Goal: Task Accomplishment & Management: Use online tool/utility

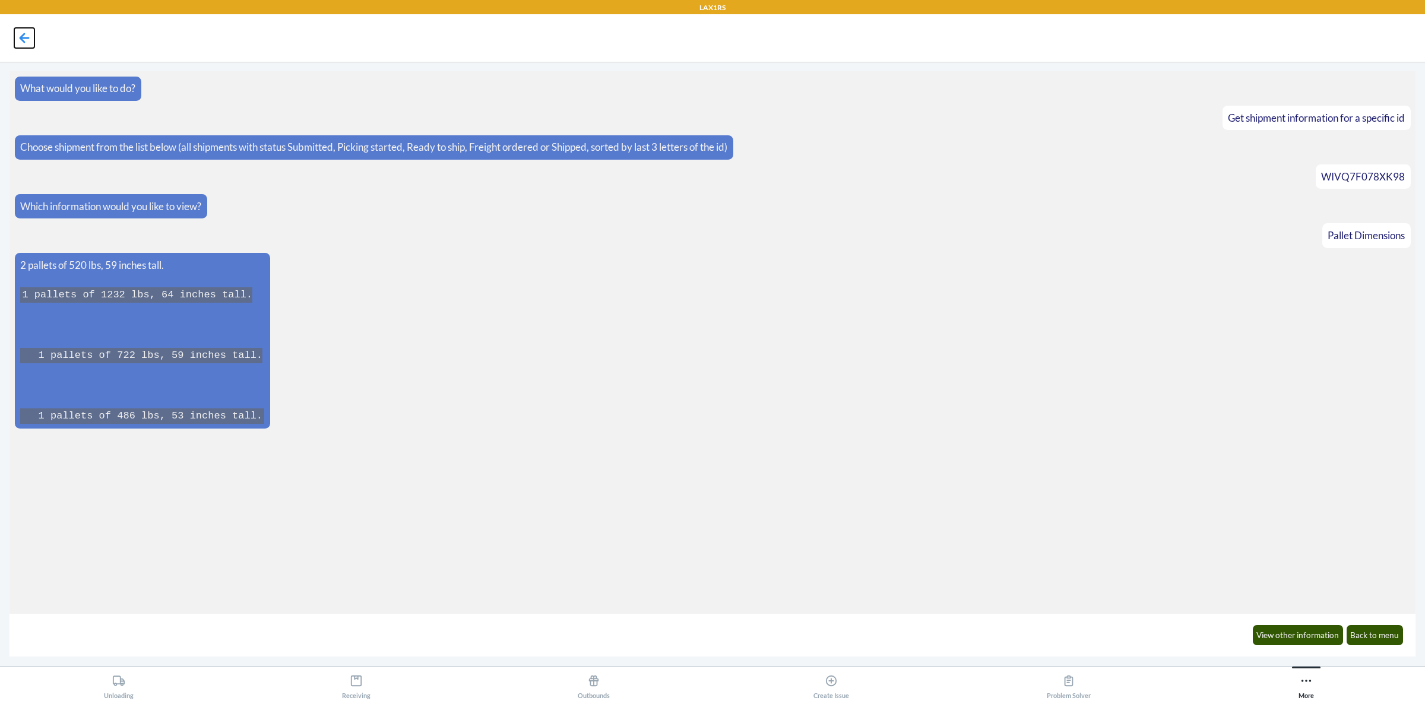
click at [23, 37] on icon at bounding box center [24, 38] width 20 height 20
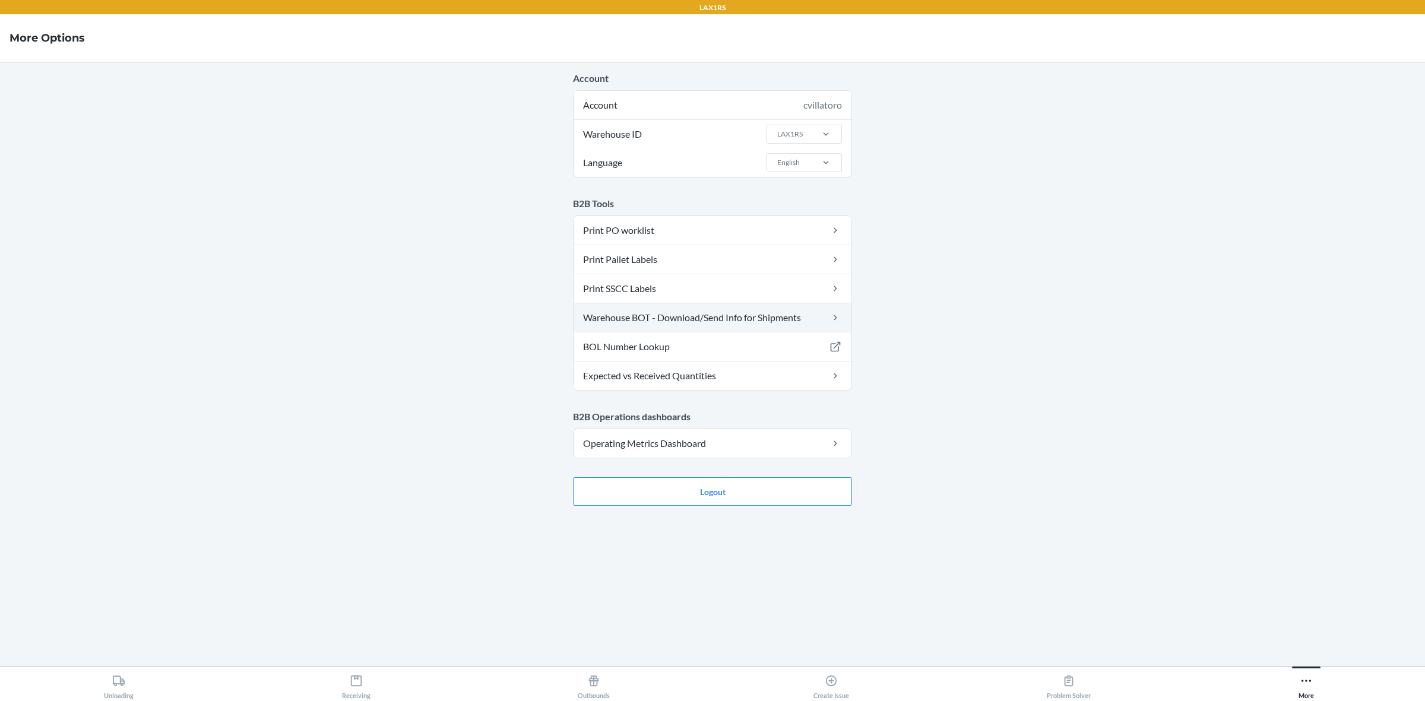
click at [766, 318] on link "Warehouse BOT - Download/Send Info for Shipments" at bounding box center [713, 317] width 278 height 29
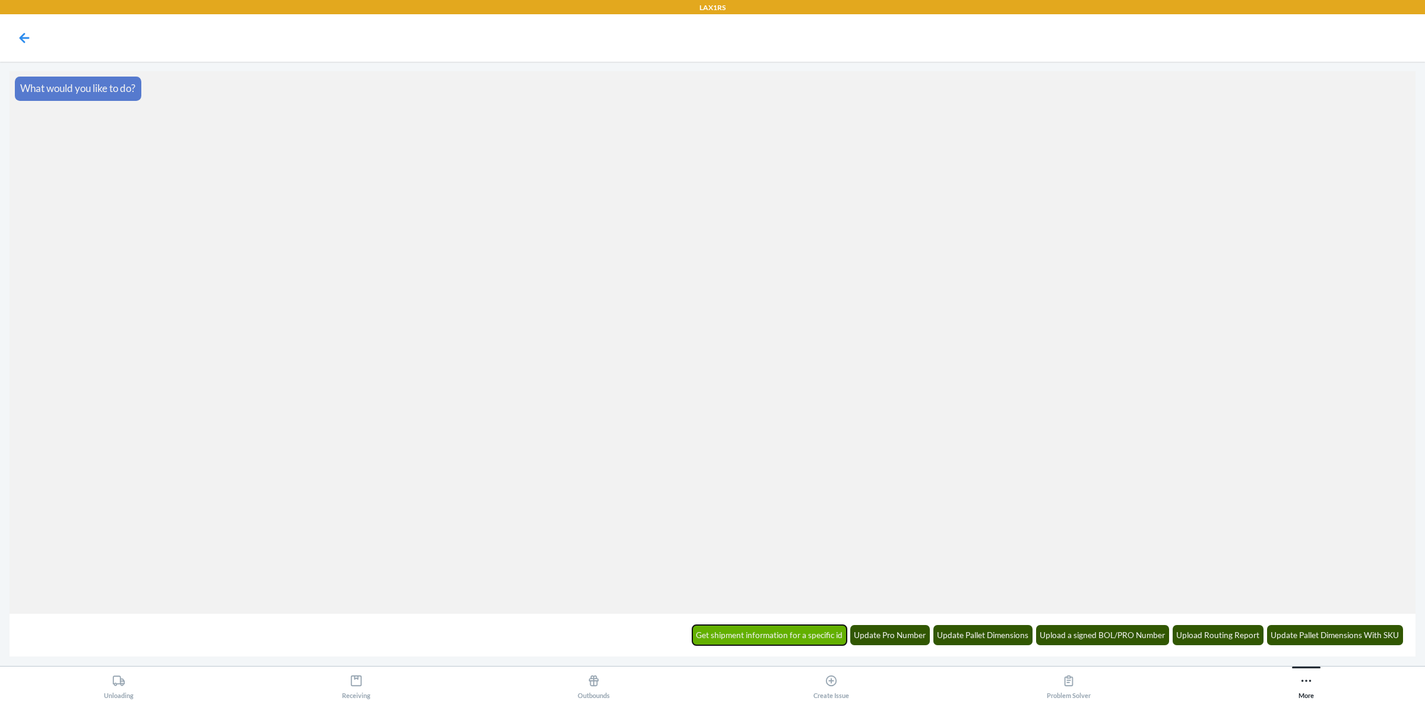
click at [750, 633] on button "Get shipment information for a specific id" at bounding box center [769, 635] width 155 height 20
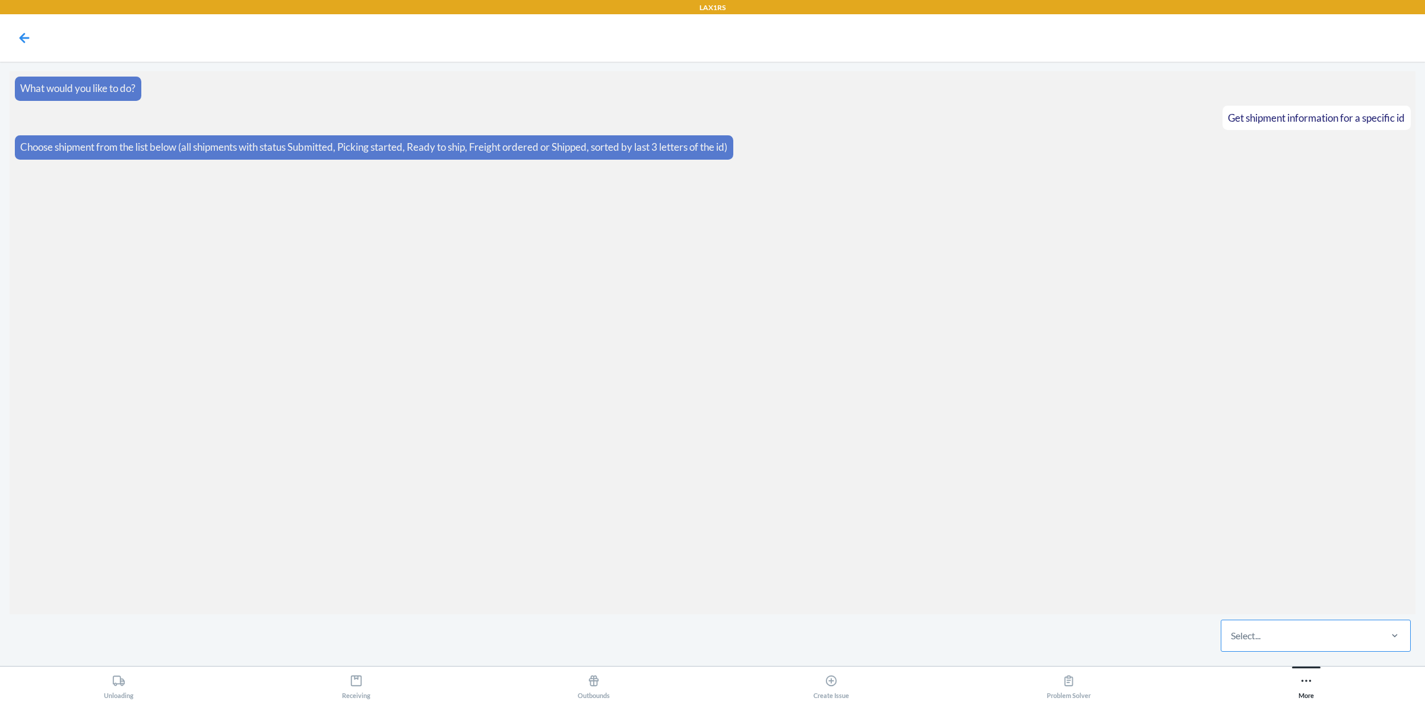
click at [1239, 633] on div "Select..." at bounding box center [1246, 636] width 30 height 14
click at [1232, 633] on input "Select..." at bounding box center [1231, 636] width 1 height 14
type input "4jm7"
click at [1278, 594] on div "WFXCMQLBI4JM7" at bounding box center [1315, 600] width 185 height 26
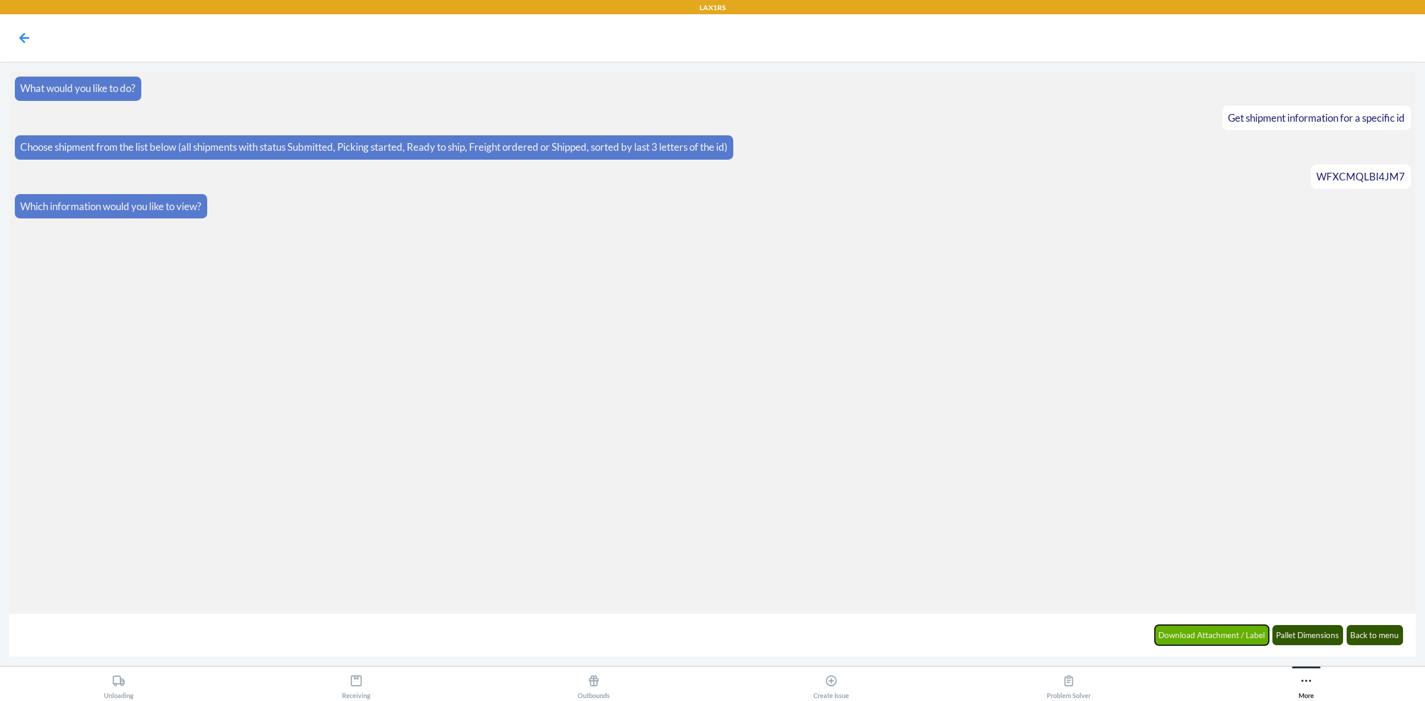
click at [1251, 641] on button "Download Attachment / Label" at bounding box center [1212, 635] width 115 height 20
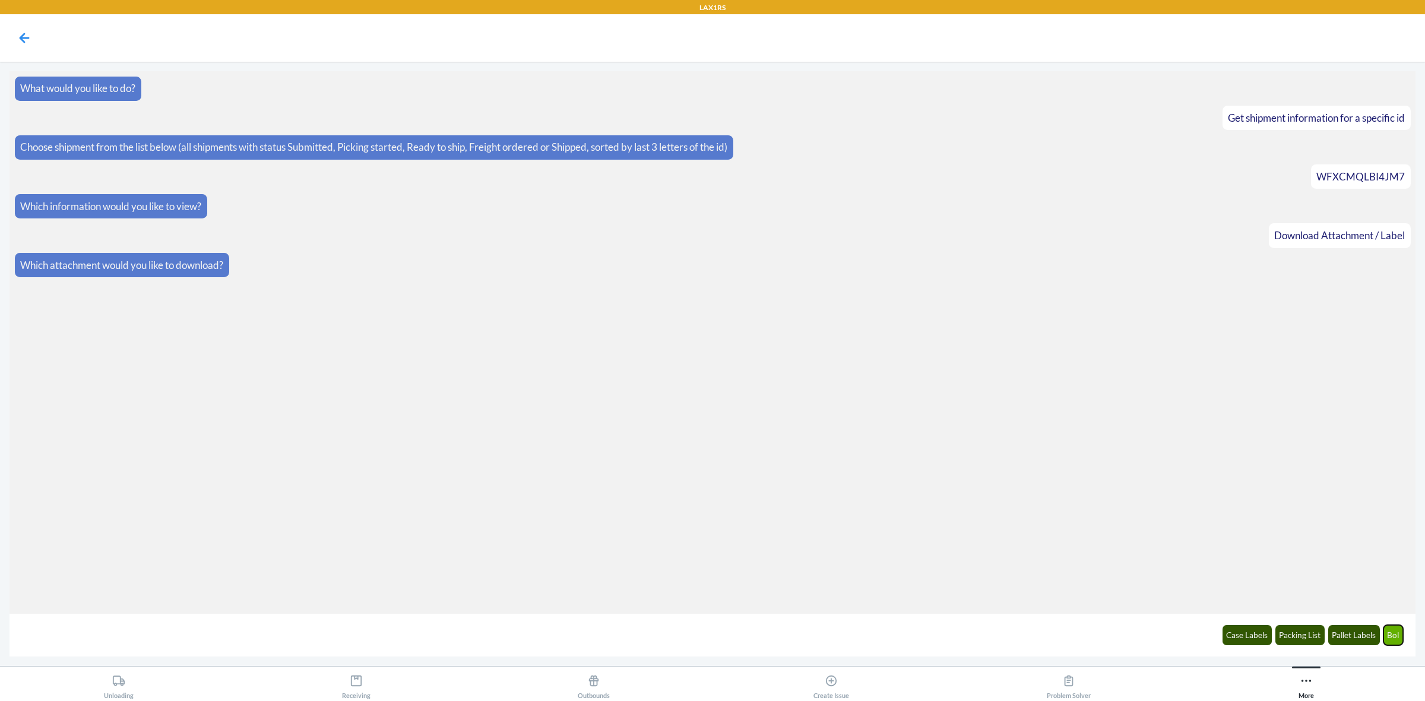
click at [1397, 639] on button "Bol" at bounding box center [1394, 635] width 20 height 20
click at [52, 328] on link "Download Here" at bounding box center [56, 324] width 72 height 12
click at [1360, 175] on span "WFXCMQLBI4JM7" at bounding box center [1361, 176] width 88 height 12
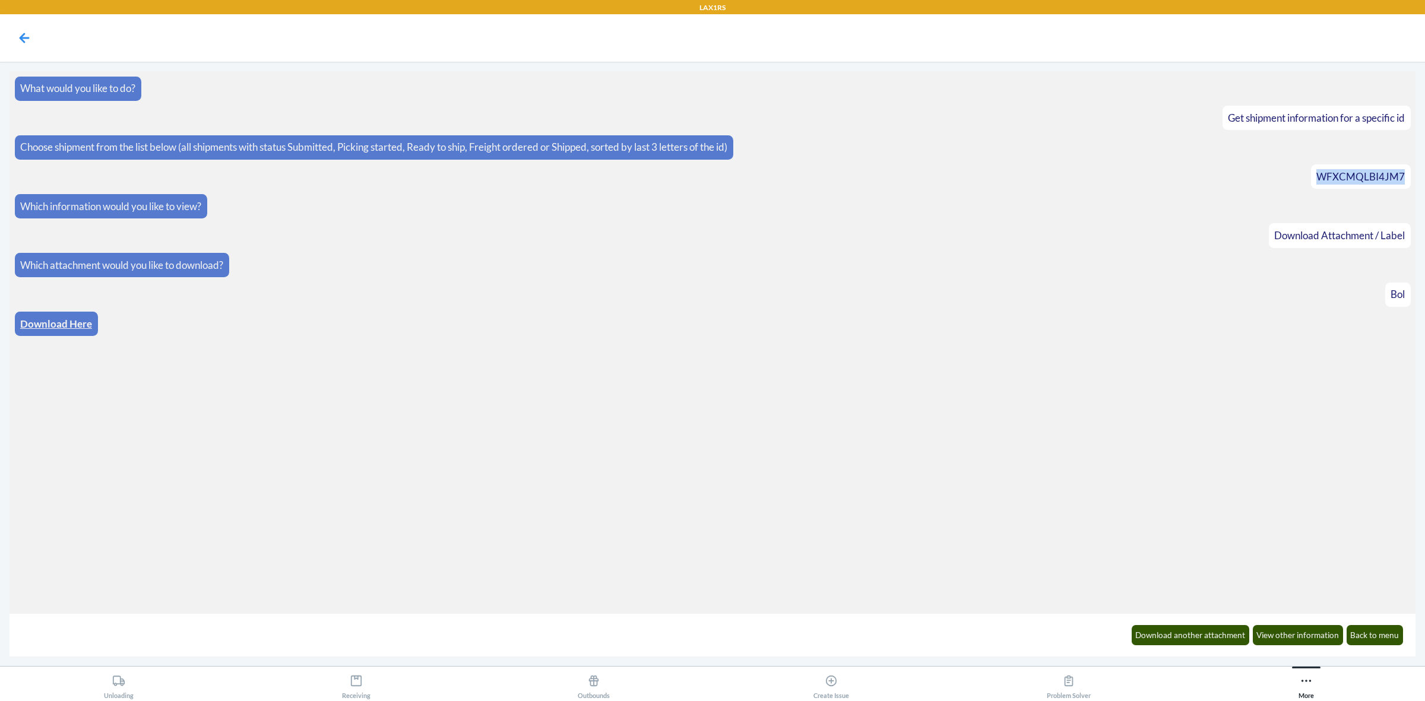
click at [1360, 175] on span "WFXCMQLBI4JM7" at bounding box center [1361, 176] width 88 height 12
copy span "WFXCMQLBI4JM7"
click at [797, 45] on nav at bounding box center [712, 38] width 1425 height 48
click at [990, 272] on article "Which attachment would you like to download?" at bounding box center [713, 265] width 1396 height 24
click at [24, 33] on icon at bounding box center [25, 38] width 10 height 10
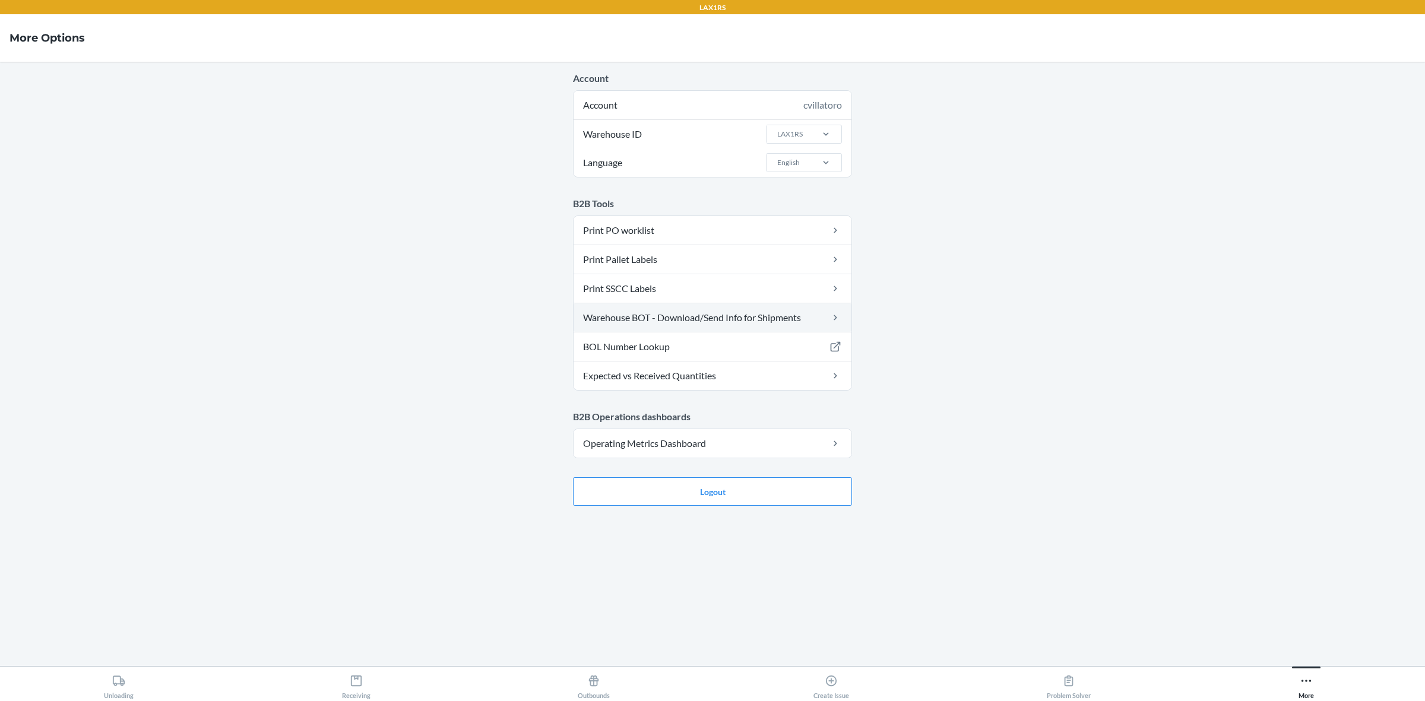
click at [700, 315] on link "Warehouse BOT - Download/Send Info for Shipments" at bounding box center [713, 317] width 278 height 29
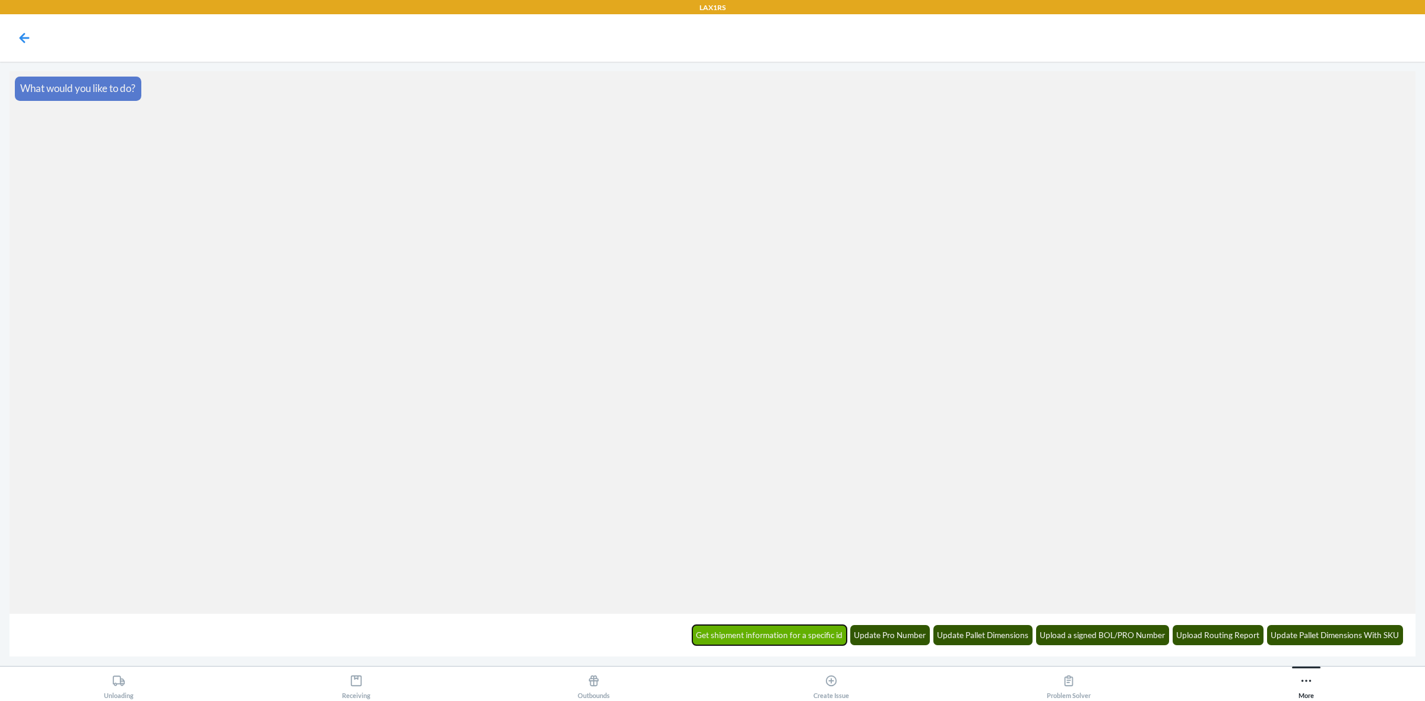
click at [793, 634] on button "Get shipment information for a specific id" at bounding box center [769, 635] width 155 height 20
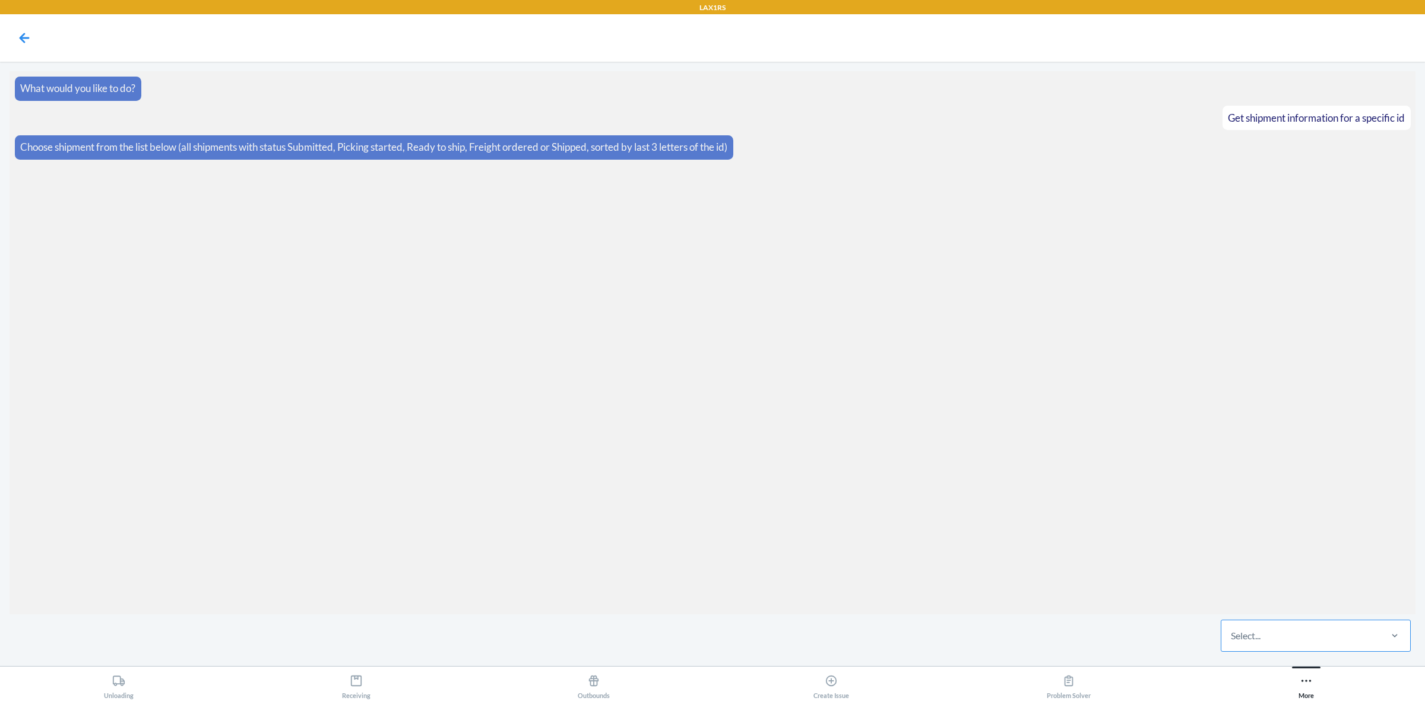
click at [1296, 632] on div "Select..." at bounding box center [1301, 636] width 158 height 31
click at [1232, 632] on input "Select..." at bounding box center [1231, 636] width 1 height 14
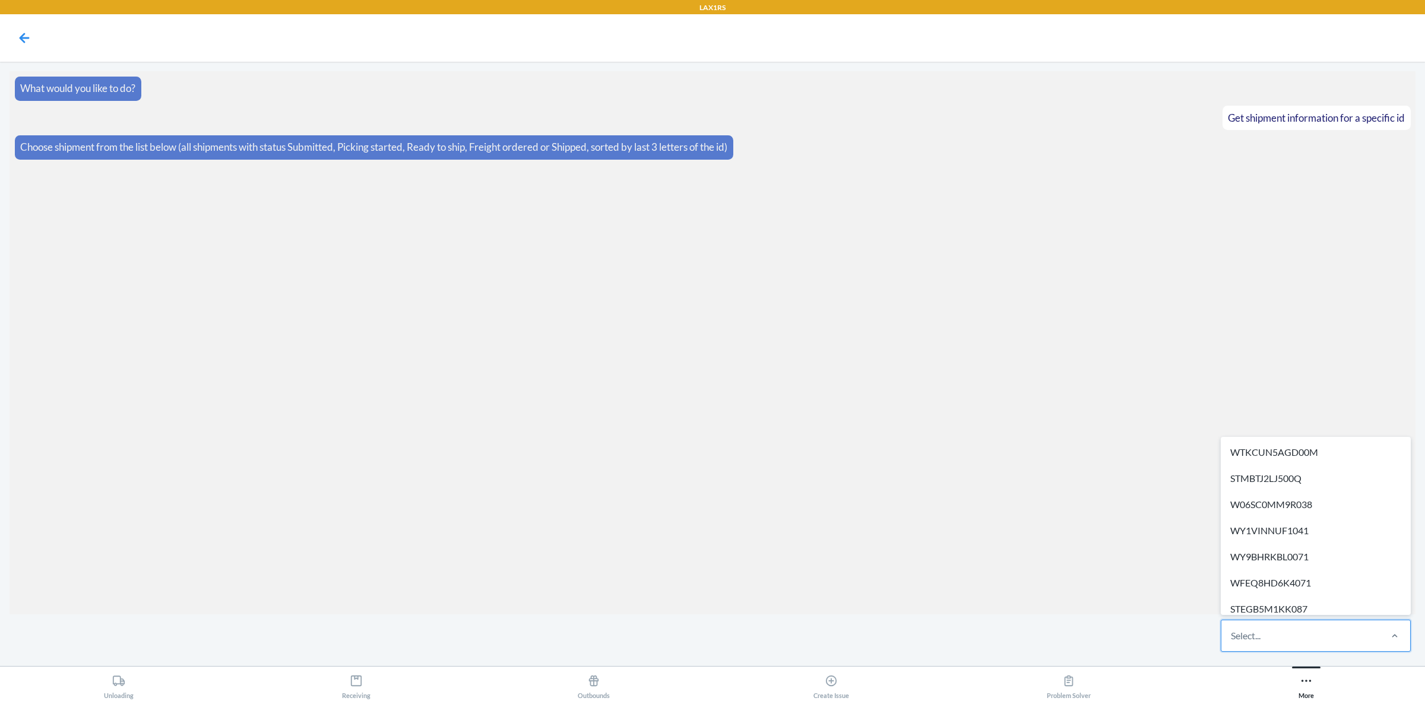
paste input "W717KIK8ZGO9N"
type input "W717KIK8ZGO9N"
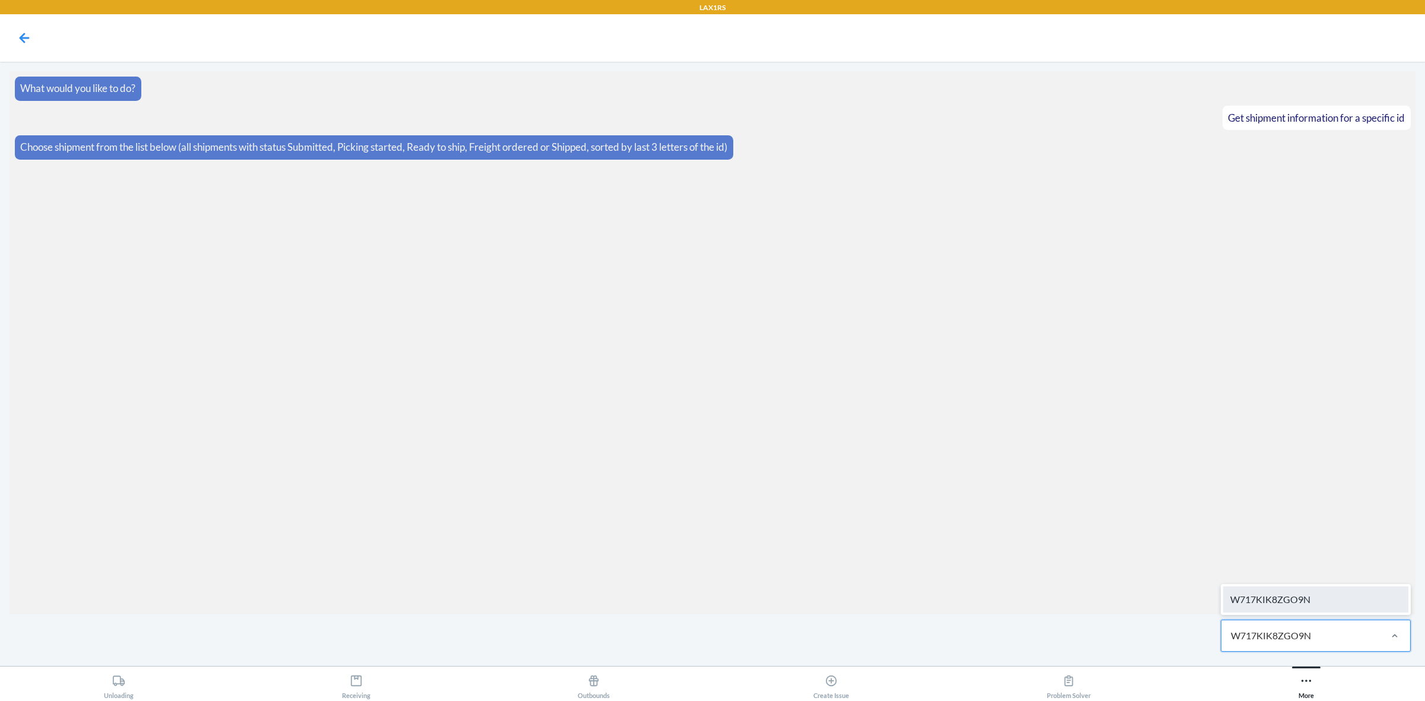
click at [1299, 592] on div "W717KIK8ZGO9N" at bounding box center [1315, 600] width 185 height 26
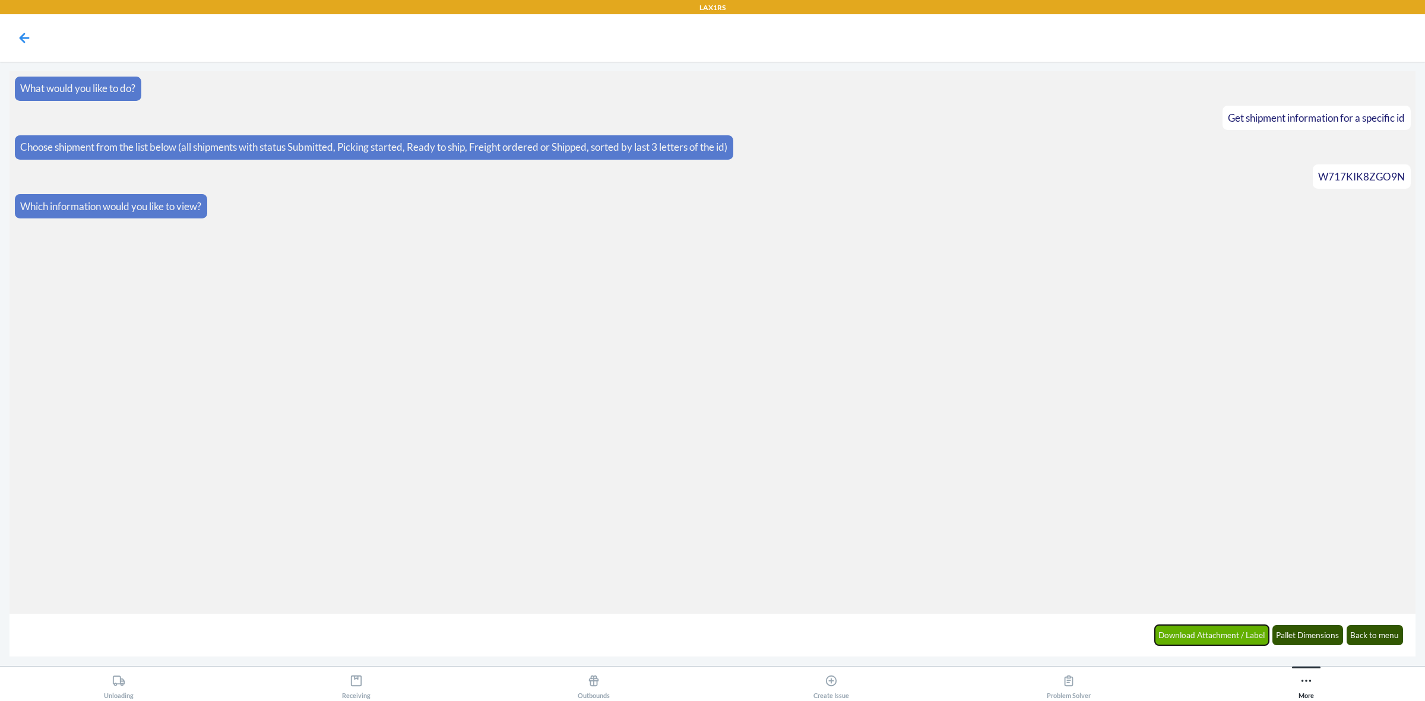
click at [1165, 631] on button "Download Attachment / Label" at bounding box center [1212, 635] width 115 height 20
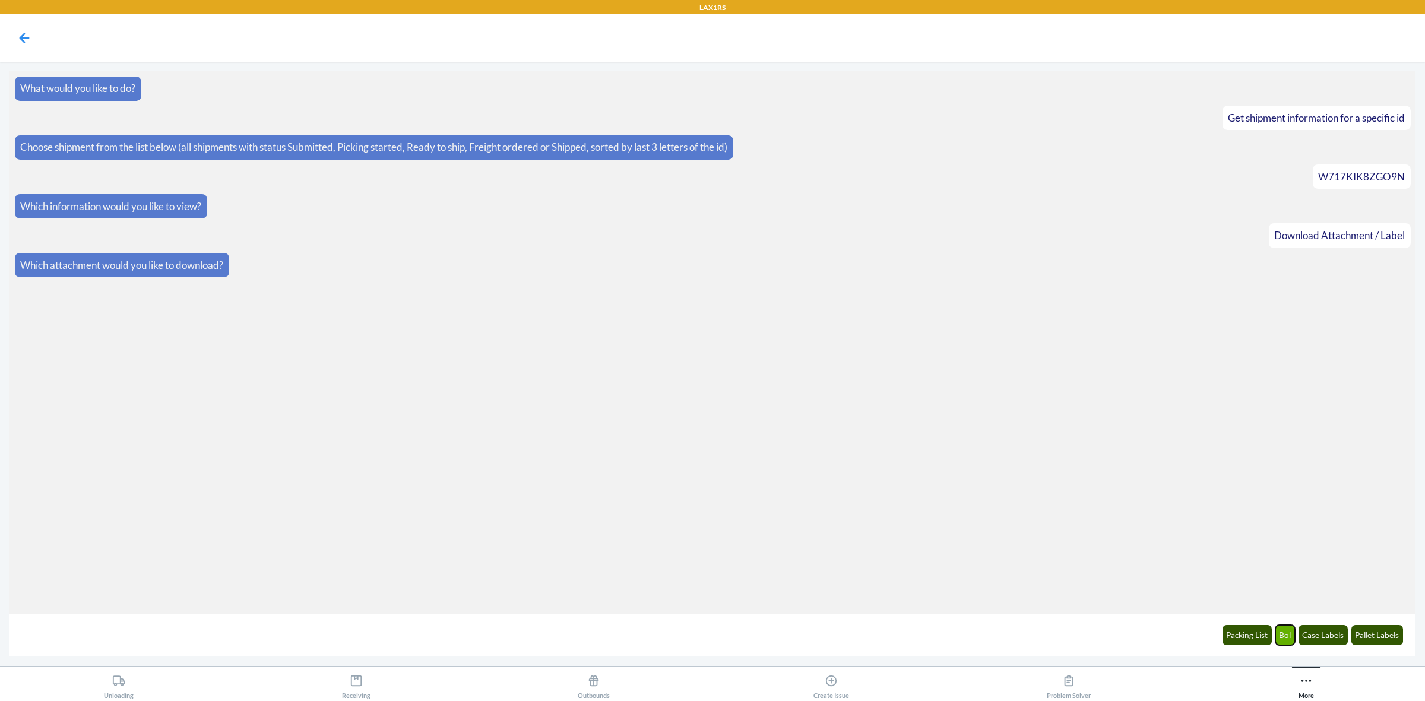
click at [1278, 635] on button "Bol" at bounding box center [1286, 635] width 20 height 20
click at [72, 328] on link "Download Here" at bounding box center [56, 324] width 72 height 12
click at [1379, 630] on button "Back to menu" at bounding box center [1375, 635] width 57 height 20
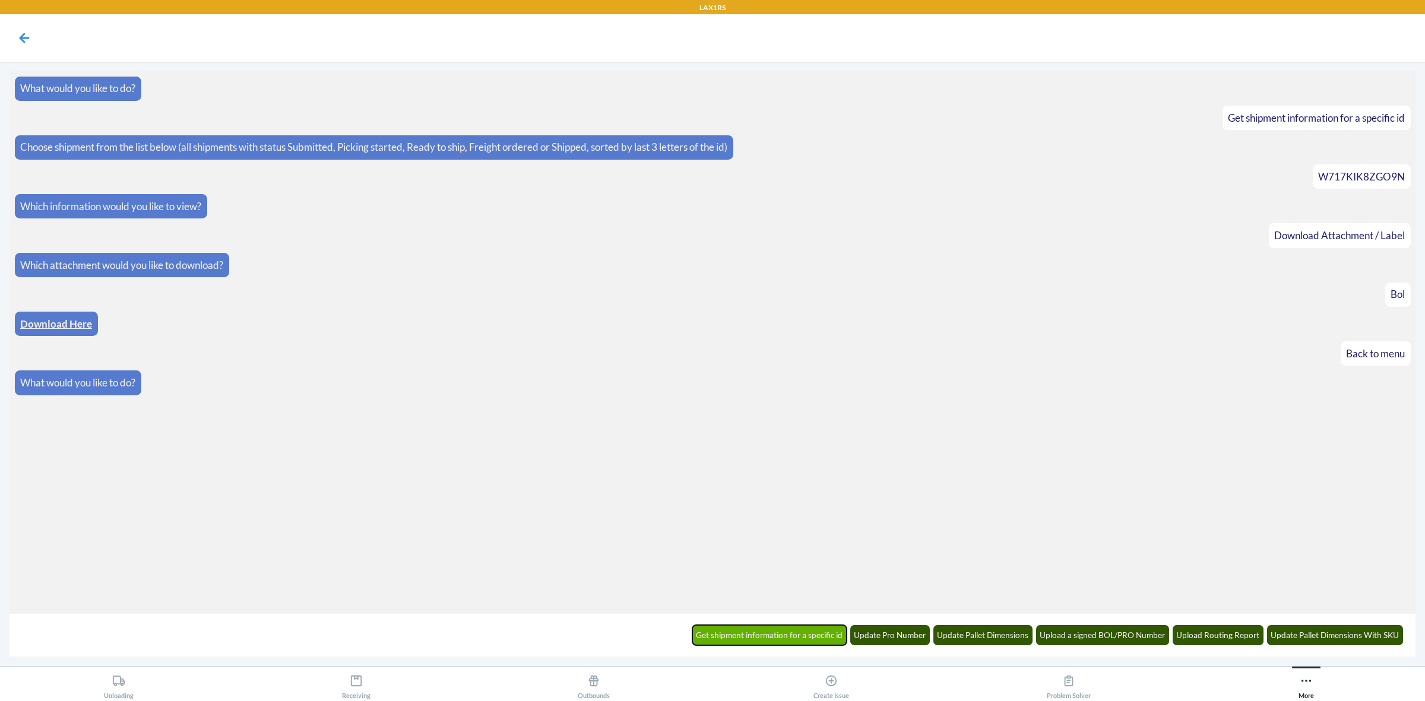
click at [784, 633] on button "Get shipment information for a specific id" at bounding box center [769, 635] width 155 height 20
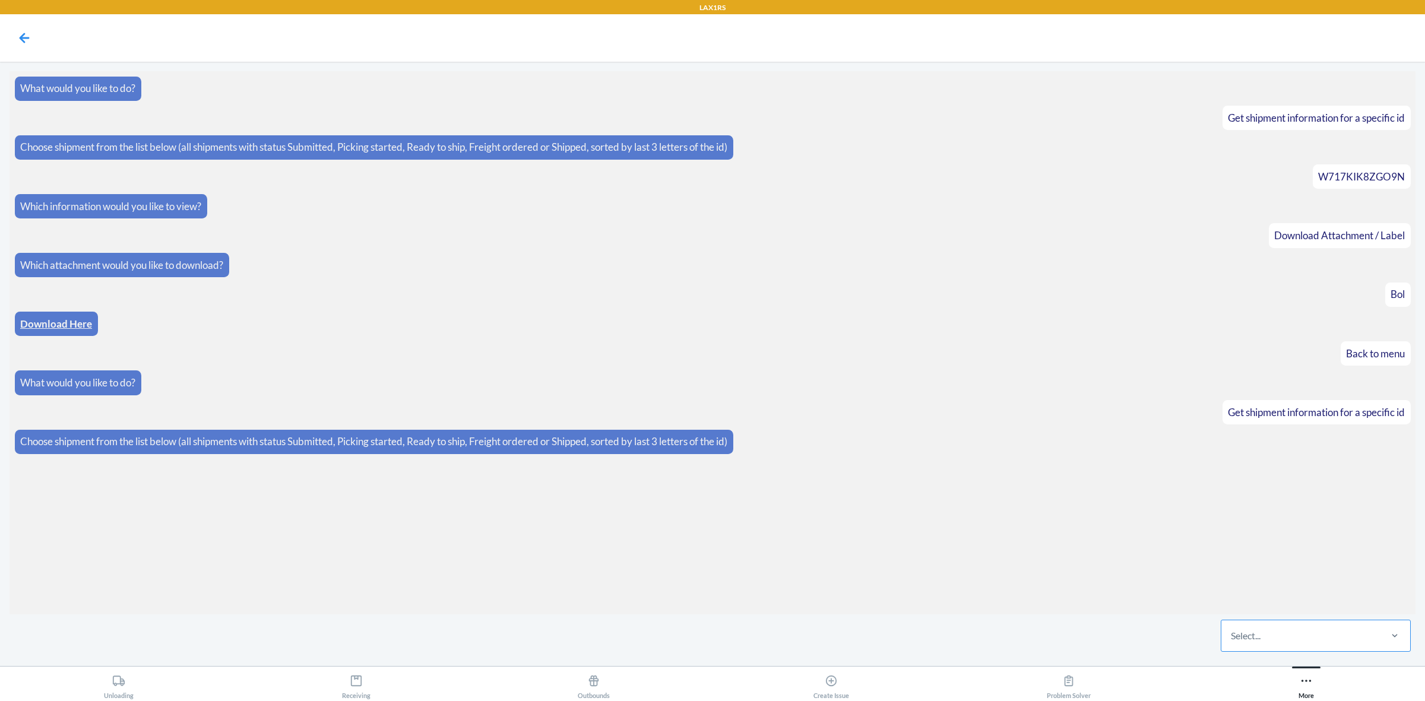
click at [1296, 640] on div "Select..." at bounding box center [1301, 636] width 158 height 31
click at [1232, 640] on input "Select..." at bounding box center [1231, 636] width 1 height 14
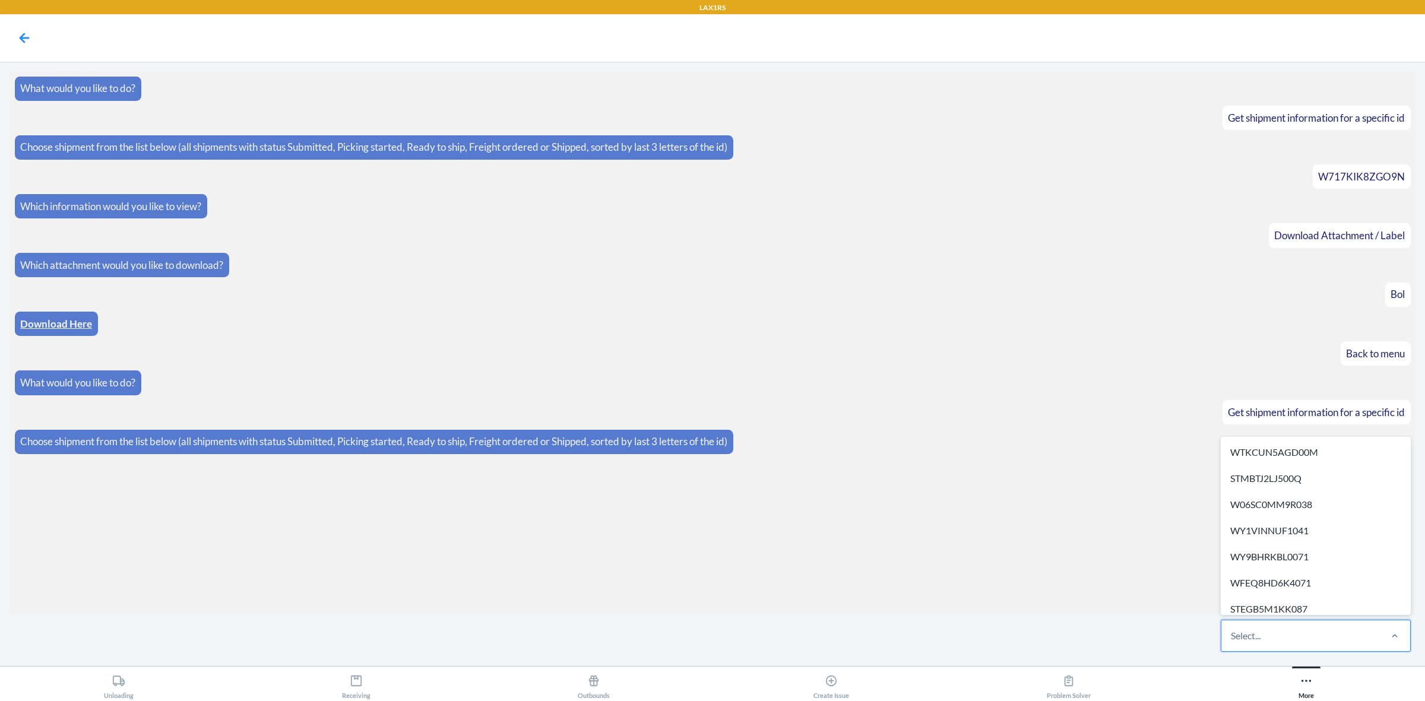
paste input "WQ56P43EUH5B3"
type input "WQ56P43EUH5B3"
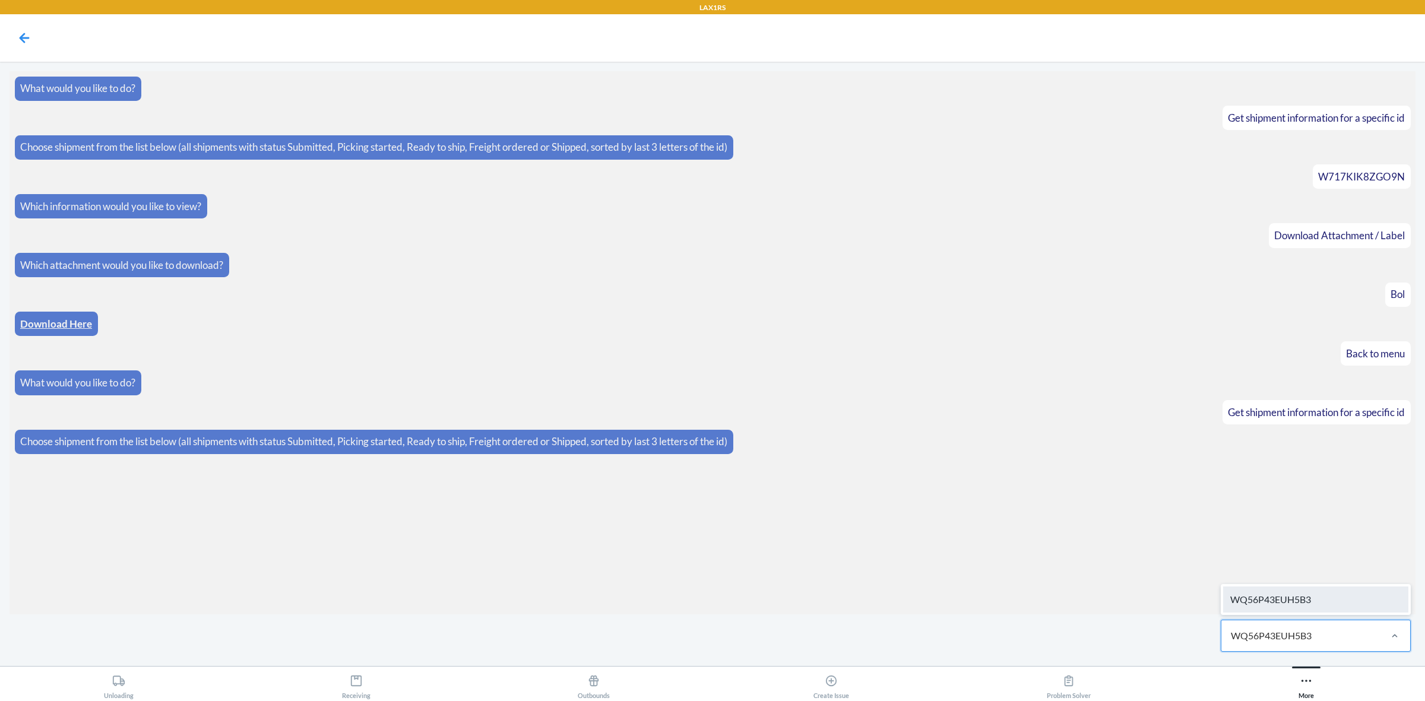
click at [1295, 610] on div "WQ56P43EUH5B3" at bounding box center [1315, 600] width 185 height 26
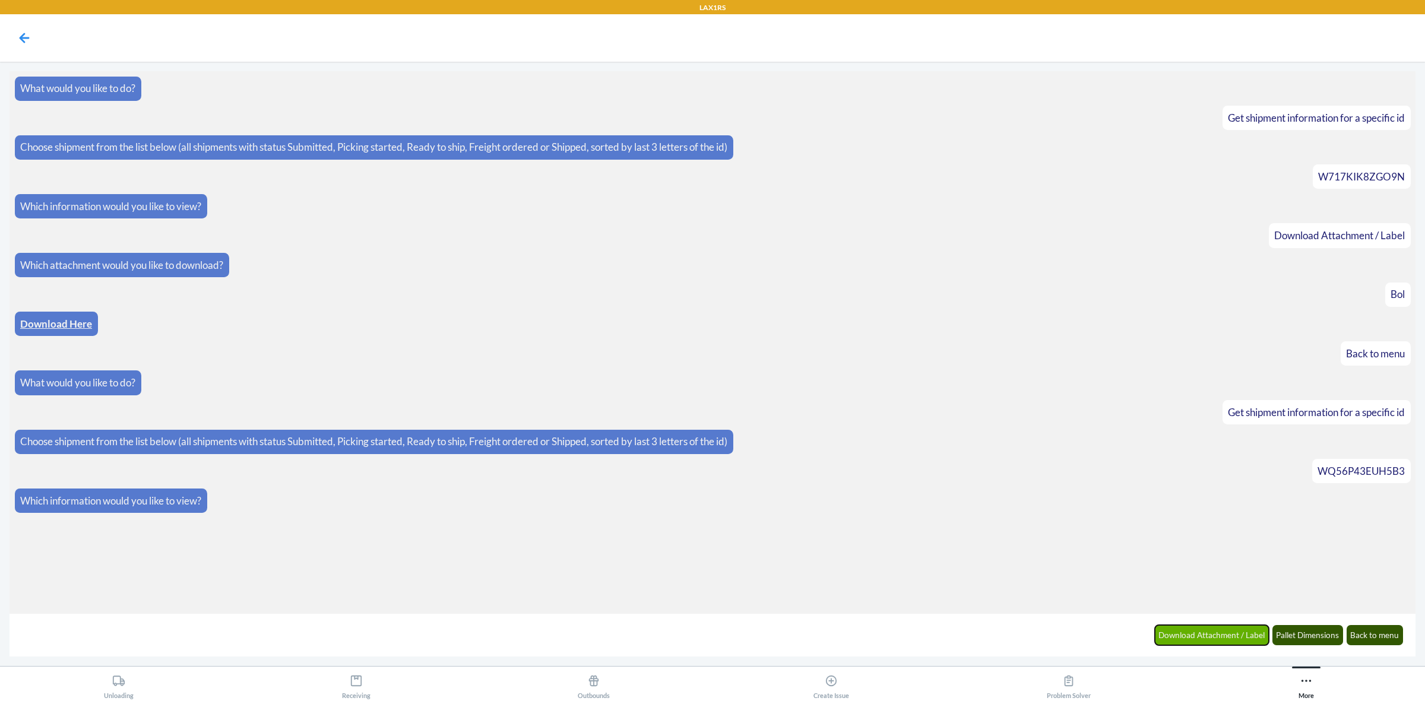
click at [1230, 634] on button "Download Attachment / Label" at bounding box center [1212, 635] width 115 height 20
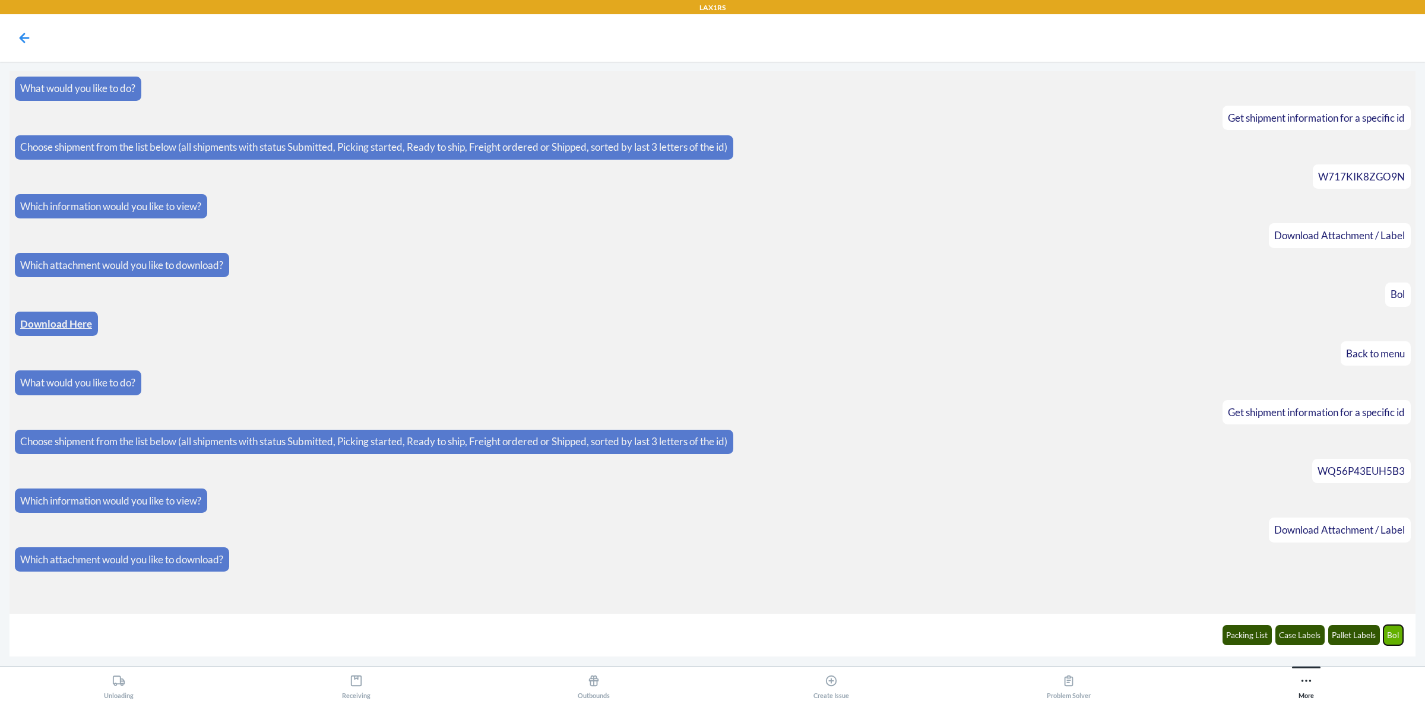
click at [1390, 628] on button "Bol" at bounding box center [1394, 635] width 20 height 20
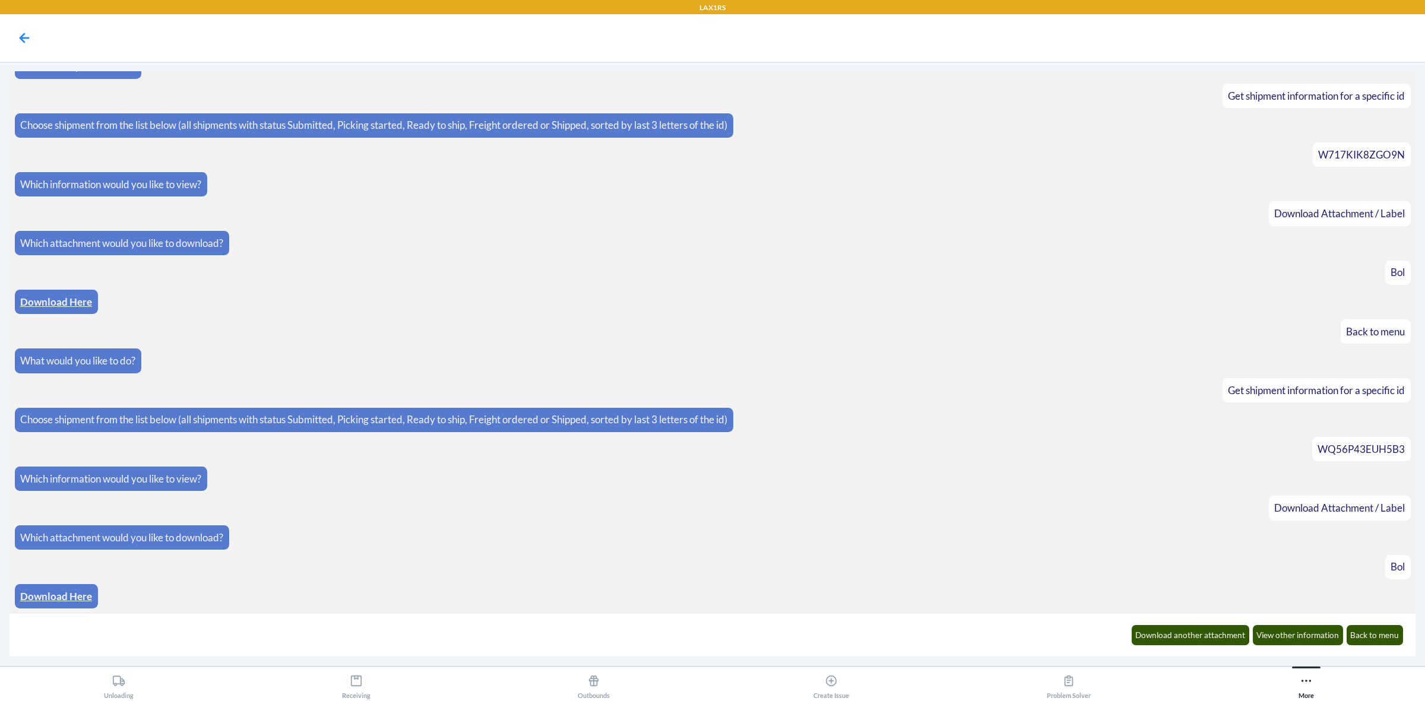
click at [59, 597] on link "Download Here" at bounding box center [56, 596] width 72 height 12
click at [1359, 625] on button "Back to menu" at bounding box center [1375, 635] width 57 height 20
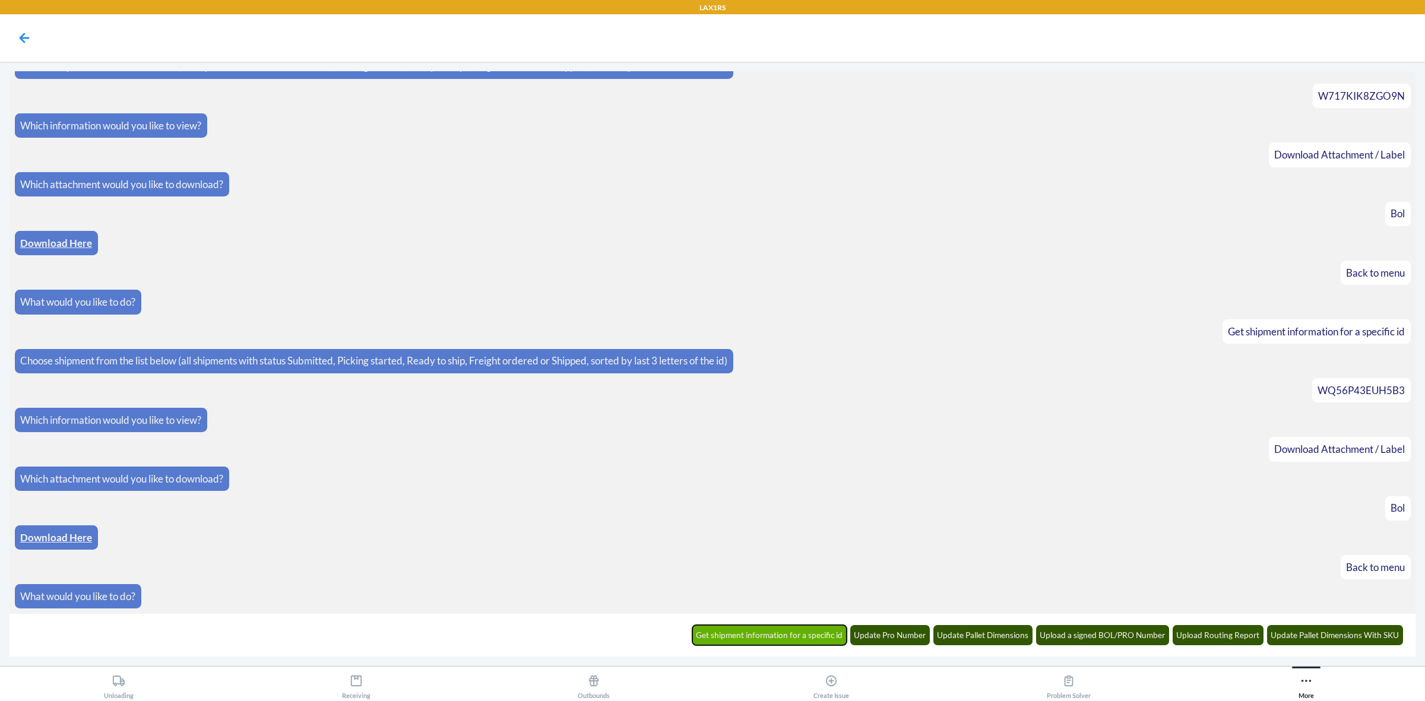
click at [817, 633] on button "Get shipment information for a specific id" at bounding box center [769, 635] width 155 height 20
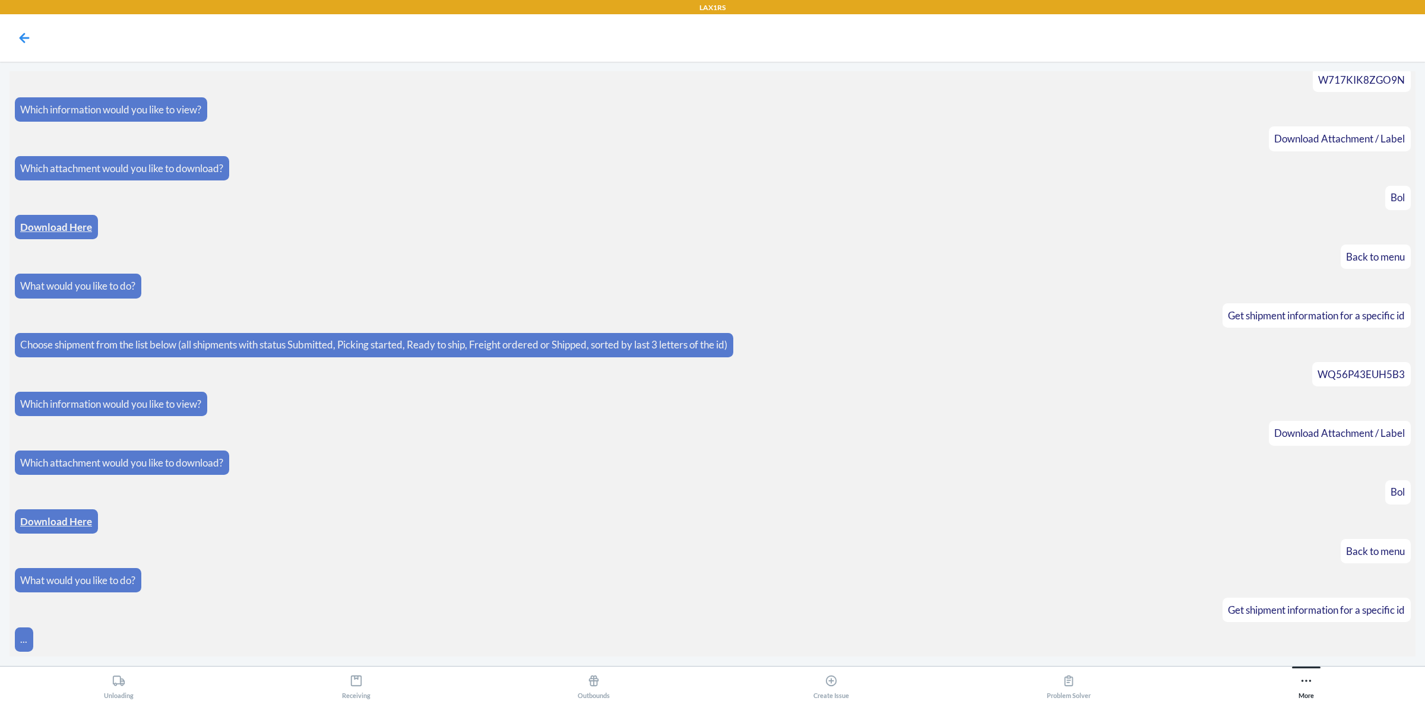
scroll to position [145, 0]
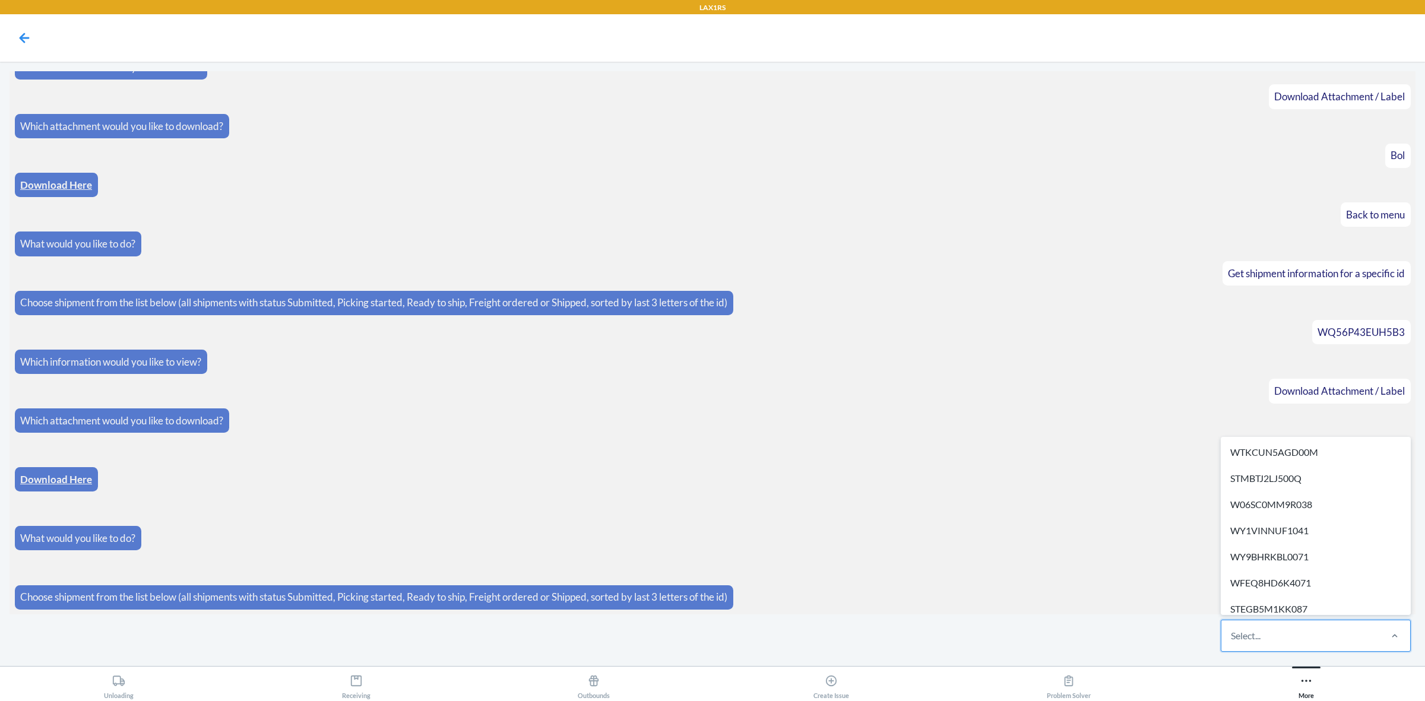
click at [1320, 643] on div "Select..." at bounding box center [1301, 636] width 158 height 31
click at [1232, 643] on input "option WTKCUN5AGD00M focused, 1 of 631. 631 results available. Use Up and Down …" at bounding box center [1231, 636] width 1 height 14
paste input "WVCCIHWUYLG5O"
type input "WVCCIHWUYLG5O"
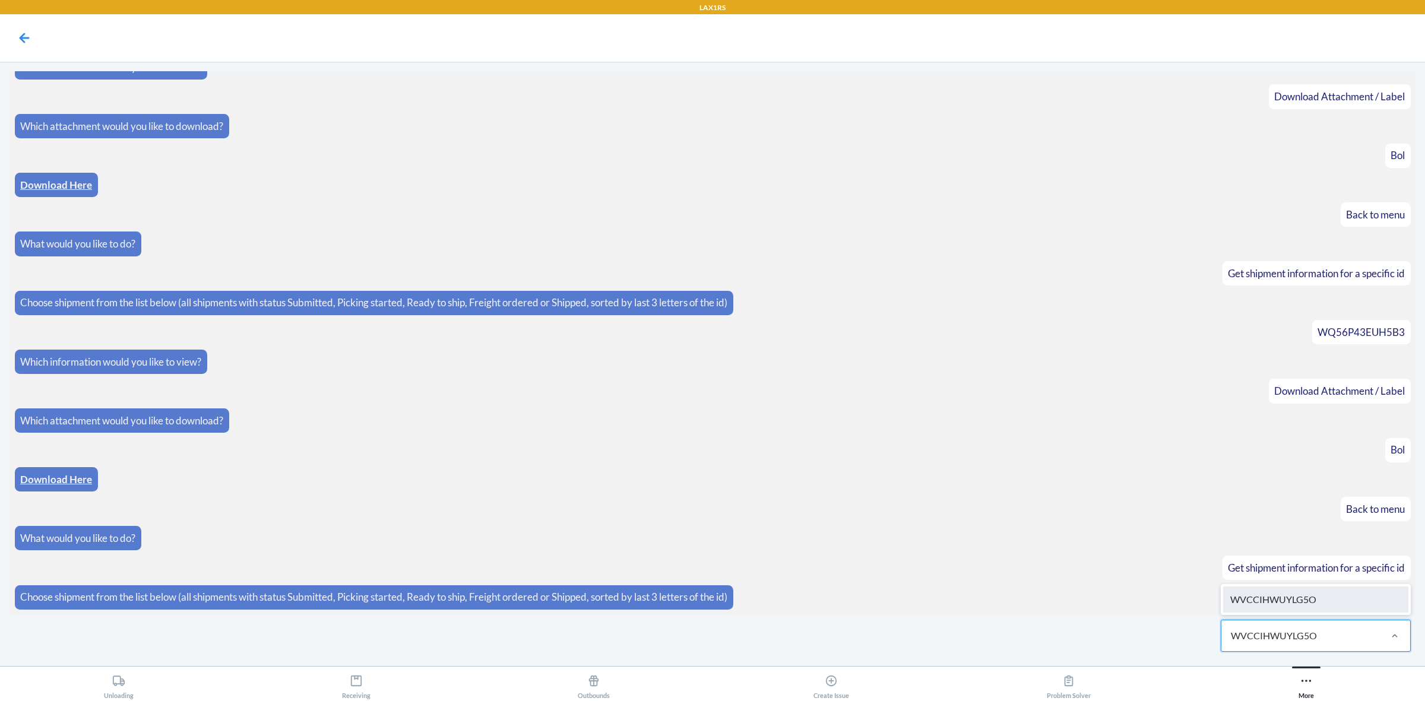
click at [1301, 592] on div "WVCCIHWUYLG5O" at bounding box center [1315, 600] width 185 height 26
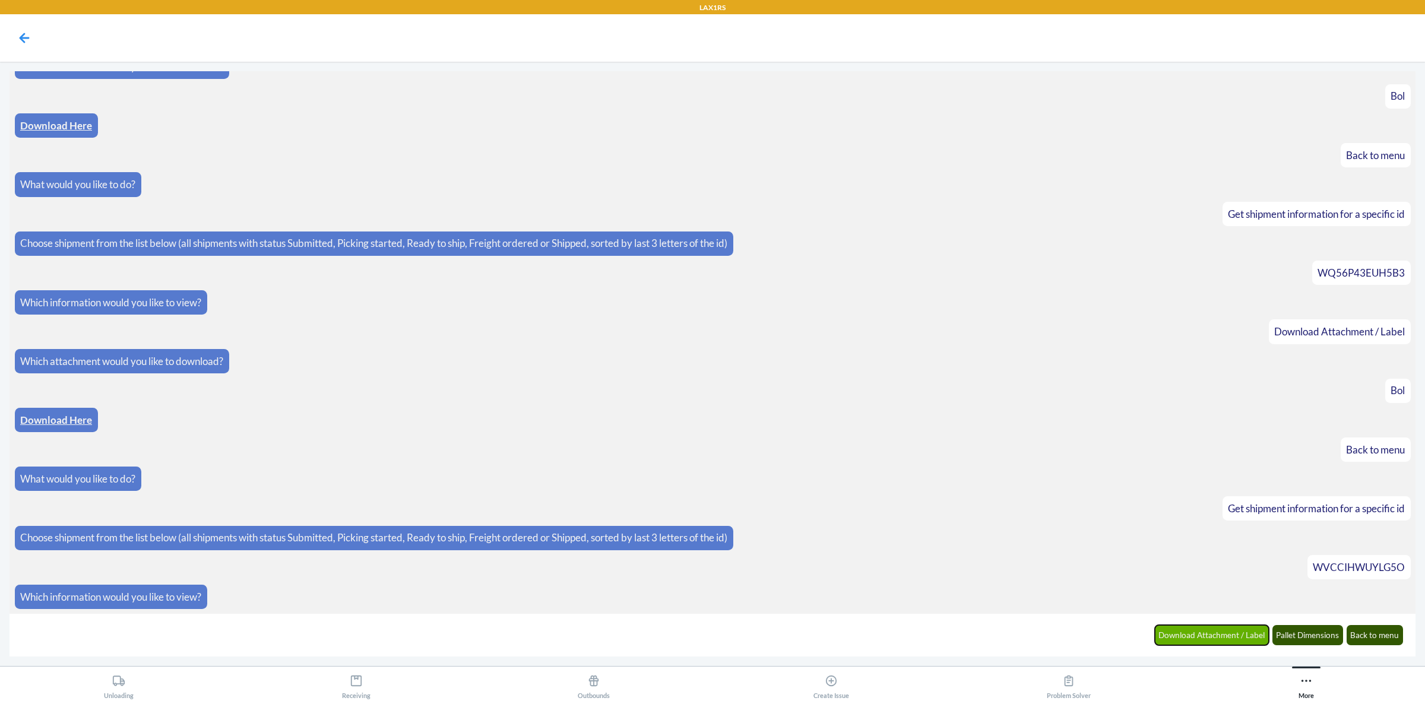
click at [1245, 634] on button "Download Attachment / Label" at bounding box center [1212, 635] width 115 height 20
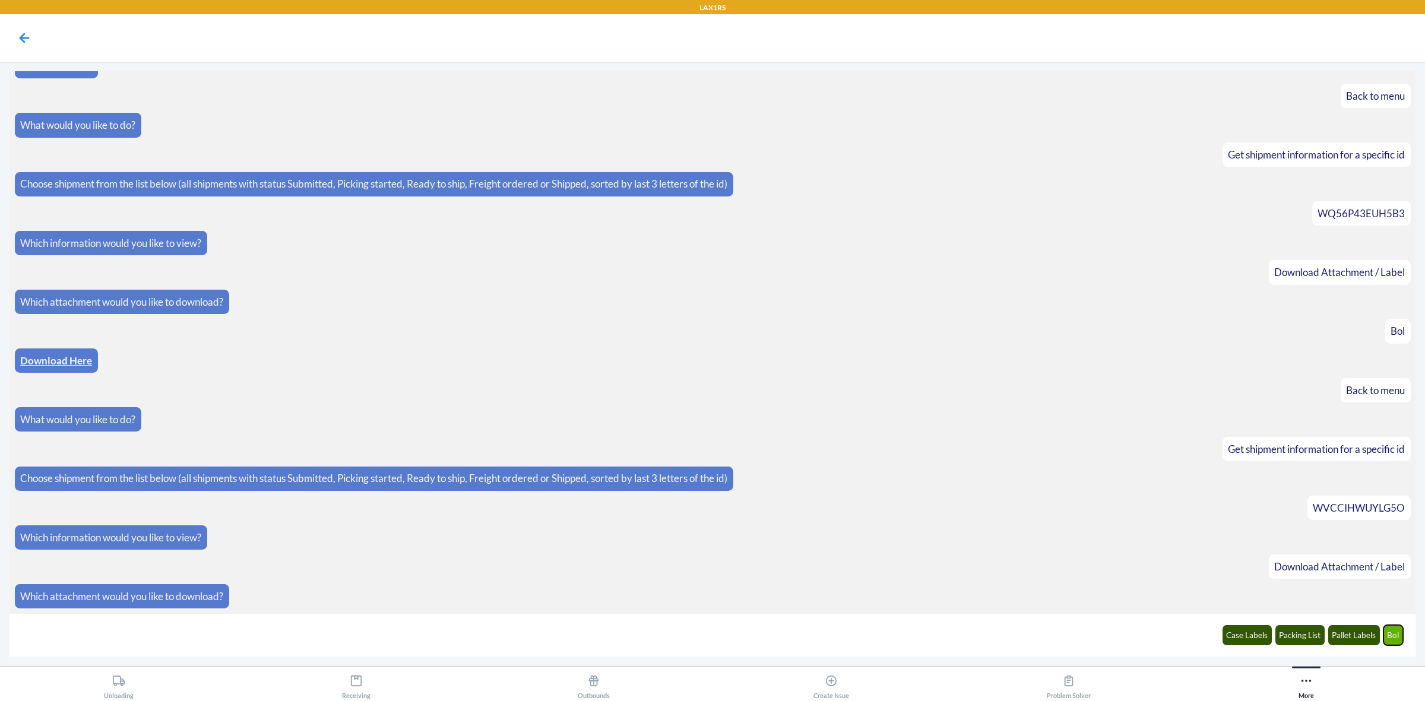
click at [1388, 637] on button "Bol" at bounding box center [1394, 635] width 20 height 20
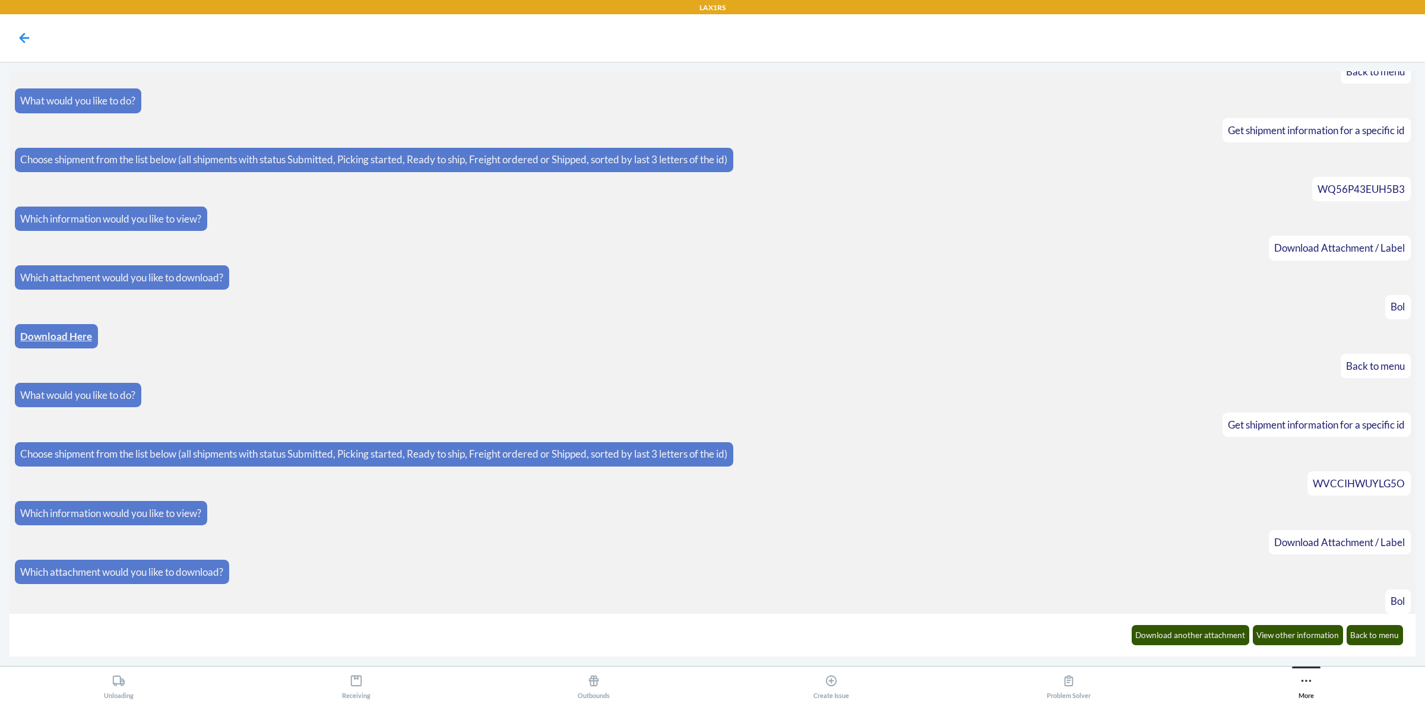
scroll to position [325, 0]
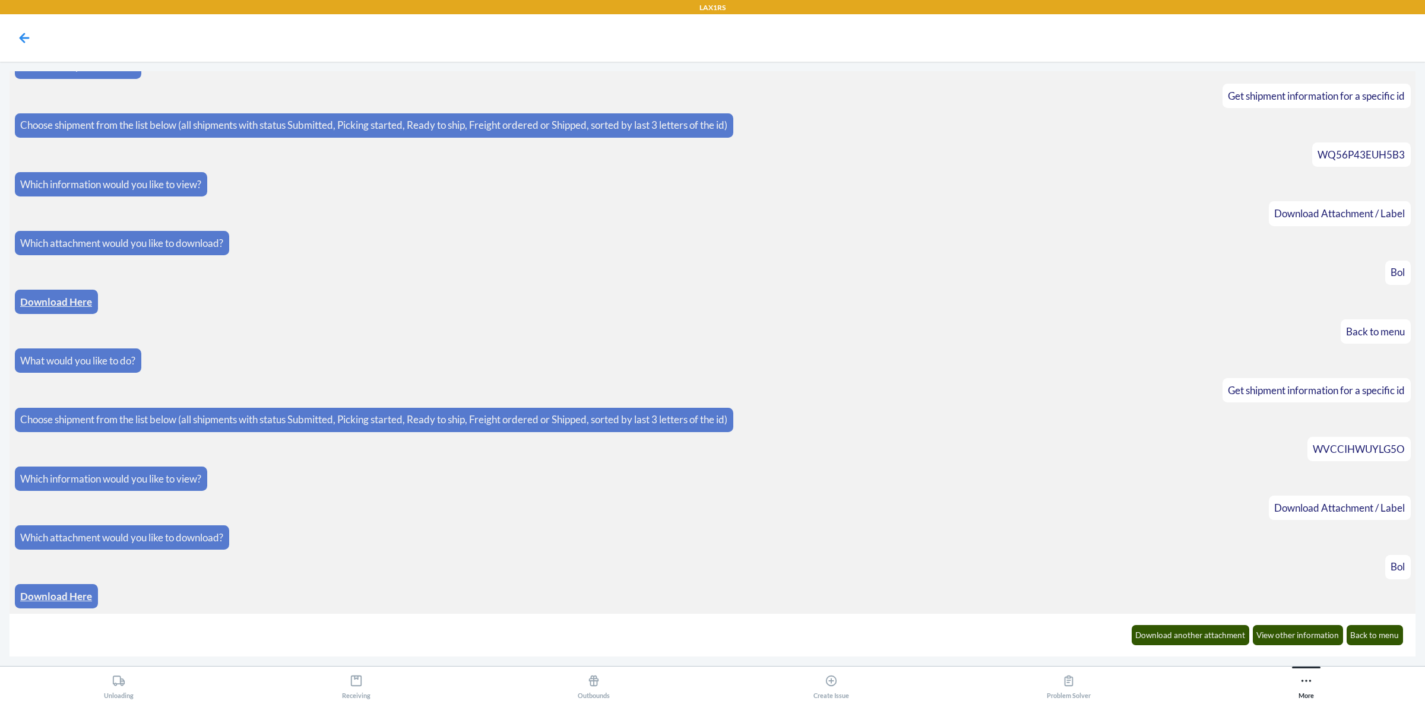
click at [68, 590] on link "Download Here" at bounding box center [56, 596] width 72 height 12
click at [18, 42] on icon at bounding box center [24, 38] width 20 height 20
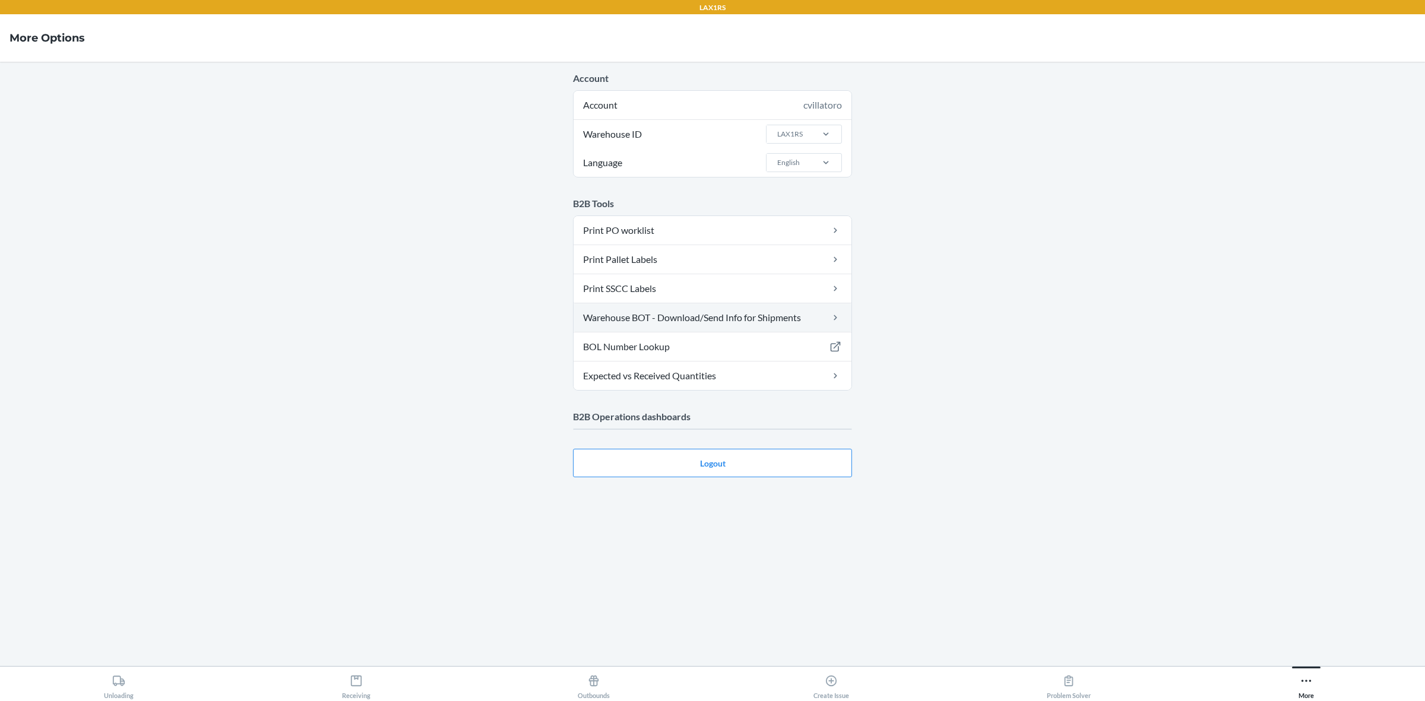
click at [820, 325] on link "Warehouse BOT - Download/Send Info for Shipments" at bounding box center [713, 317] width 278 height 29
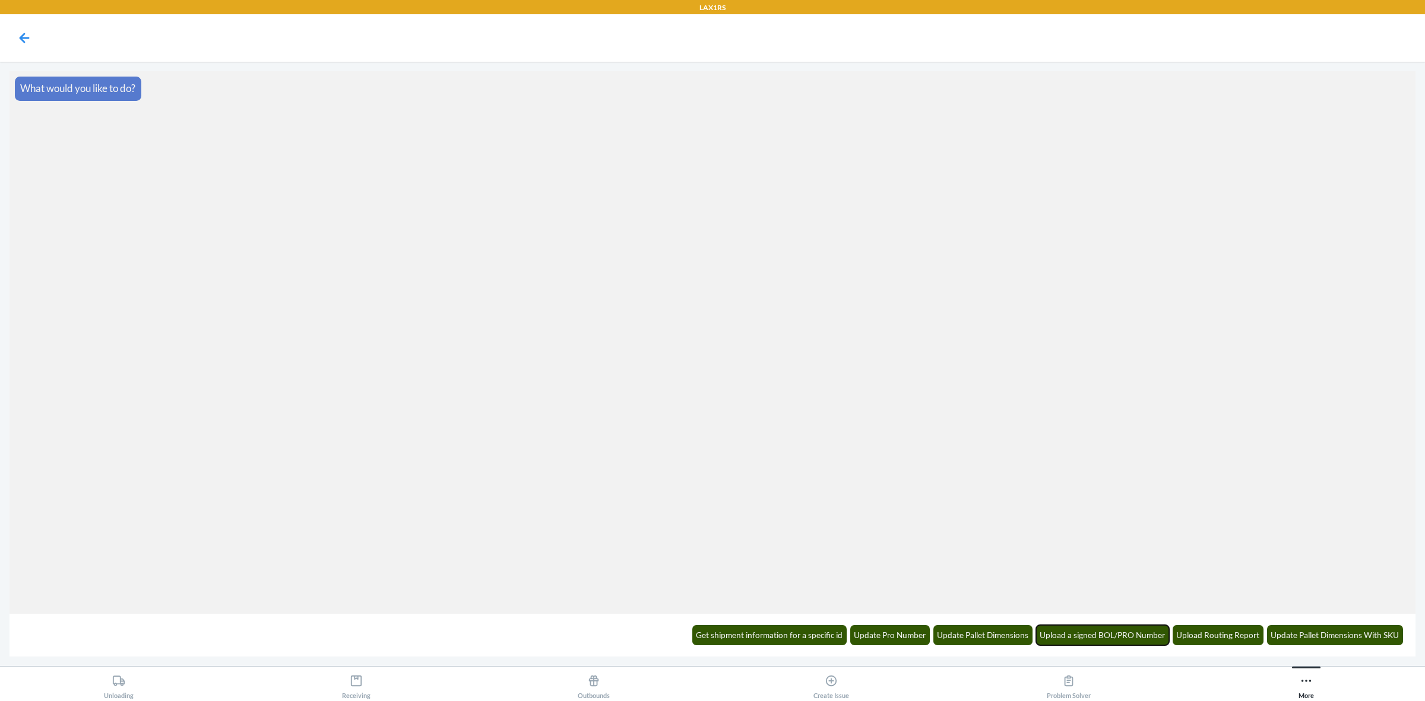
click at [1102, 637] on button "Upload a signed BOL/PRO Number" at bounding box center [1103, 635] width 134 height 20
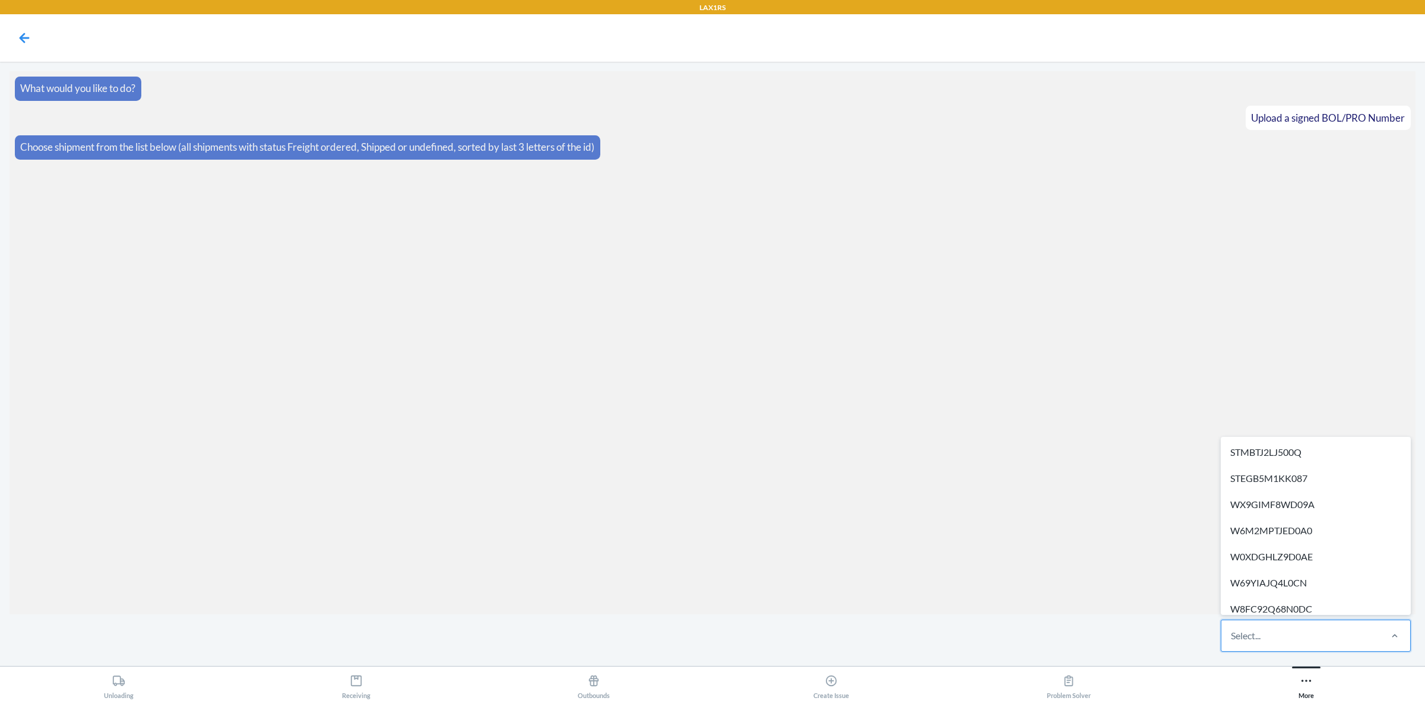
click at [1252, 641] on div "Select..." at bounding box center [1246, 636] width 30 height 14
click at [1232, 641] on input "option STMBTJ2LJ500Q focused, 1 of 519. 519 results available. Use Up and Down …" at bounding box center [1231, 636] width 1 height 14
paste input "WOG11EK1YXSPY"
type input "WOG11EK1YXSPY"
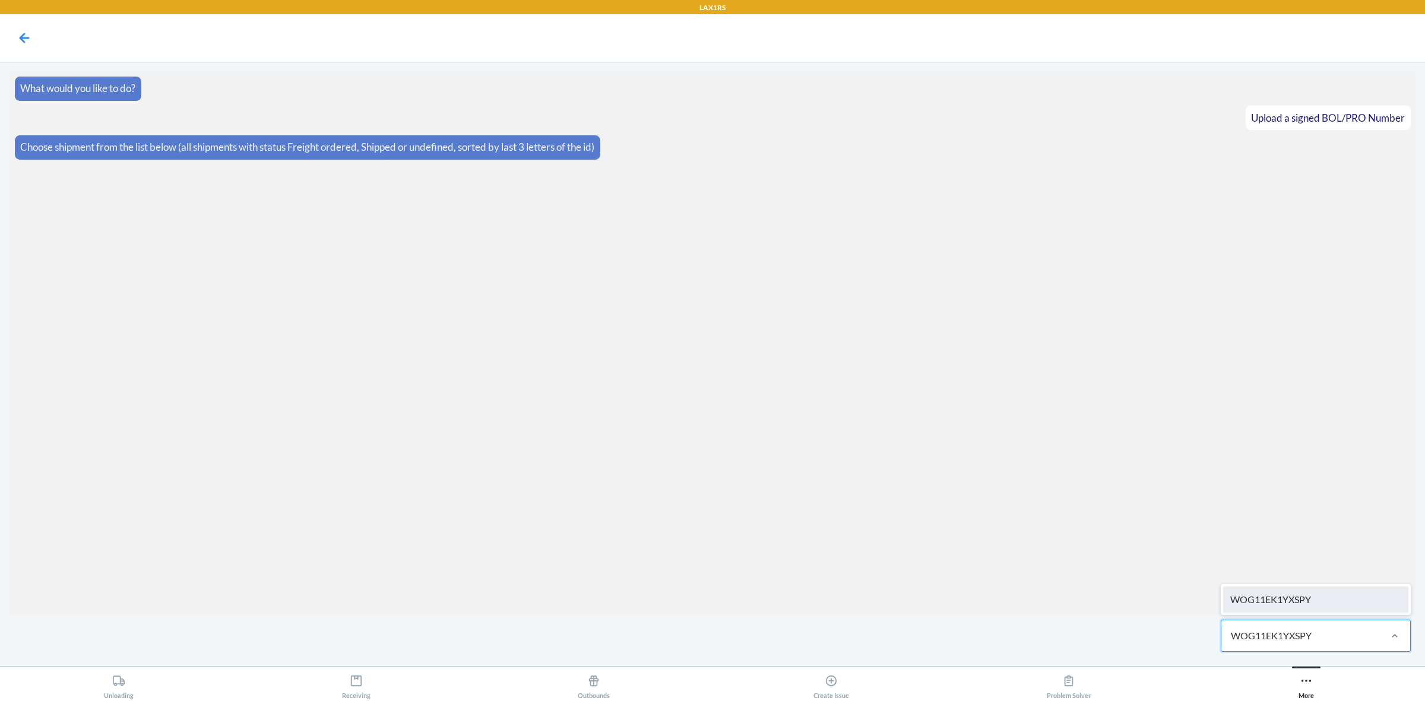
click at [1298, 603] on div "WOG11EK1YXSPY" at bounding box center [1315, 600] width 185 height 26
click at [706, 609] on icon at bounding box center [713, 613] width 14 height 14
click at [0, 0] on input "file" at bounding box center [0, 0] width 0 height 0
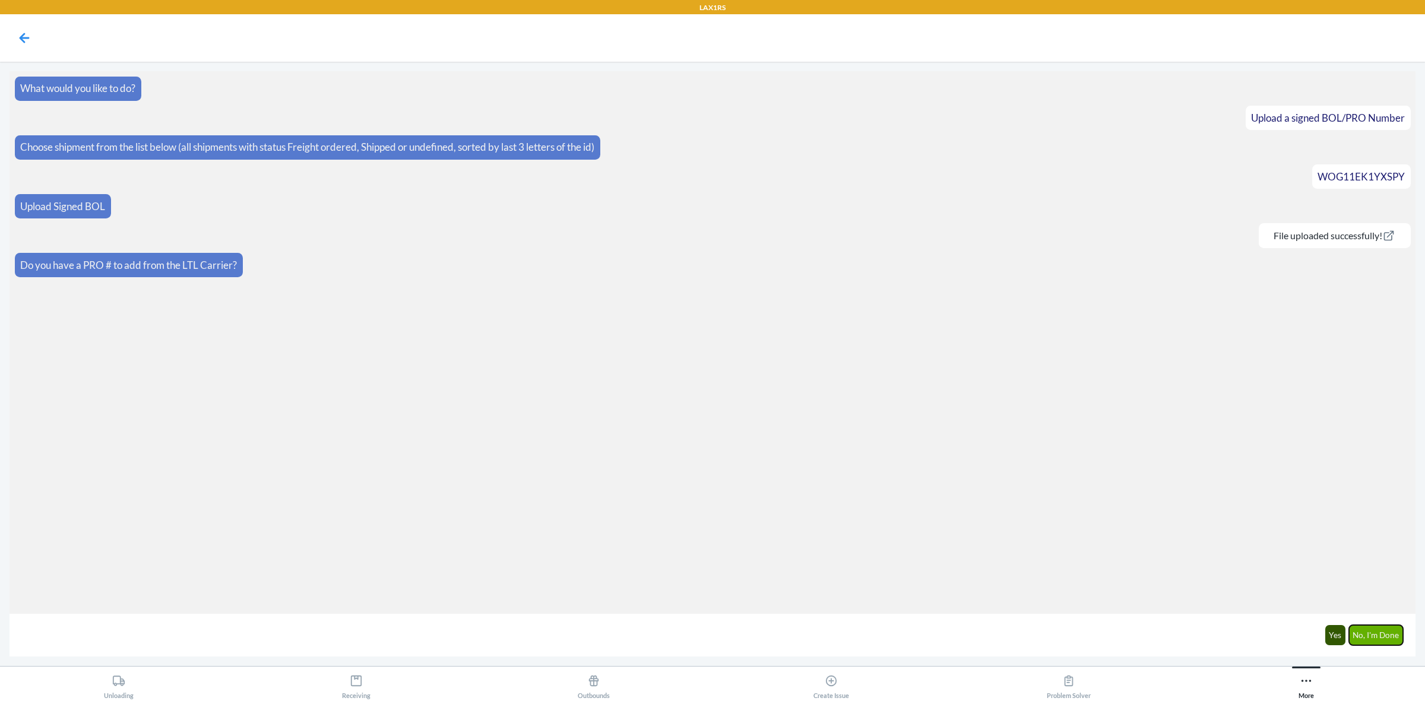
click at [1368, 633] on button "No, I'm Done" at bounding box center [1376, 635] width 55 height 20
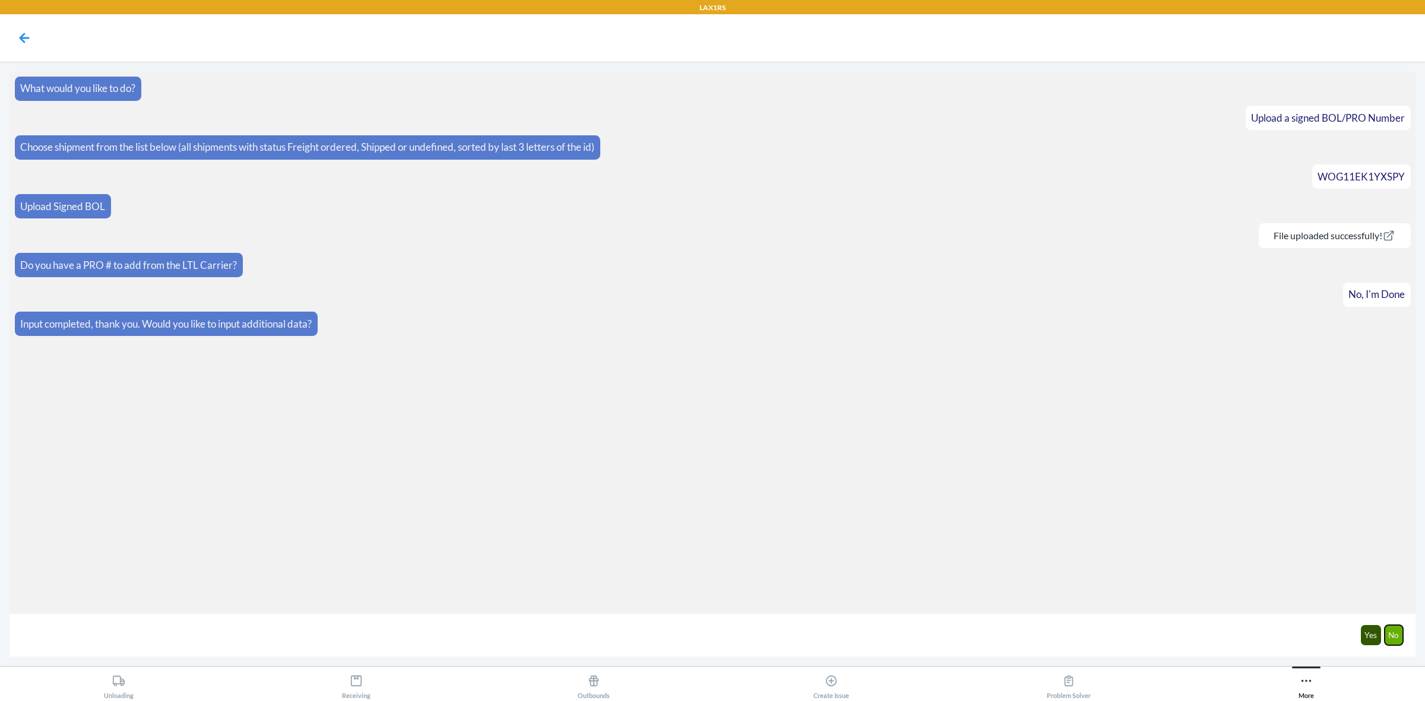
click at [1385, 633] on button "No" at bounding box center [1394, 635] width 19 height 20
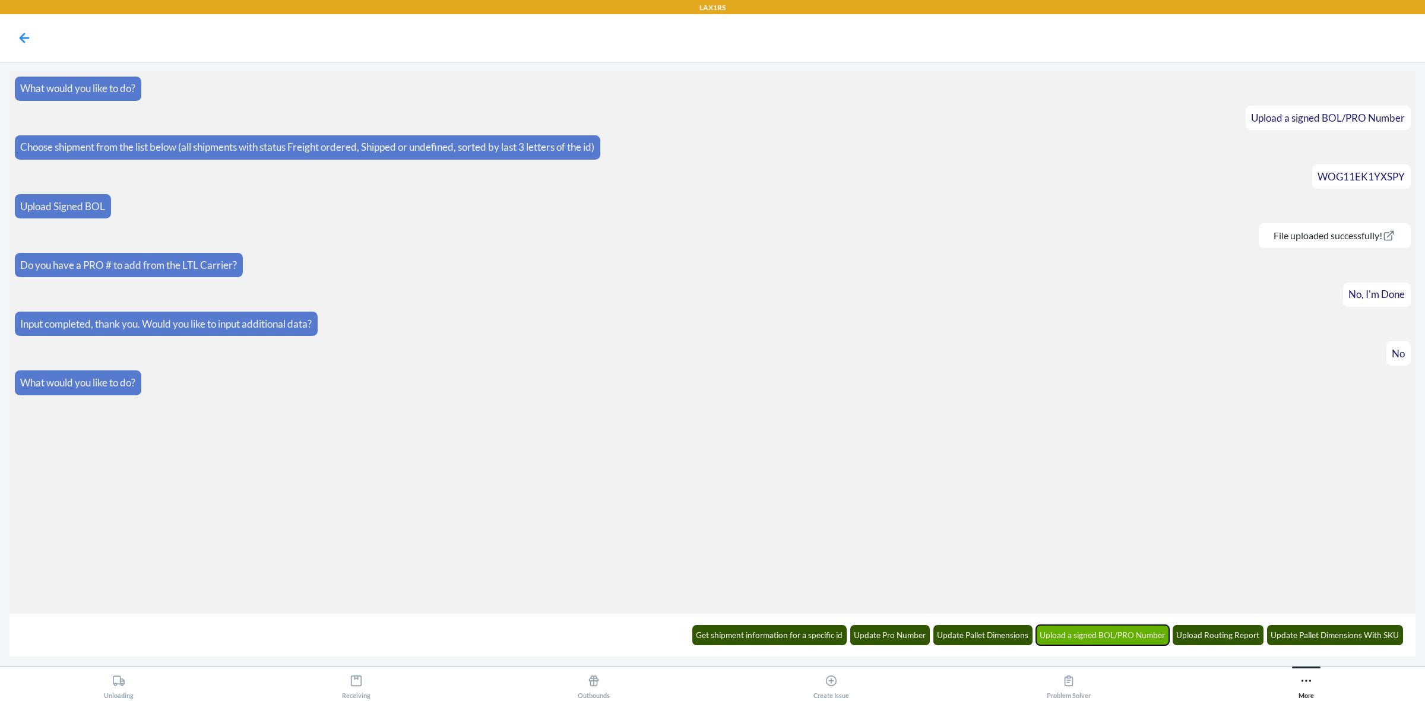
click at [1084, 628] on button "Upload a signed BOL/PRO Number" at bounding box center [1103, 635] width 134 height 20
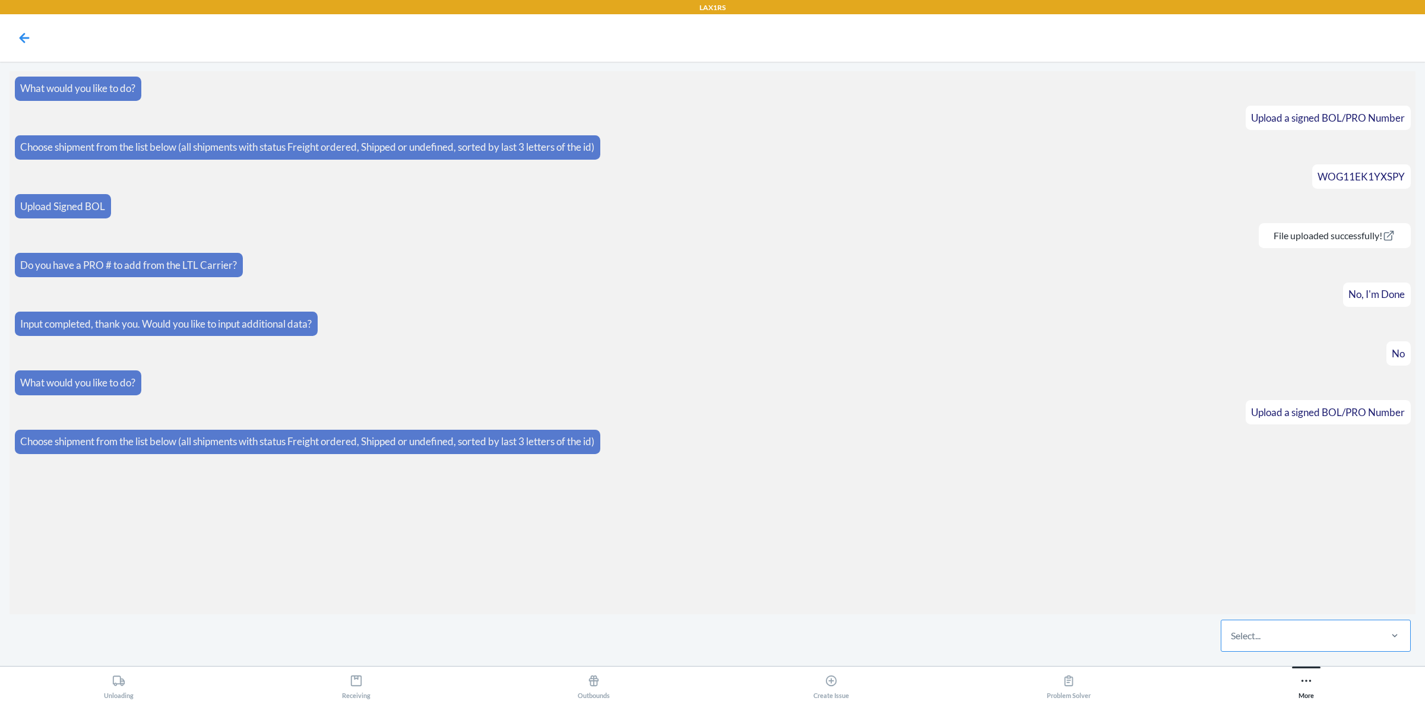
click at [1319, 637] on div "Select..." at bounding box center [1301, 636] width 158 height 31
click at [1232, 637] on input "Select..." at bounding box center [1231, 636] width 1 height 14
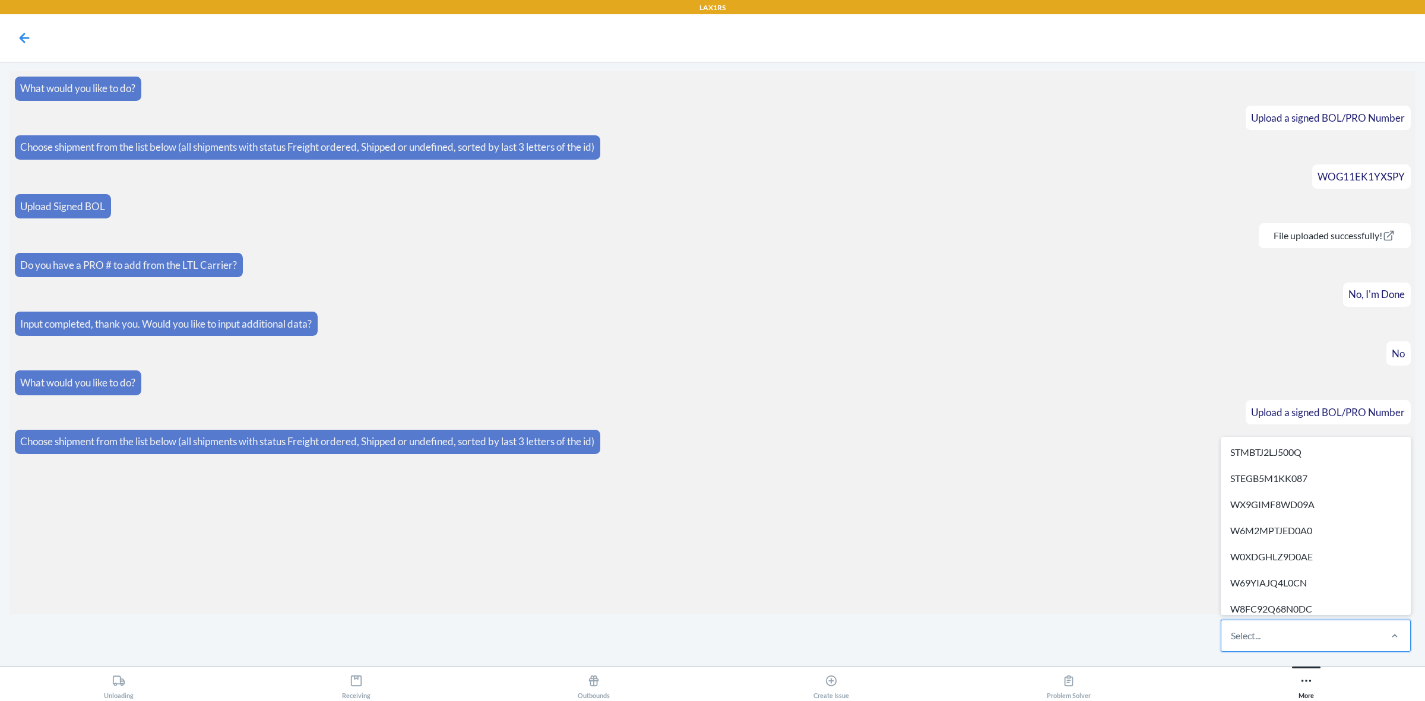
paste input "W8YBTTYPSJ3ER"
type input "W8YBTTYPSJ3ER"
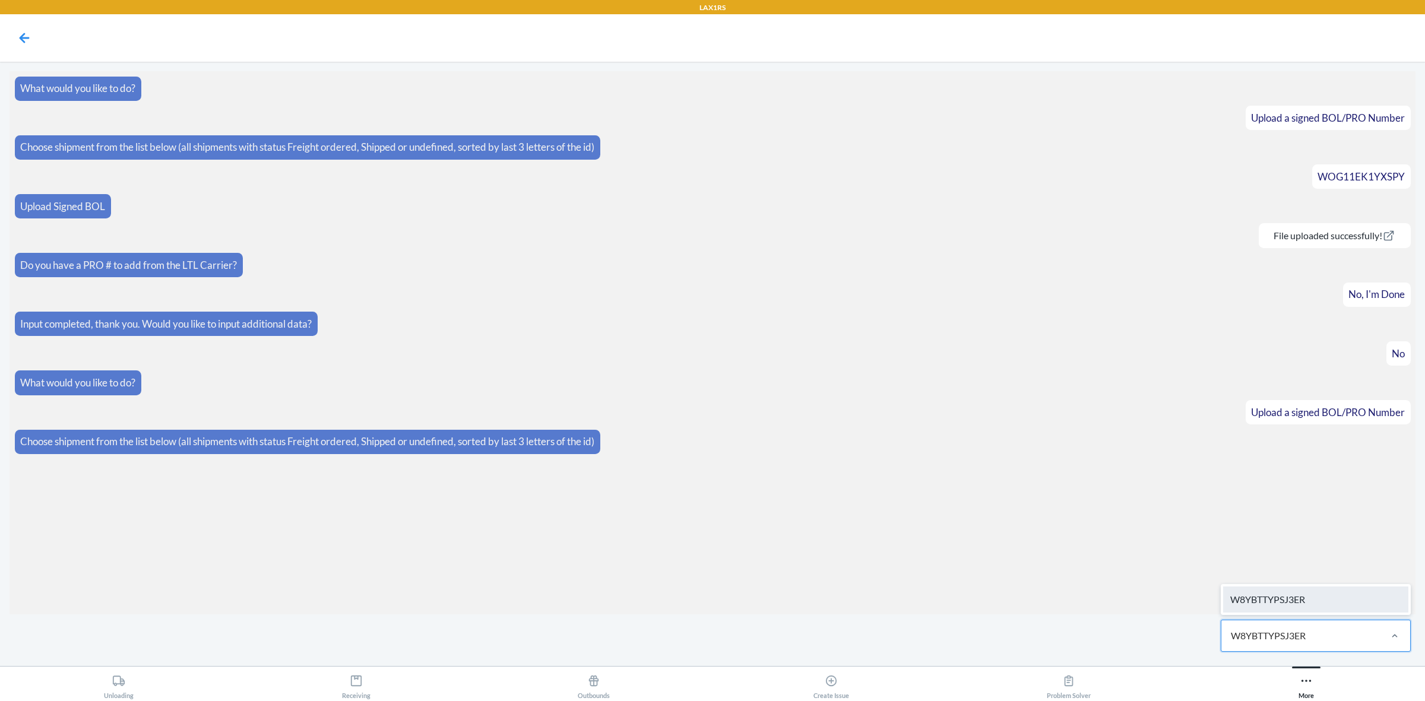
click at [1314, 600] on div "W8YBTTYPSJ3ER" at bounding box center [1315, 600] width 185 height 26
click at [727, 622] on label at bounding box center [713, 612] width 1406 height 89
click at [0, 0] on input "file" at bounding box center [0, 0] width 0 height 0
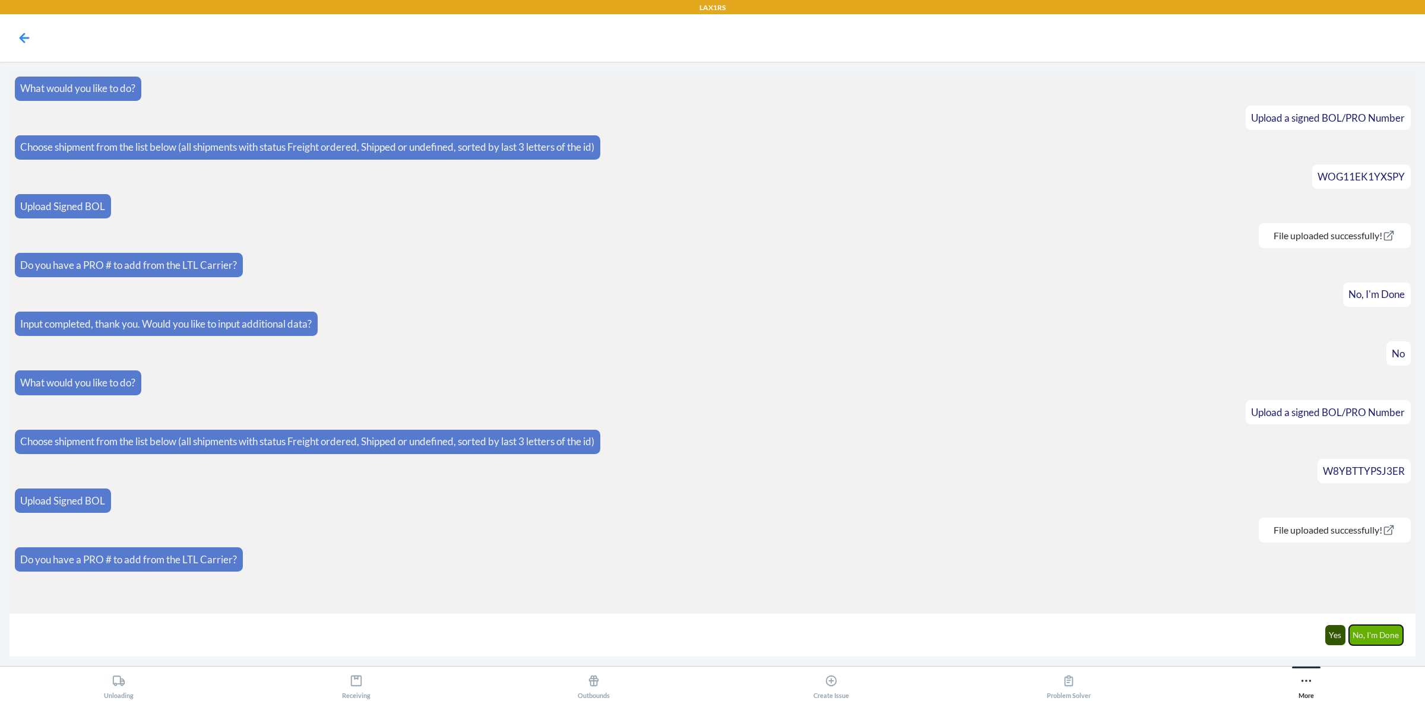
click at [1399, 634] on button "No, I'm Done" at bounding box center [1376, 635] width 55 height 20
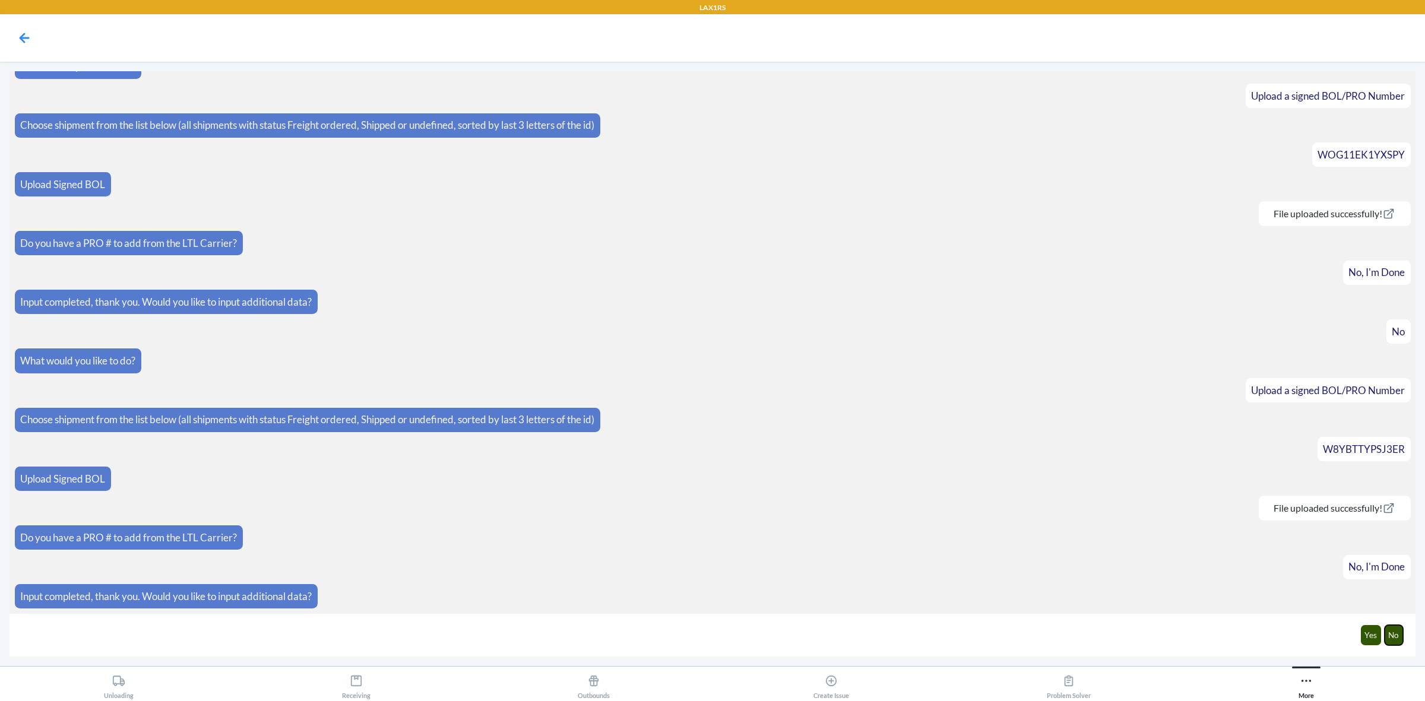
click at [1394, 637] on button "No" at bounding box center [1394, 635] width 19 height 20
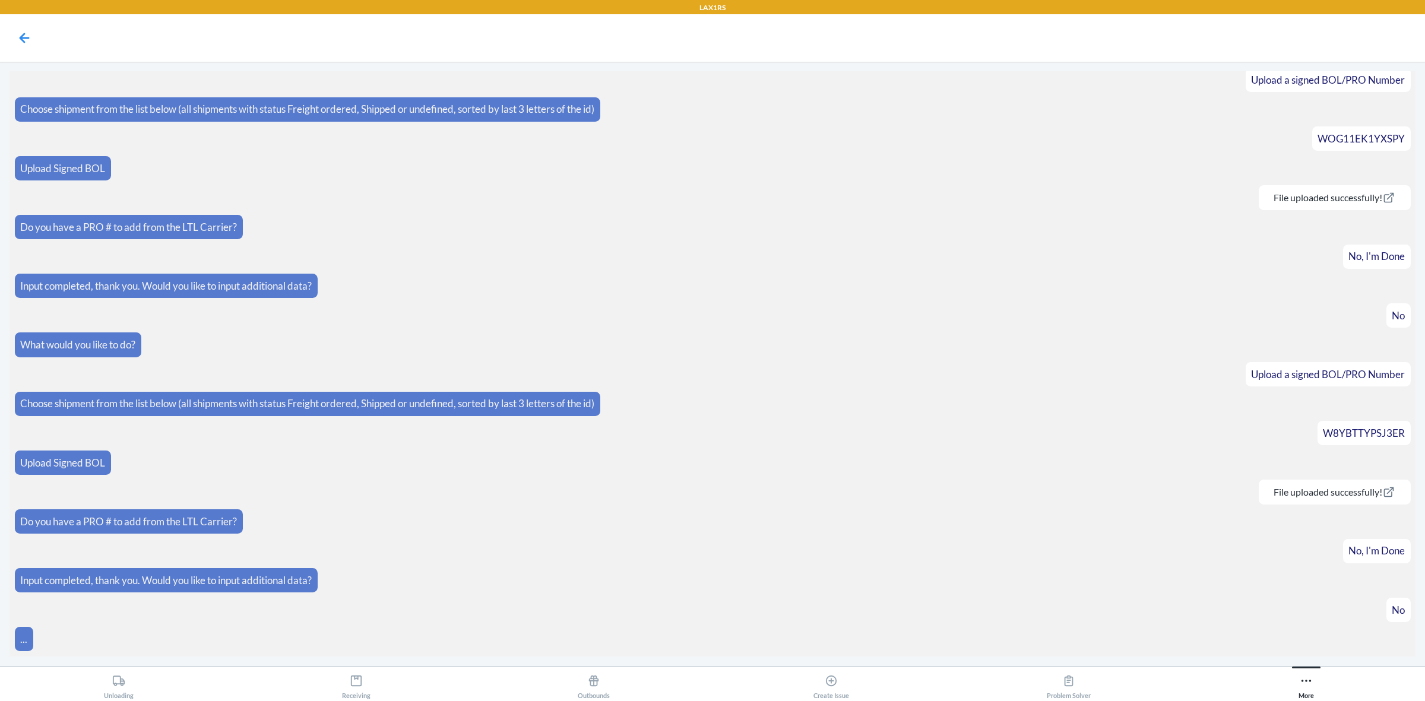
scroll to position [87, 0]
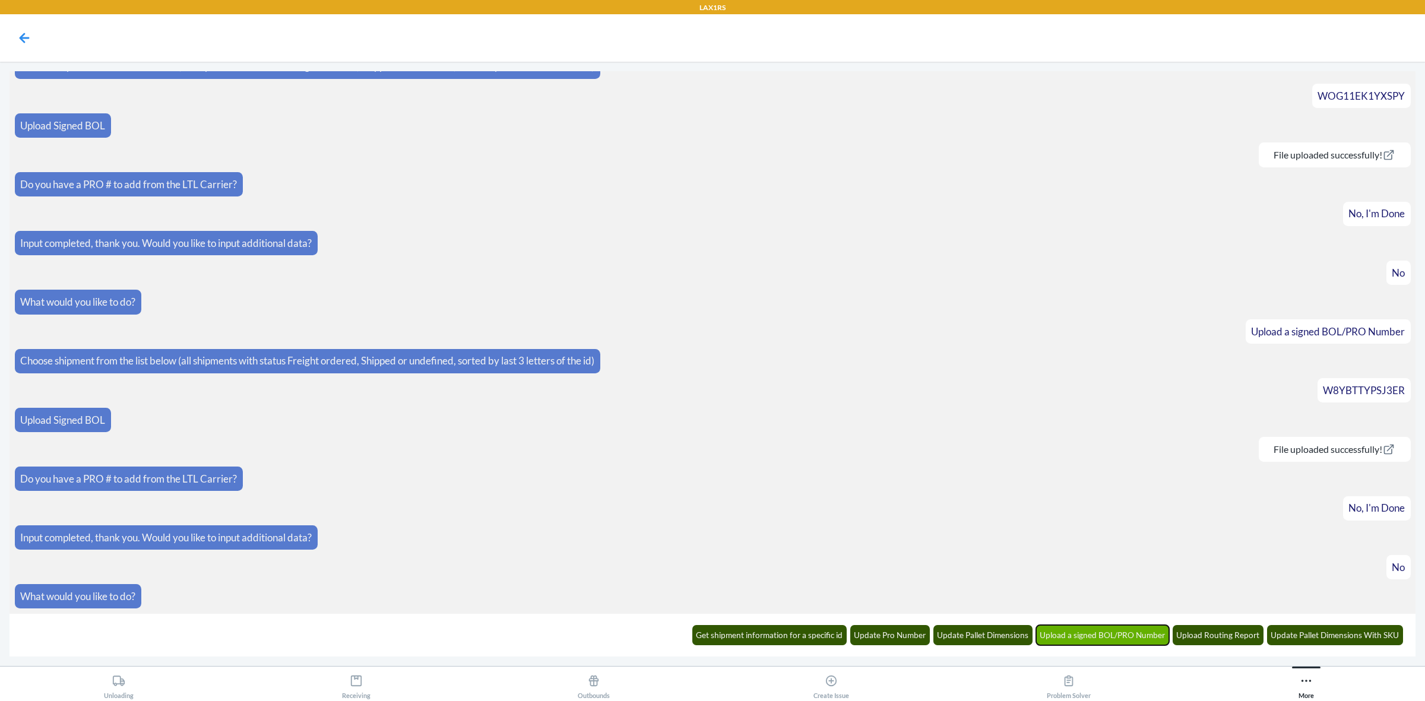
click at [1087, 634] on button "Upload a signed BOL/PRO Number" at bounding box center [1103, 635] width 134 height 20
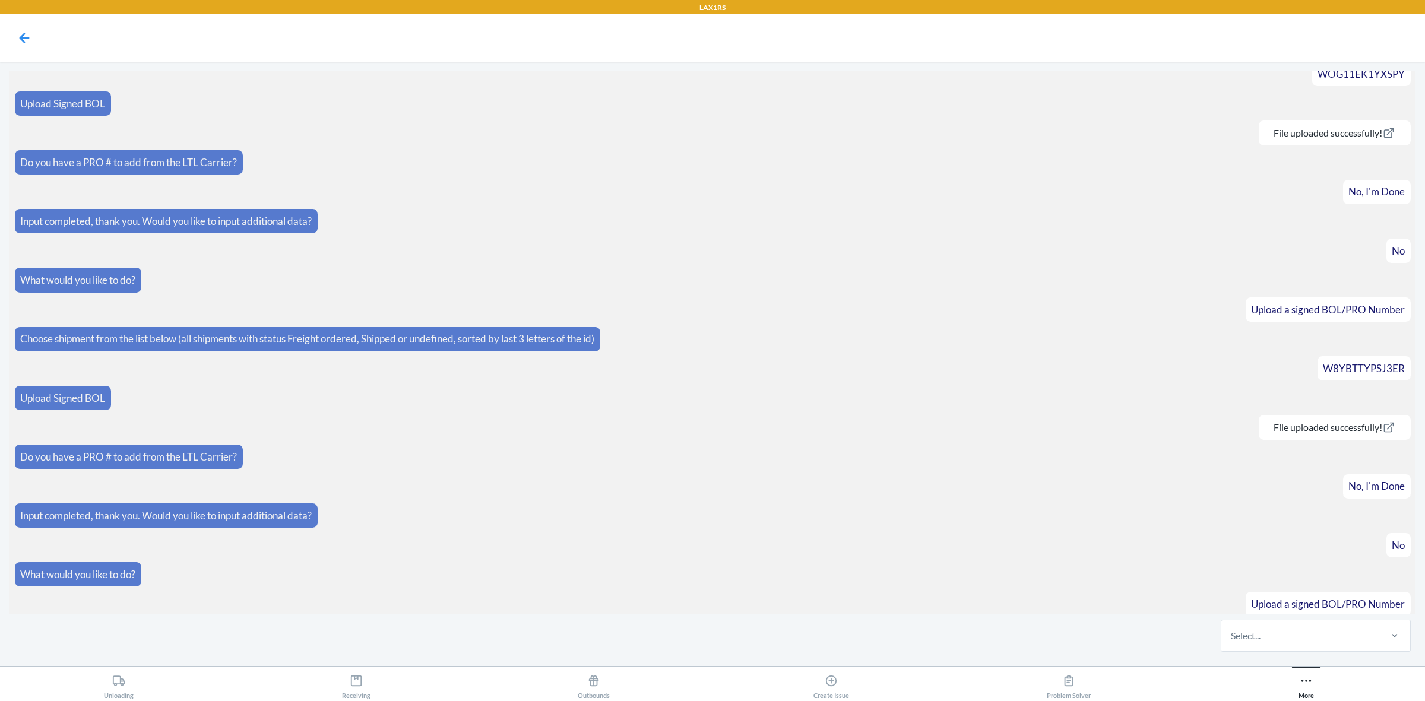
scroll to position [145, 0]
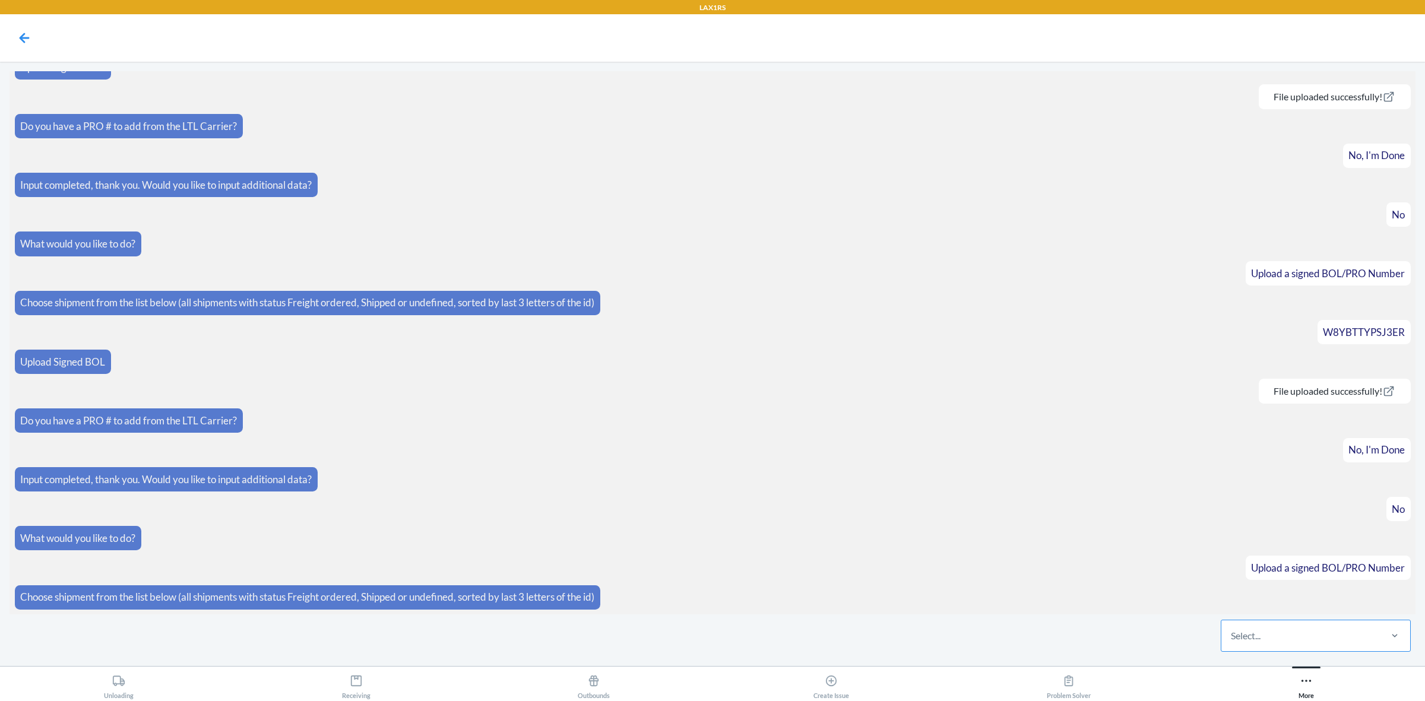
click at [1319, 636] on div "Select..." at bounding box center [1301, 636] width 158 height 31
click at [1232, 636] on input "Select..." at bounding box center [1231, 636] width 1 height 14
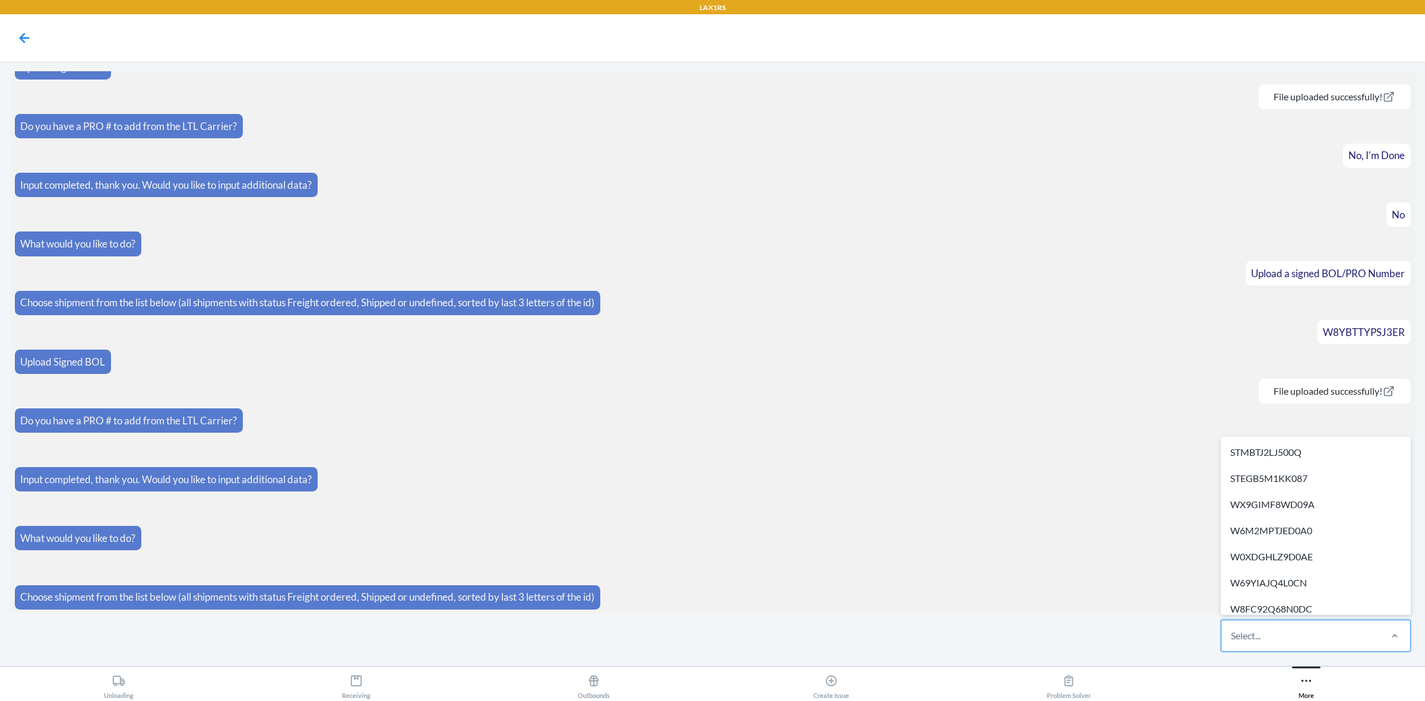
paste input "W5QPLXGS2OIOZ"
type input "W5QPLXGS2OIOZ"
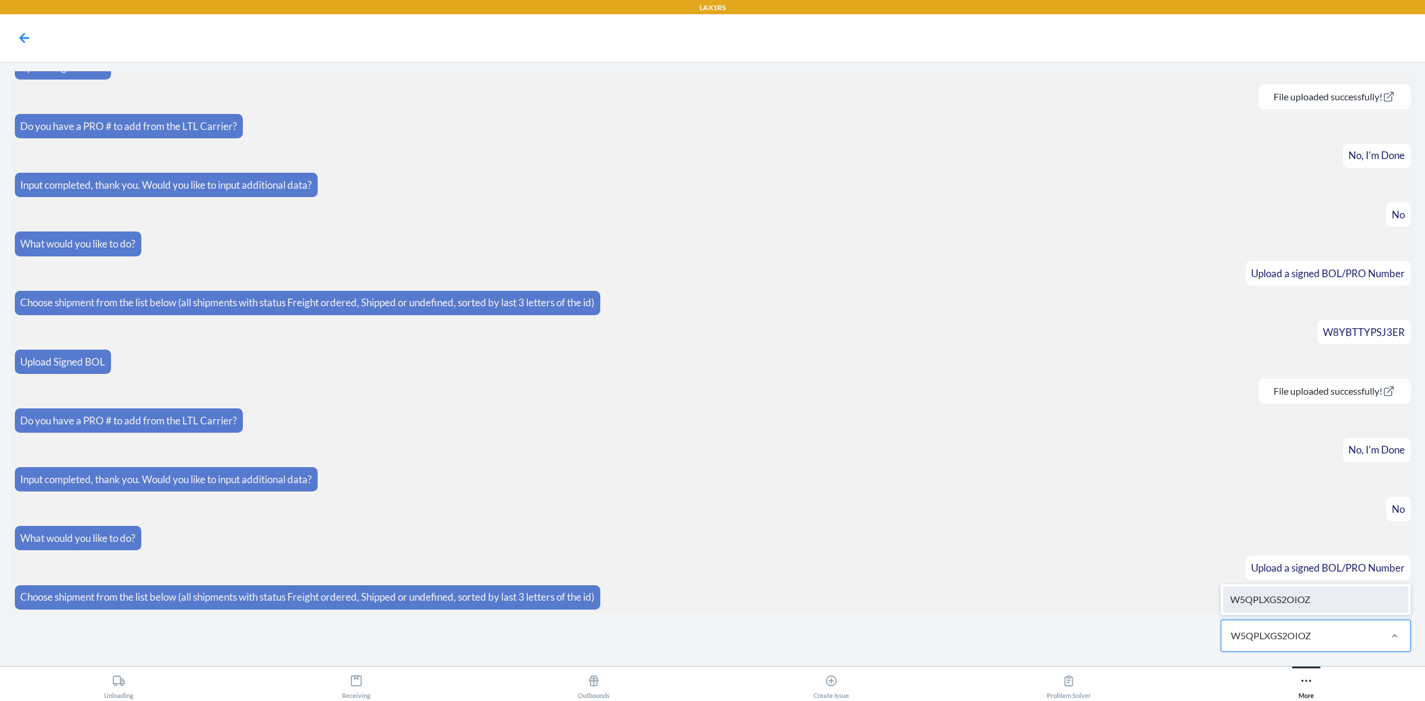
click at [1322, 598] on div "W5QPLXGS2OIOZ" at bounding box center [1315, 600] width 185 height 26
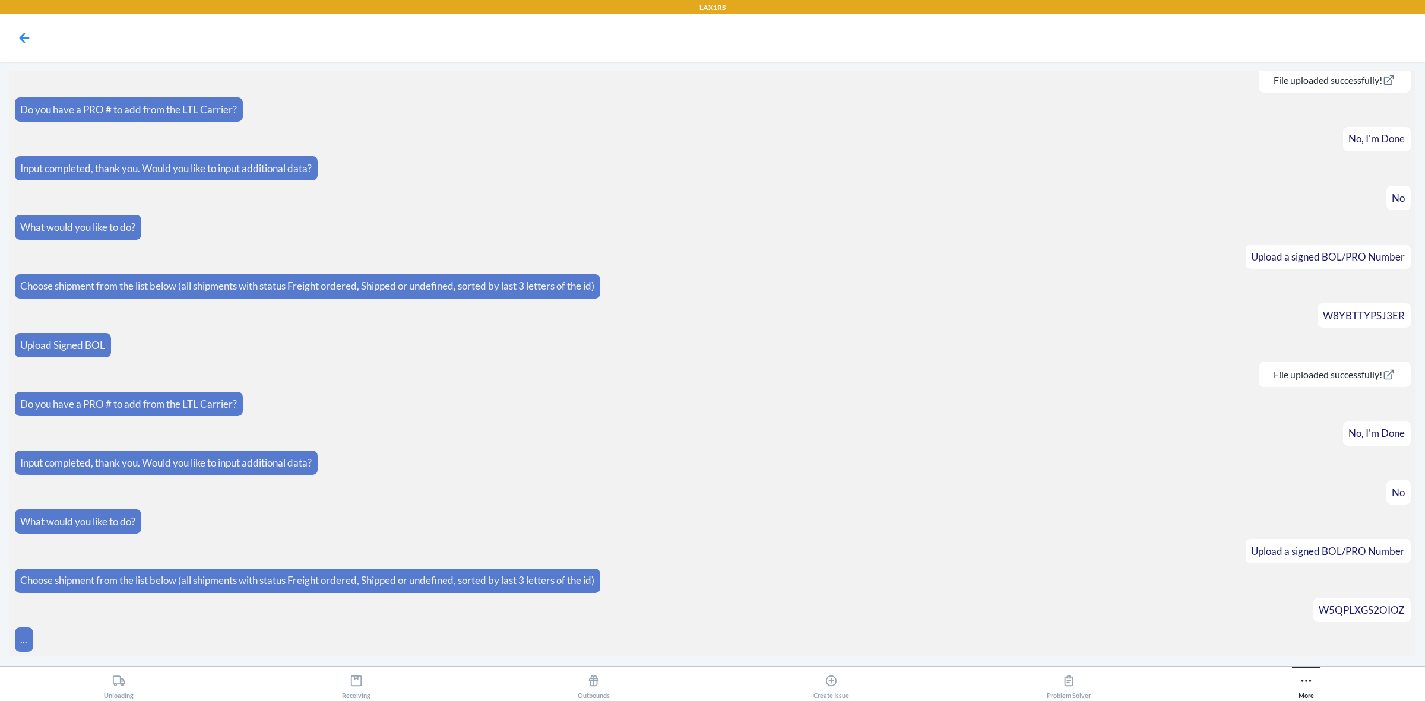
scroll to position [251, 0]
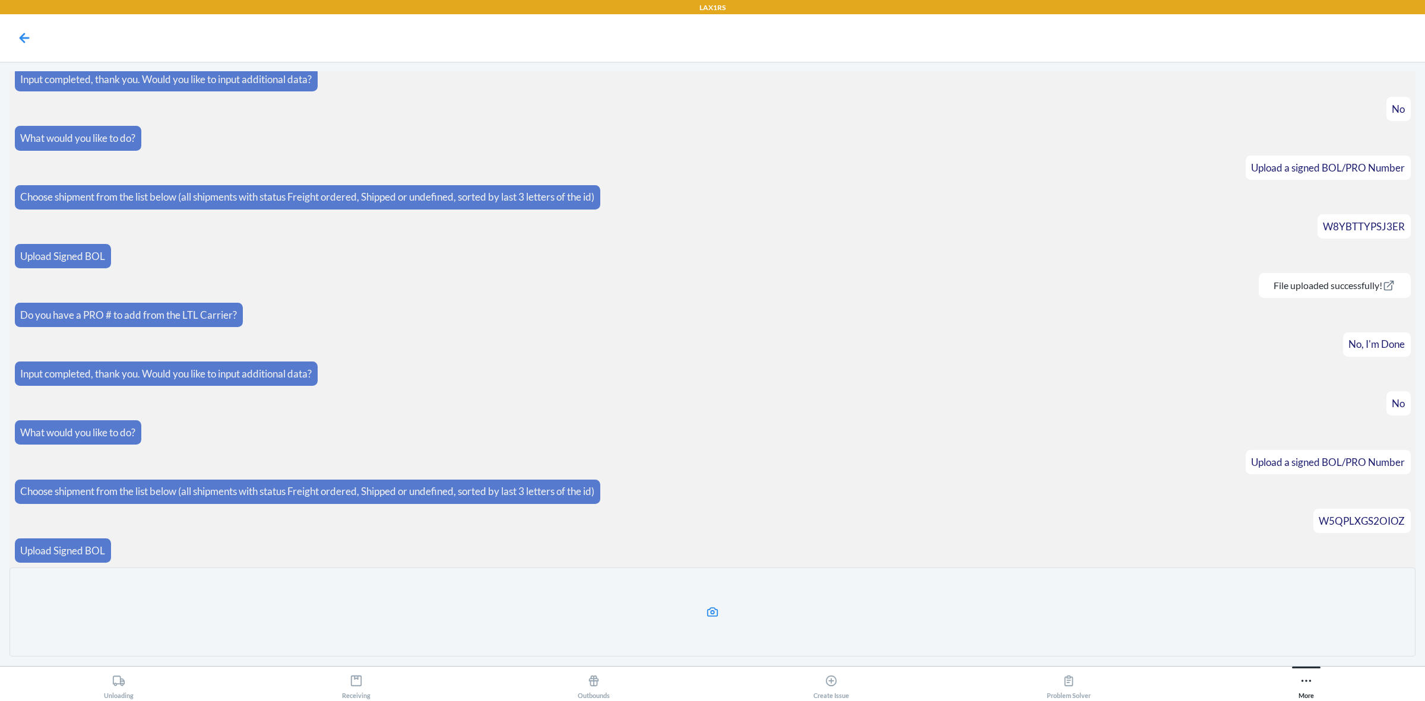
click at [796, 630] on label at bounding box center [713, 612] width 1406 height 89
click at [0, 0] on input "file" at bounding box center [0, 0] width 0 height 0
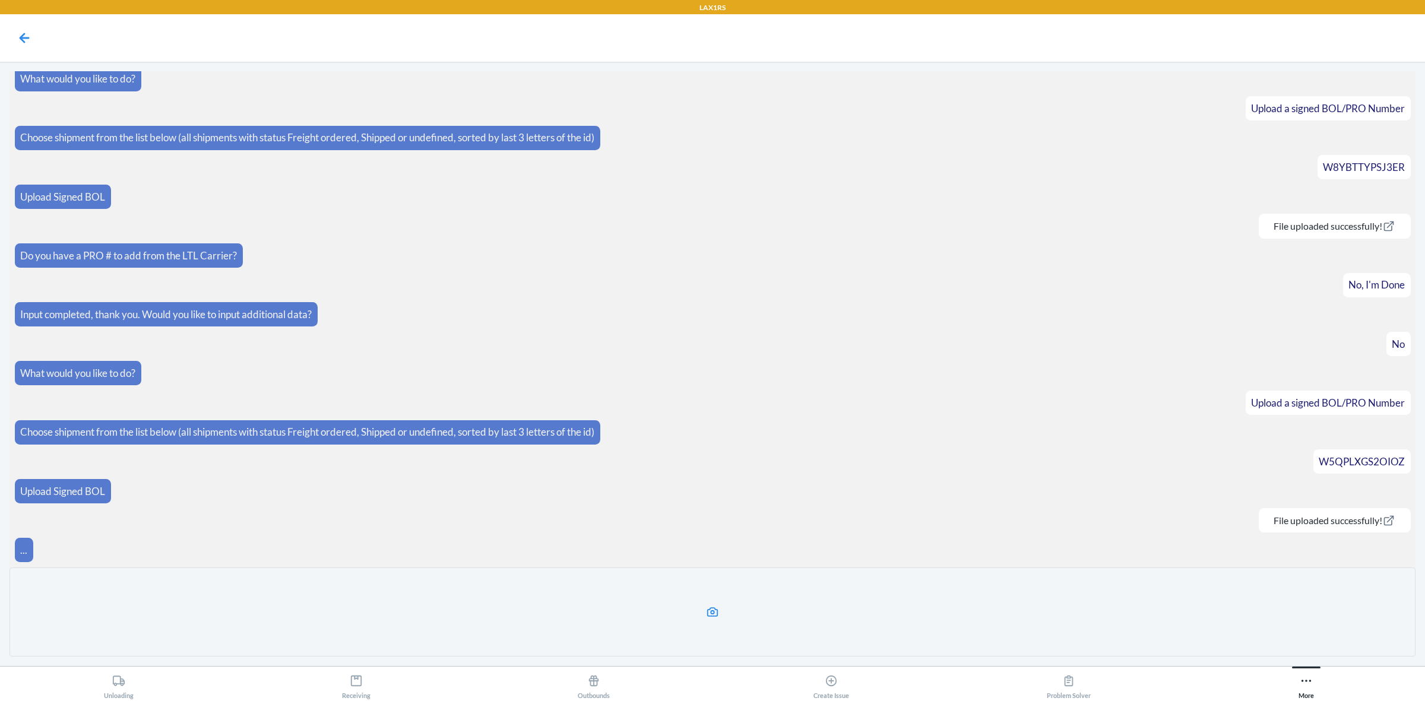
scroll to position [265, 0]
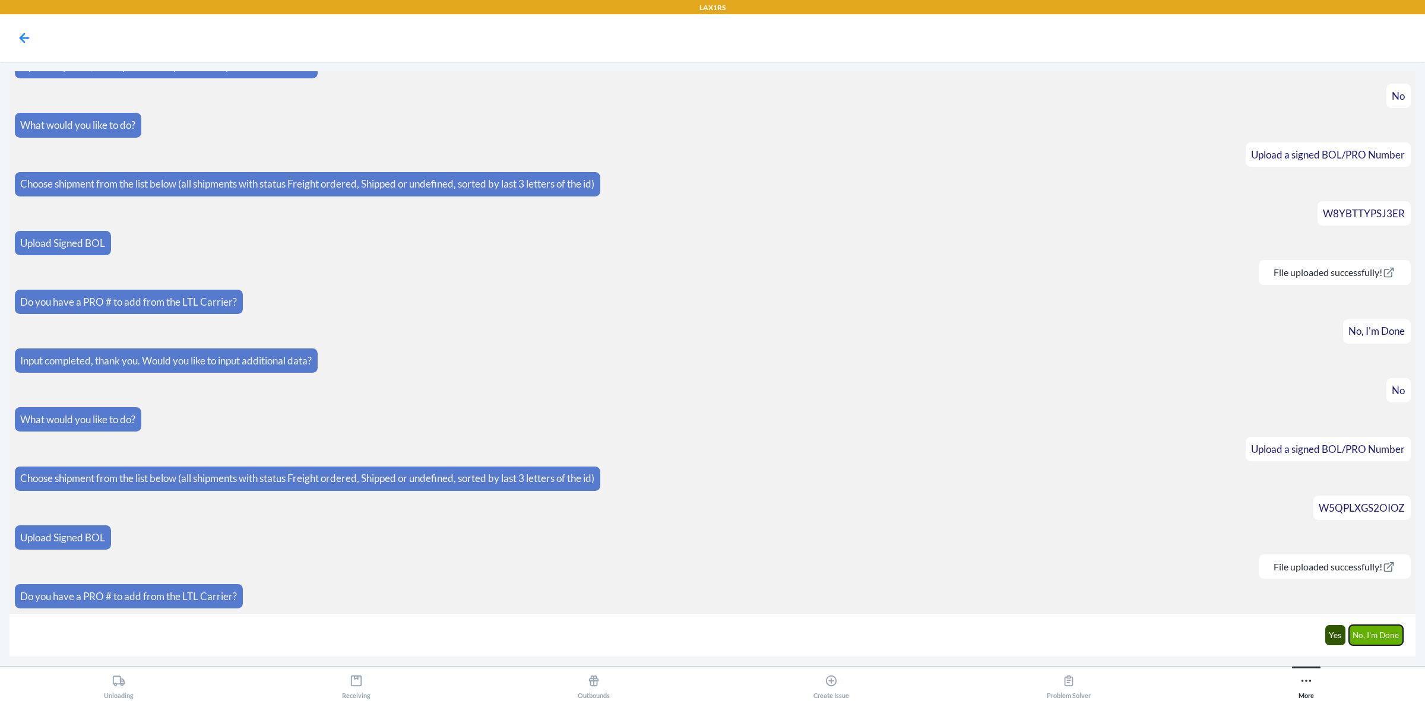
click at [1387, 640] on button "No, I'm Done" at bounding box center [1376, 635] width 55 height 20
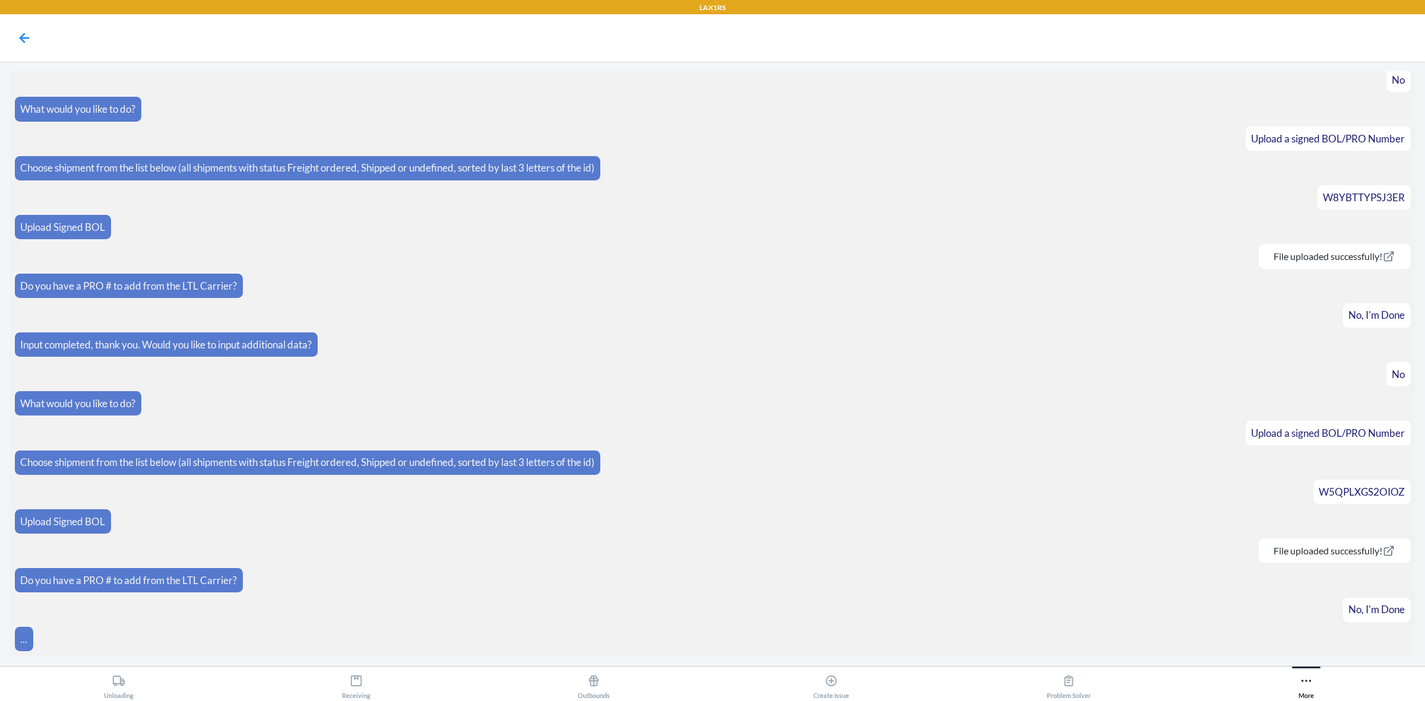
scroll to position [325, 0]
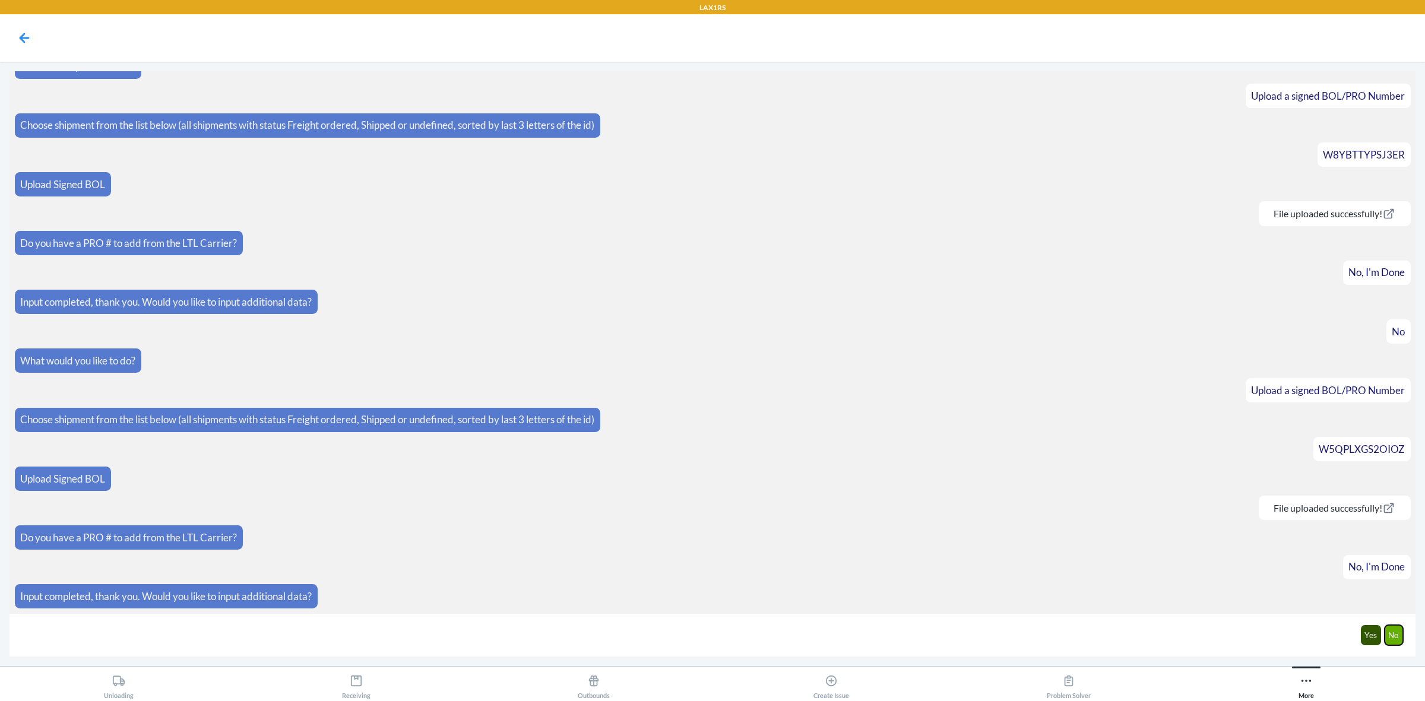
click at [1388, 635] on button "No" at bounding box center [1394, 635] width 19 height 20
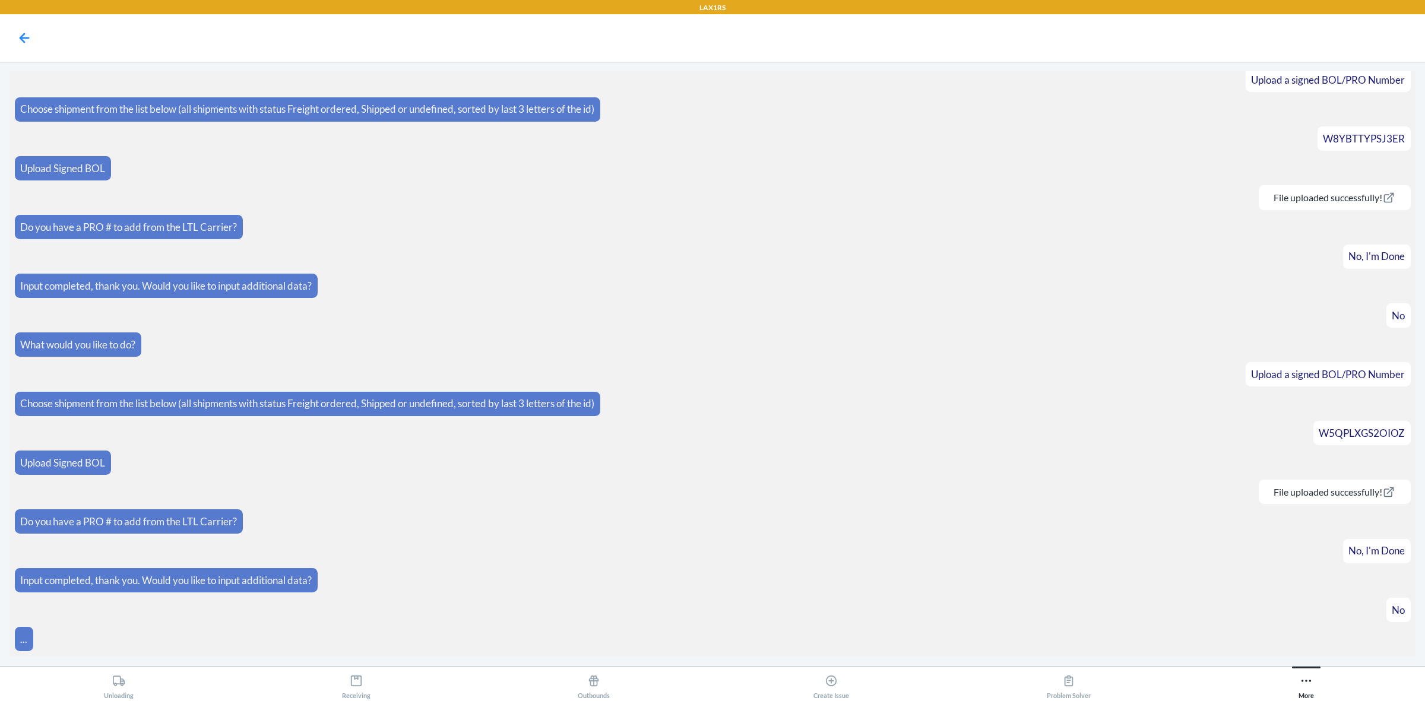
scroll to position [384, 0]
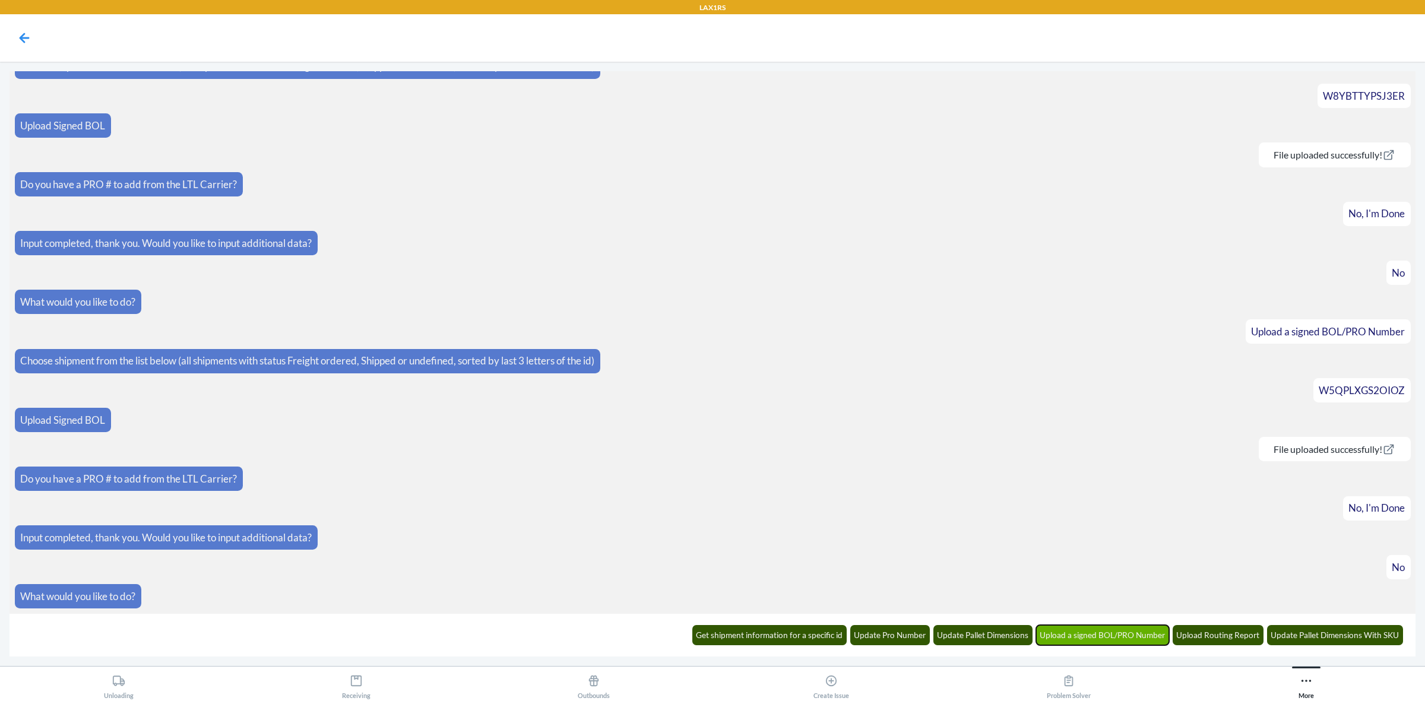
click at [1109, 625] on button "Upload a signed BOL/PRO Number" at bounding box center [1103, 635] width 134 height 20
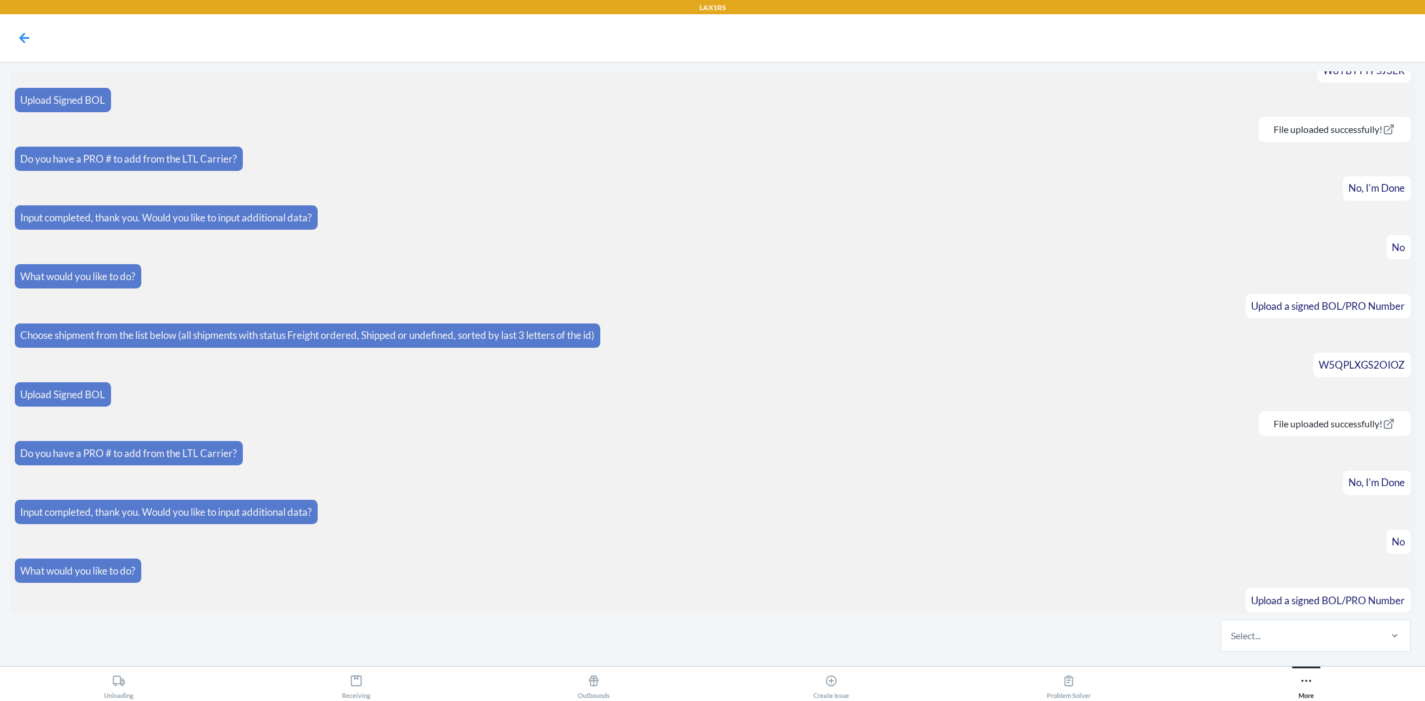
scroll to position [443, 0]
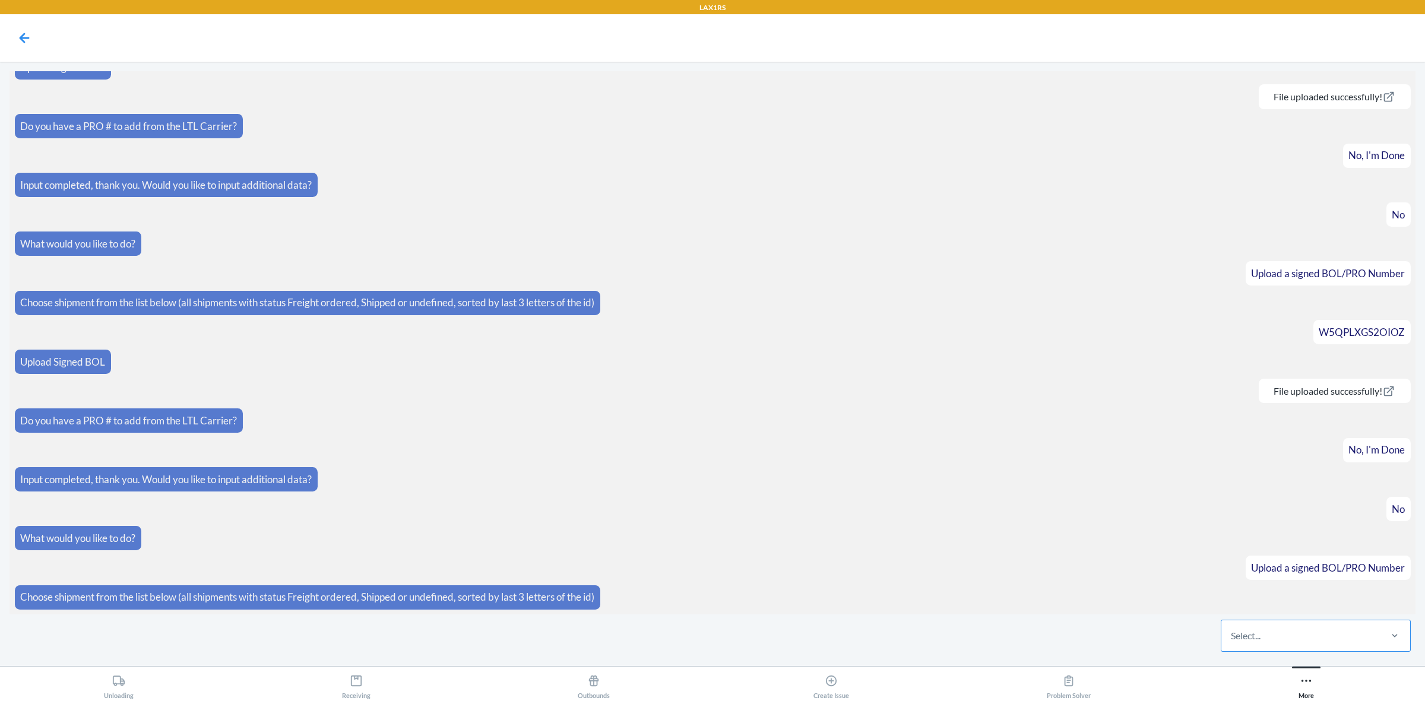
click at [1302, 644] on div "Select..." at bounding box center [1301, 636] width 158 height 31
click at [1232, 643] on input "Select..." at bounding box center [1231, 636] width 1 height 14
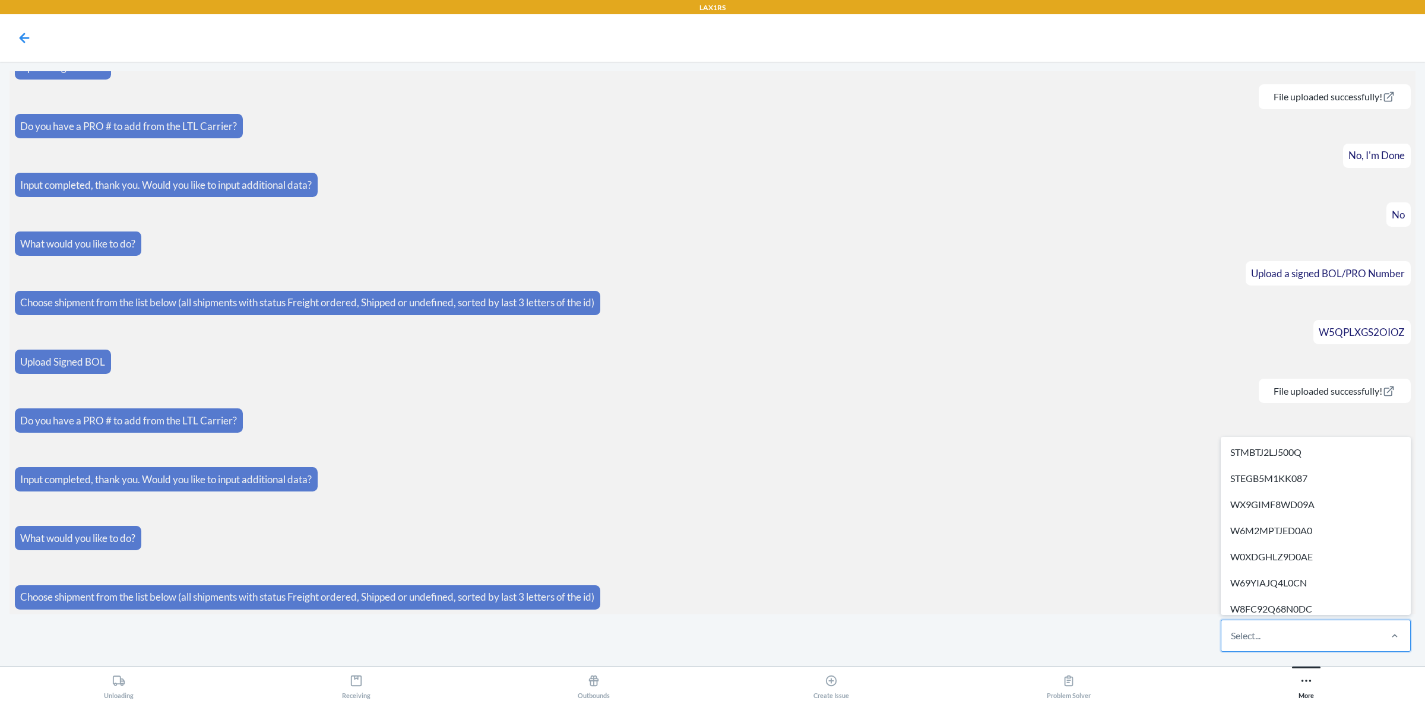
paste input "WYHU9Q40IVP6F"
type input "WYHU9Q40IVP6F"
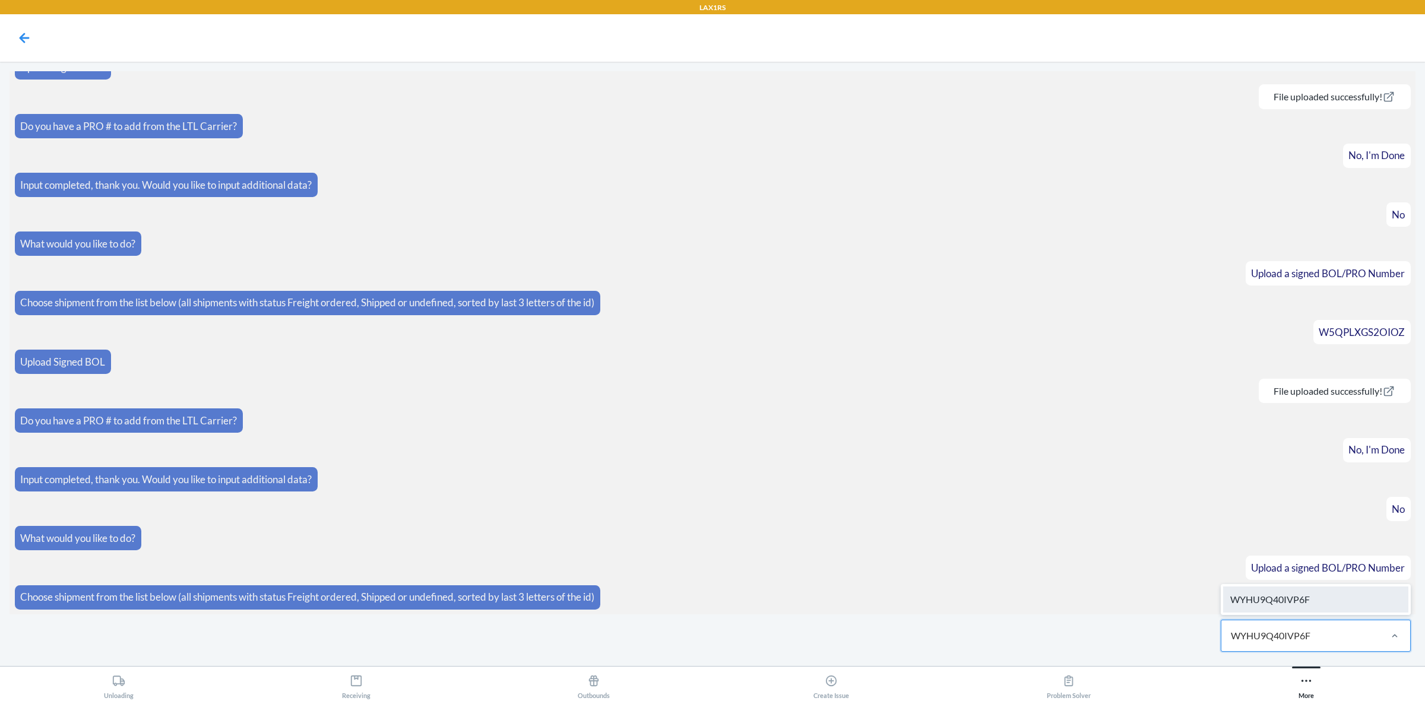
click at [1314, 603] on div "WYHU9Q40IVP6F" at bounding box center [1315, 600] width 185 height 26
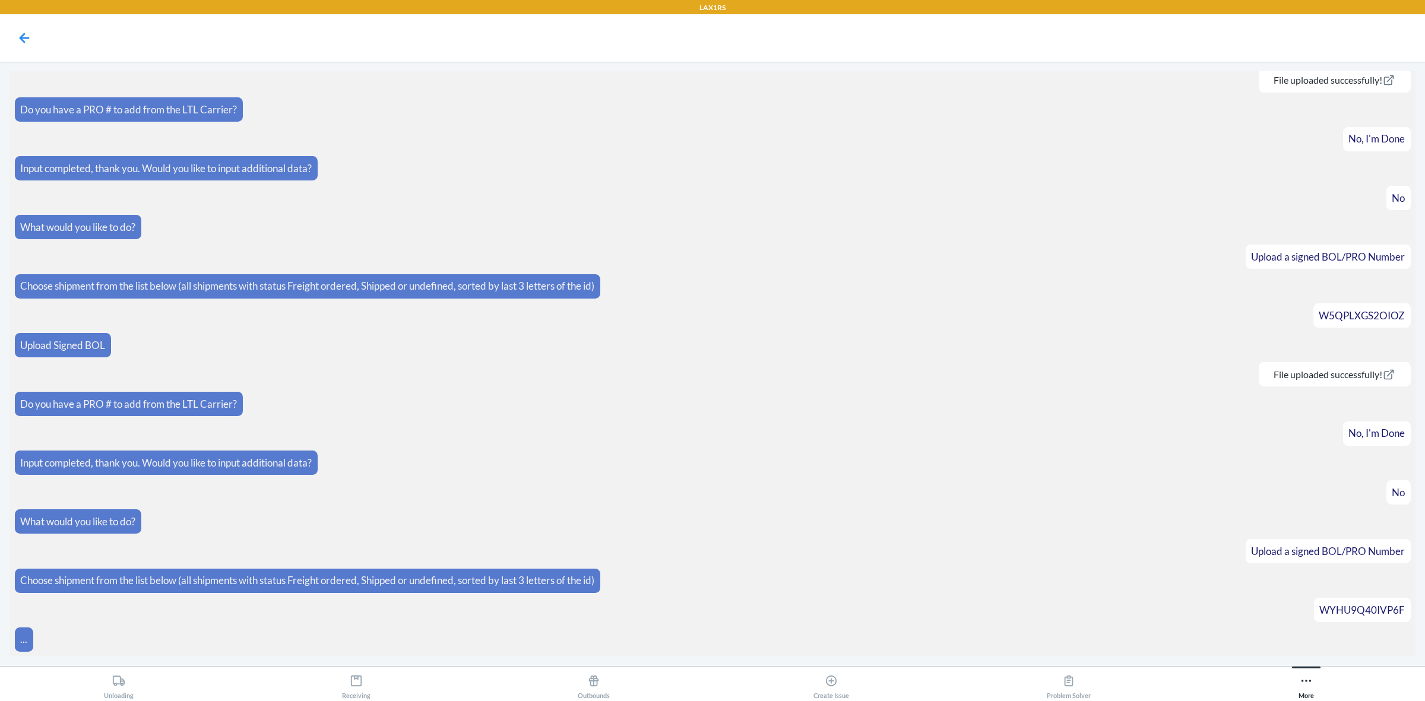
scroll to position [549, 0]
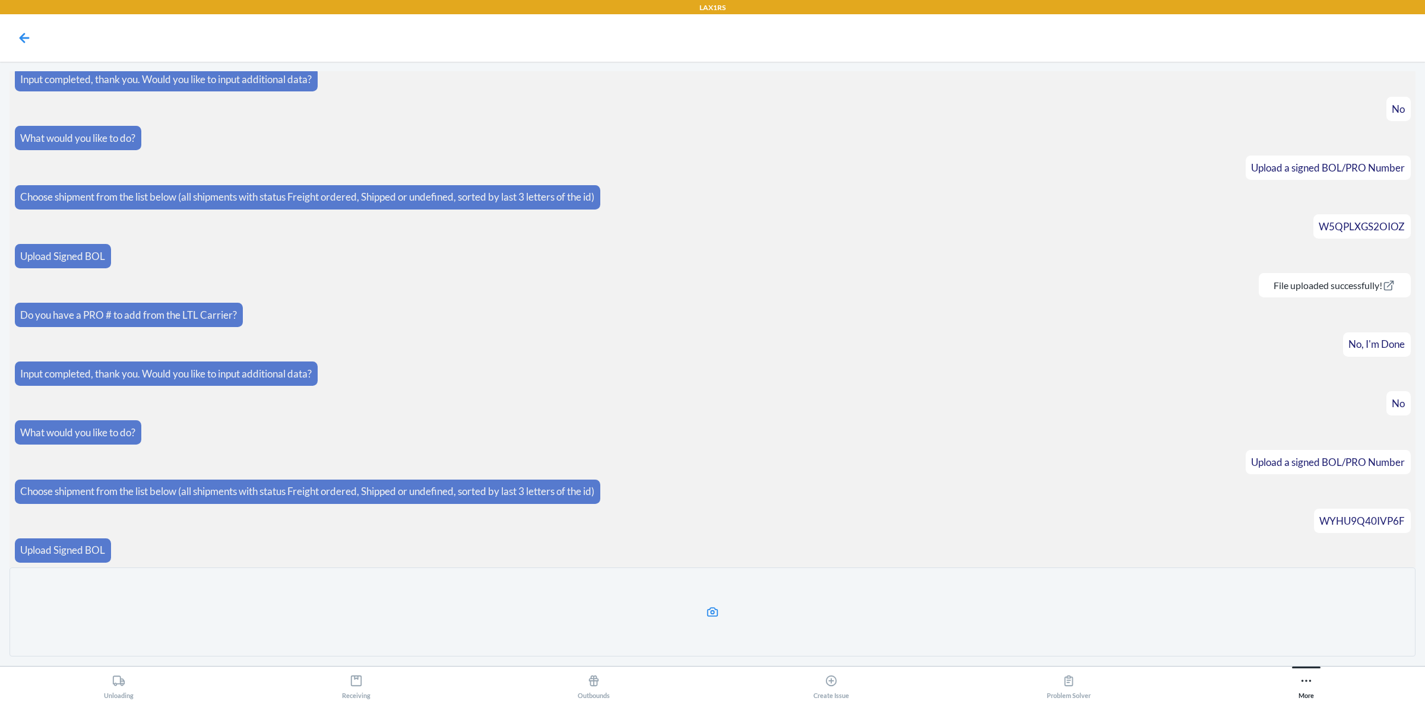
click at [744, 628] on label at bounding box center [713, 612] width 1406 height 89
click at [0, 0] on input "file" at bounding box center [0, 0] width 0 height 0
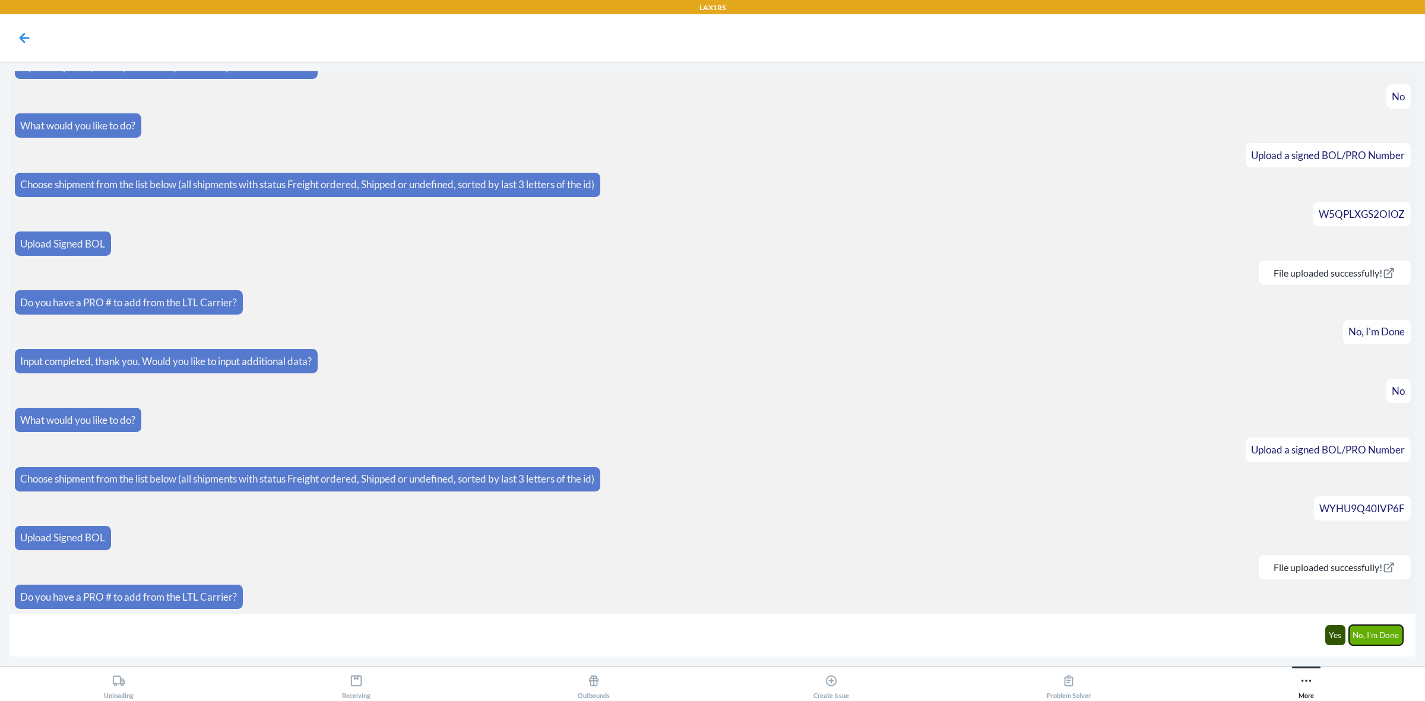
click at [1381, 630] on button "No, I'm Done" at bounding box center [1376, 635] width 55 height 20
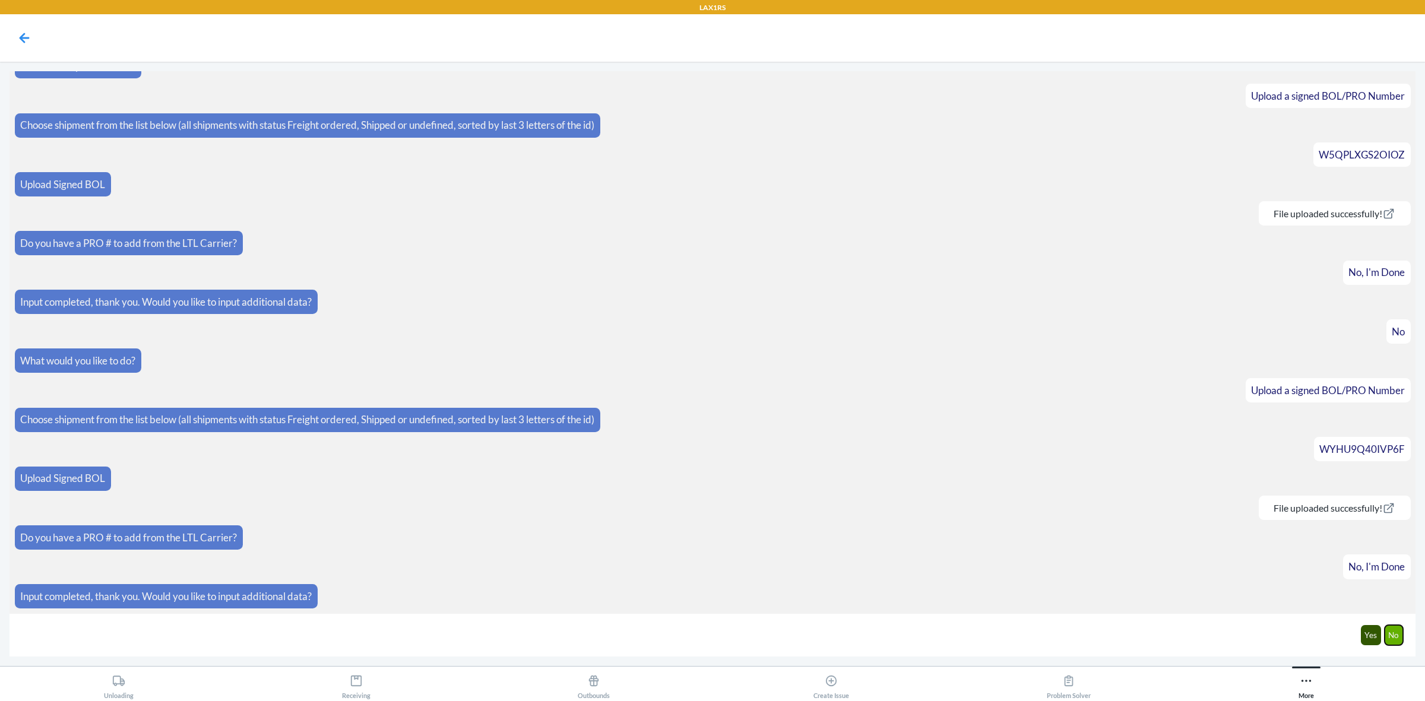
click at [1387, 630] on button "No" at bounding box center [1394, 635] width 19 height 20
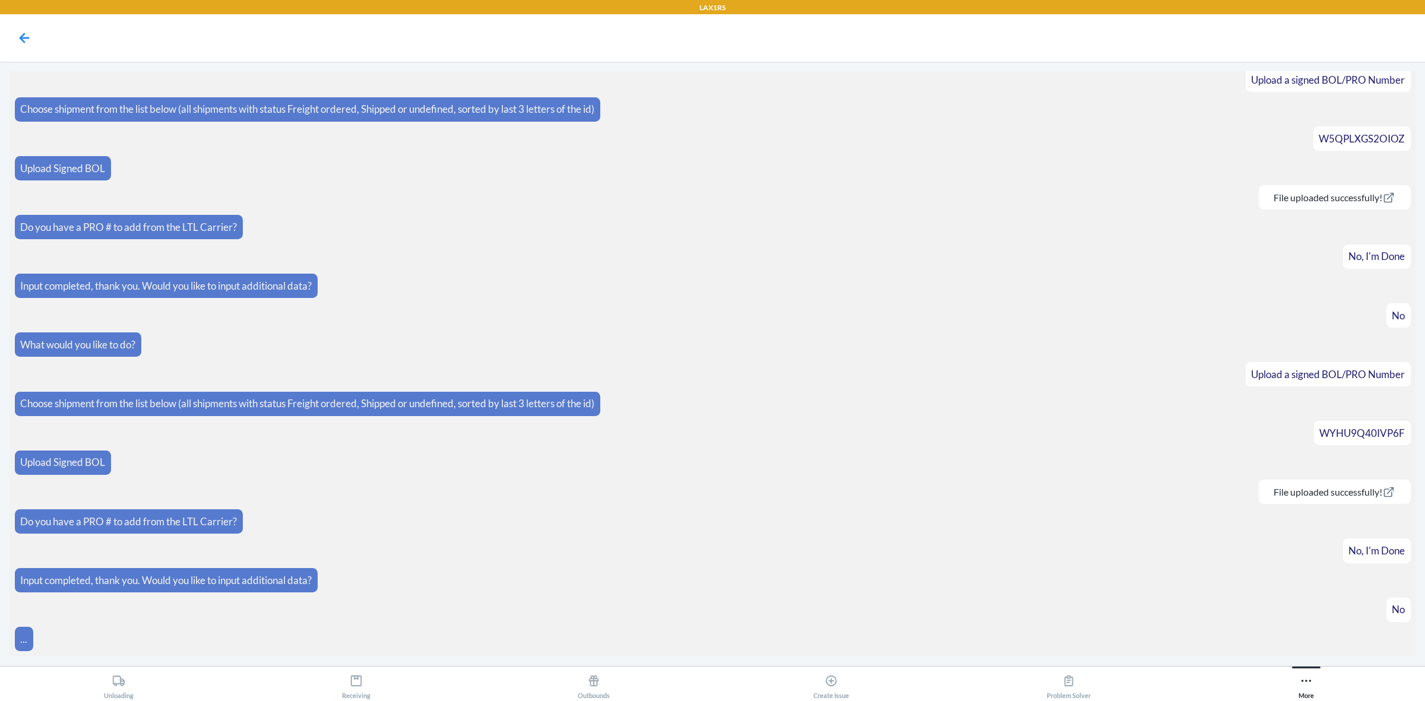
scroll to position [681, 0]
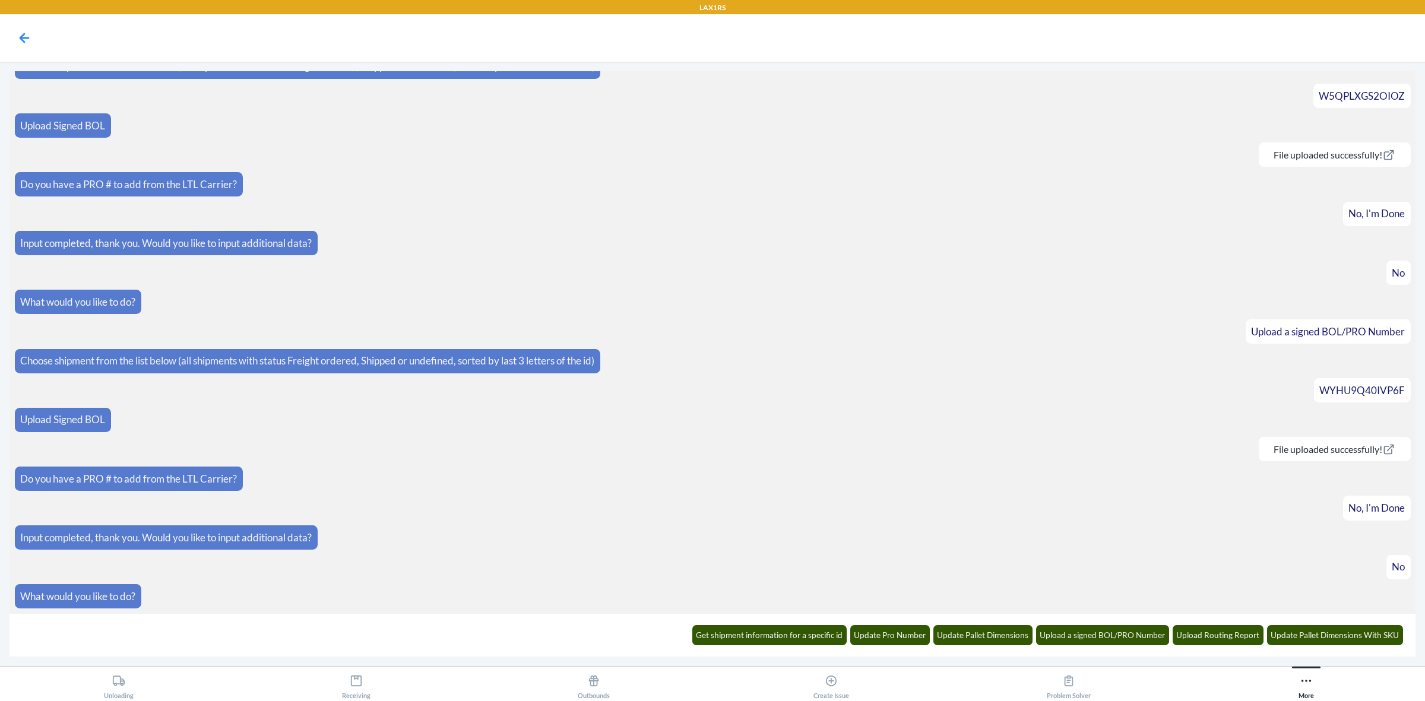
click at [1096, 624] on div "Get shipment information for a specific id Update Pro Number Update Pallet Dime…" at bounding box center [1048, 635] width 726 height 33
click at [1093, 634] on button "Upload a signed BOL/PRO Number" at bounding box center [1103, 635] width 134 height 20
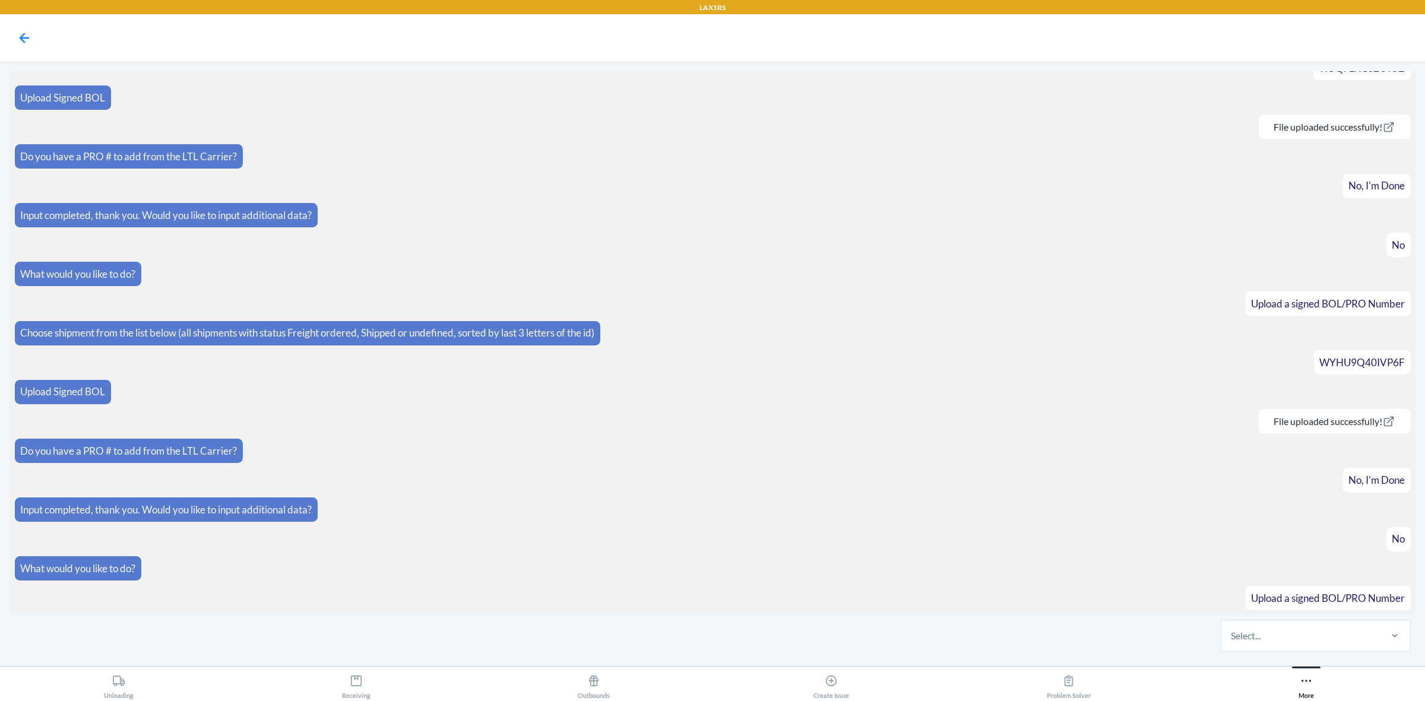
scroll to position [740, 0]
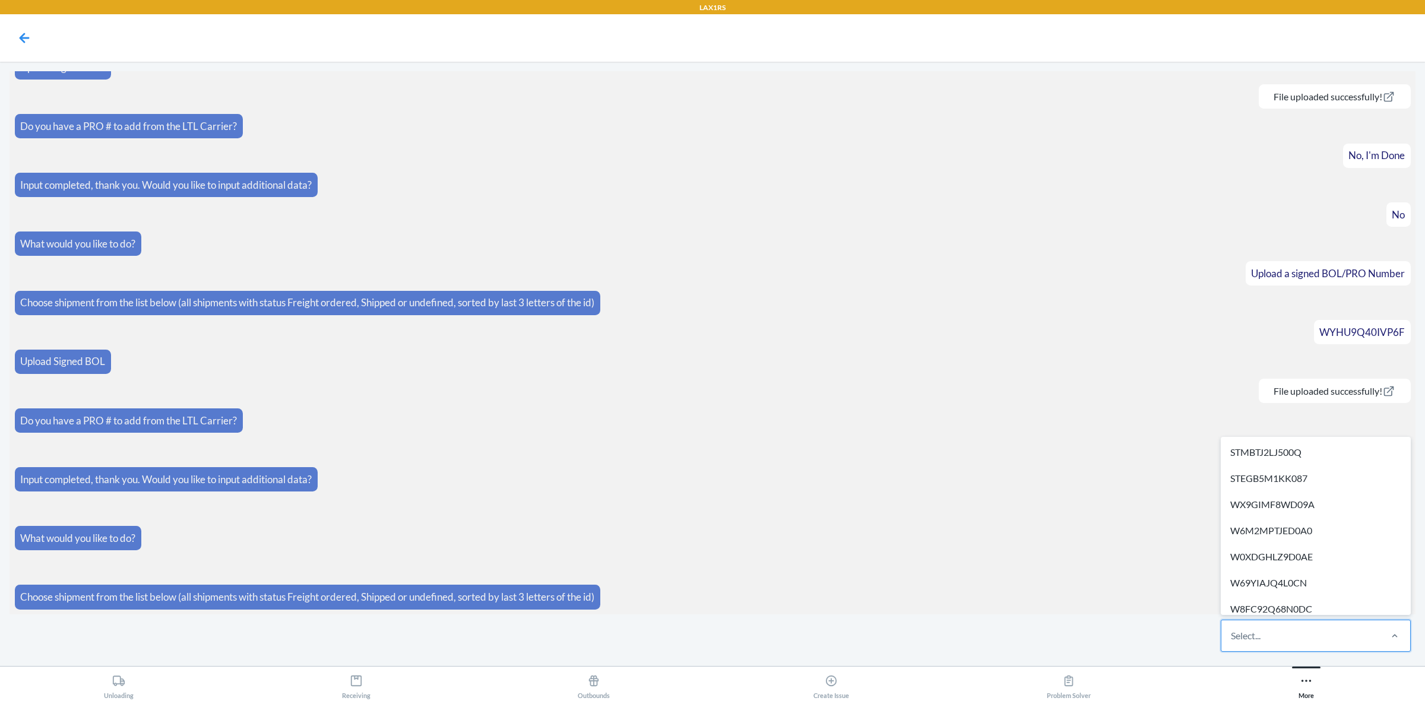
click at [1311, 644] on div "Select..." at bounding box center [1301, 636] width 158 height 31
click at [1232, 643] on input "option STMBTJ2LJ500Q focused, 1 of 519. 519 results available. Use Up and Down …" at bounding box center [1231, 636] width 1 height 14
paste input "WVPIS5TXQPOWZ"
type input "WVPIS5TXQPOWZ"
click at [1329, 631] on div "Select..." at bounding box center [1301, 636] width 158 height 31
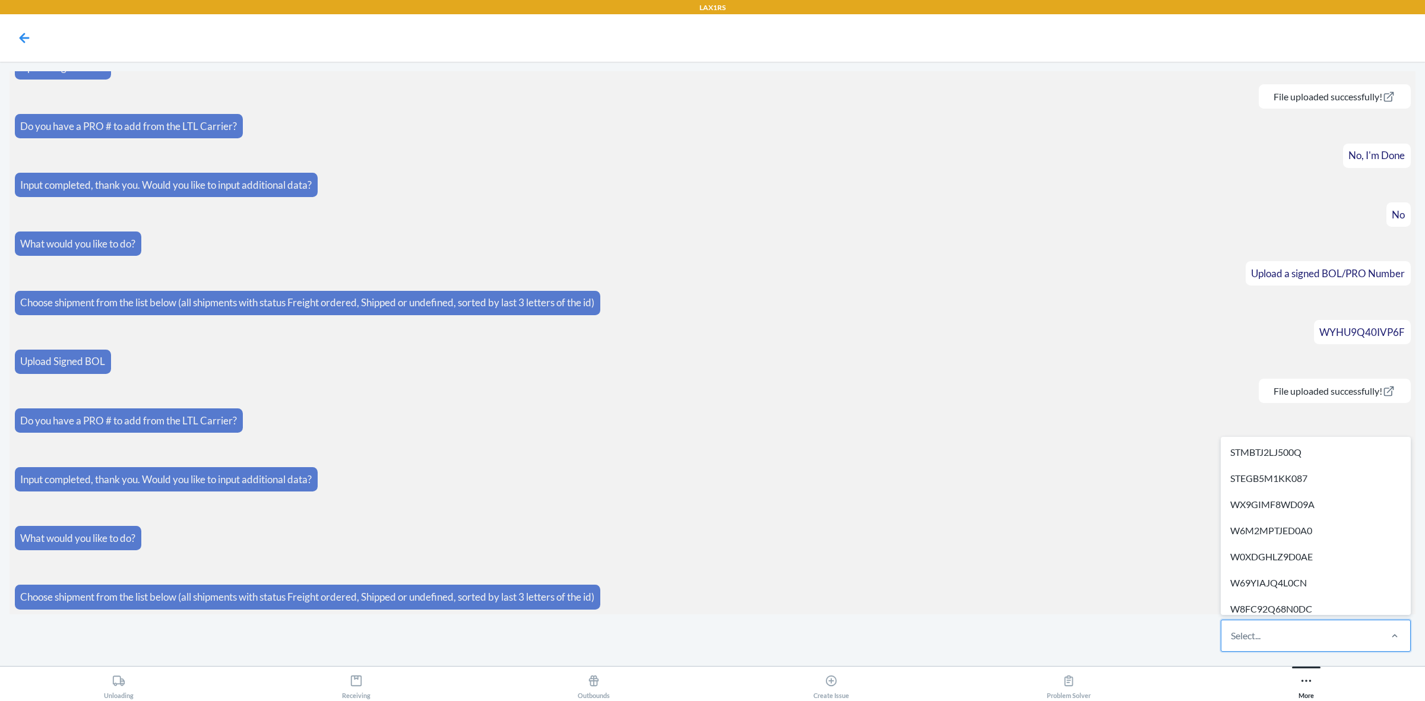
click at [1232, 631] on input "option STMBTJ2LJ500Q focused, 1 of 519. 519 results available. Use Up and Down …" at bounding box center [1231, 636] width 1 height 14
paste input "W8QSD2KHLRBTL"
type input "W8QSD2KHLRBTL"
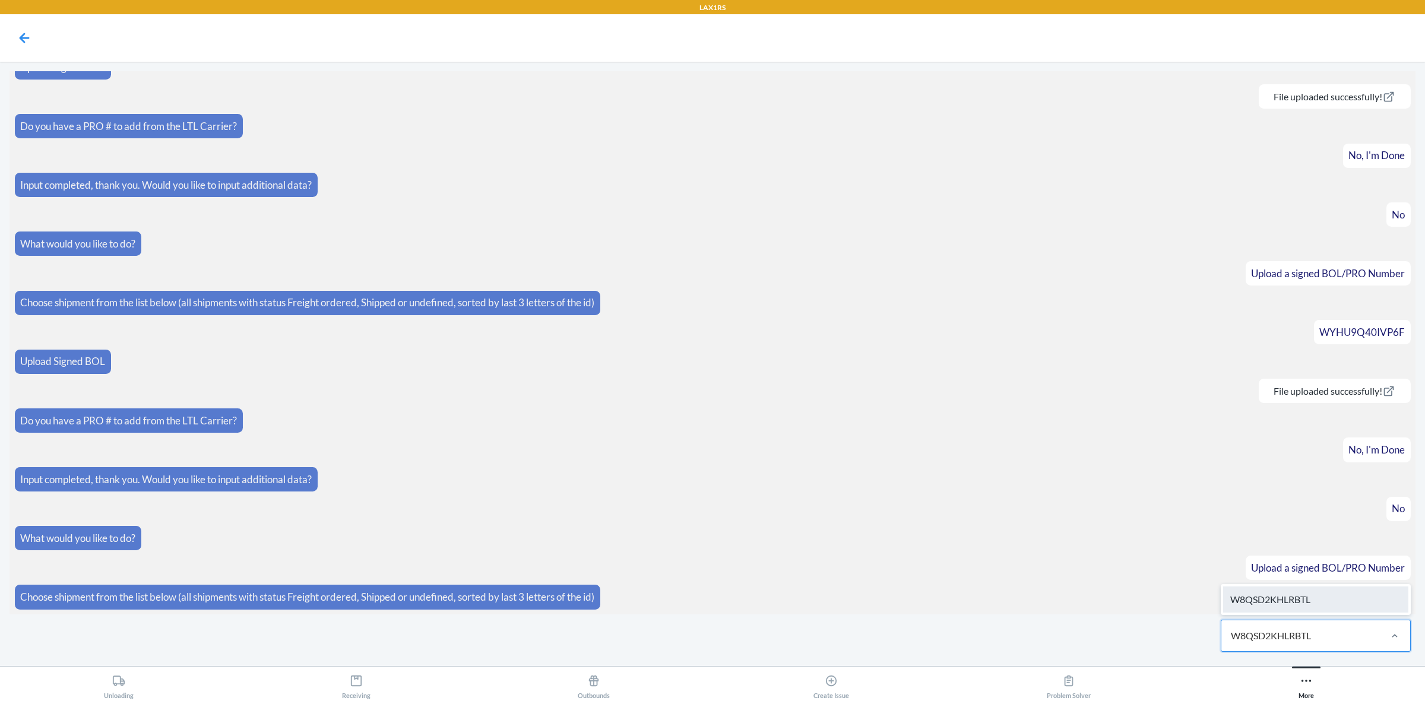
click at [1305, 606] on div "W8QSD2KHLRBTL" at bounding box center [1315, 600] width 185 height 26
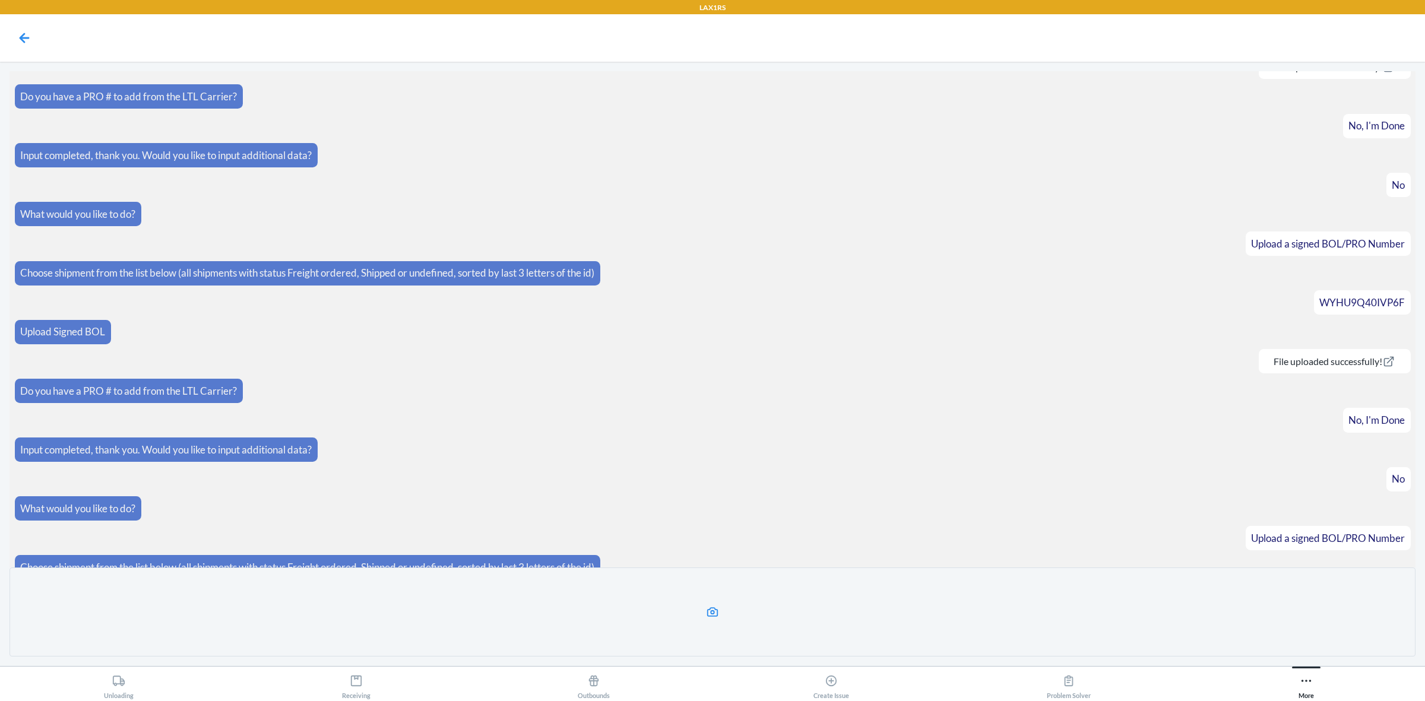
scroll to position [847, 0]
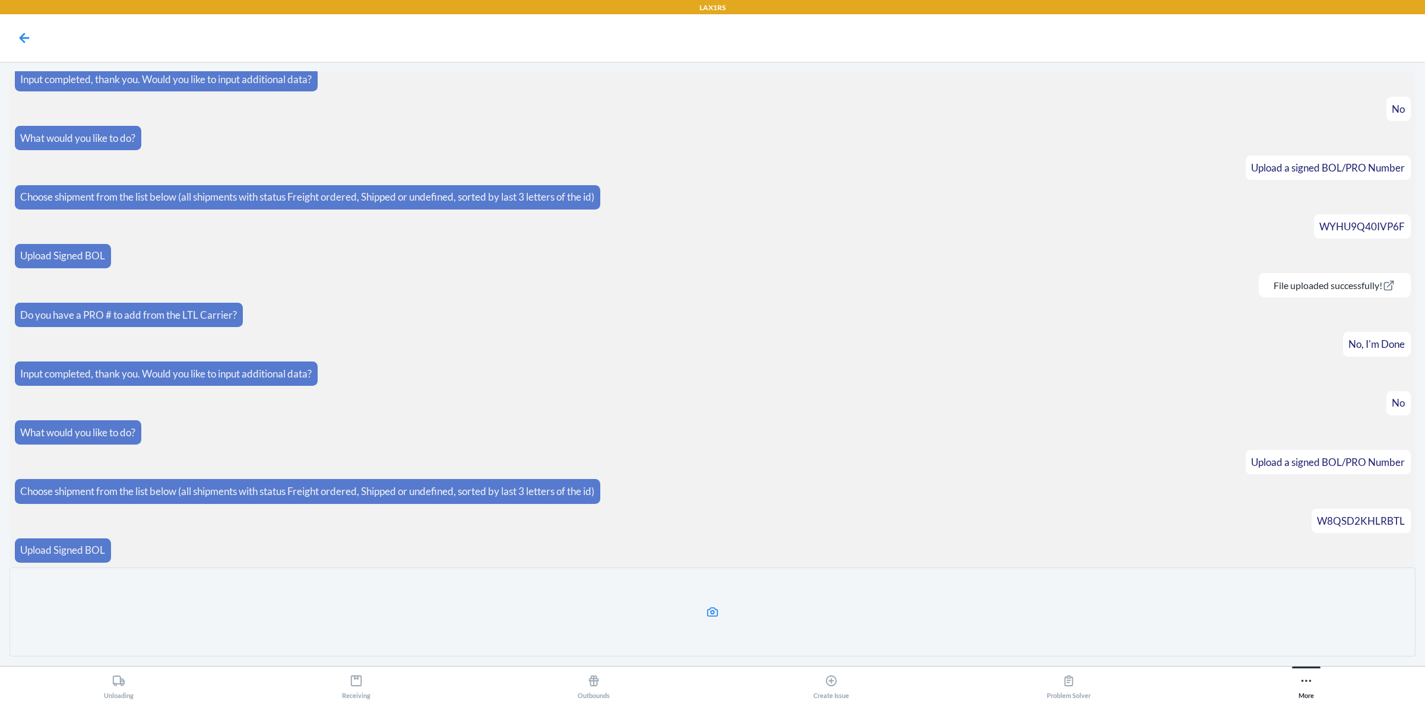
click at [711, 616] on icon at bounding box center [712, 613] width 11 height 10
click at [0, 0] on input "file" at bounding box center [0, 0] width 0 height 0
click at [722, 603] on label at bounding box center [713, 612] width 1406 height 89
click at [0, 0] on input "file" at bounding box center [0, 0] width 0 height 0
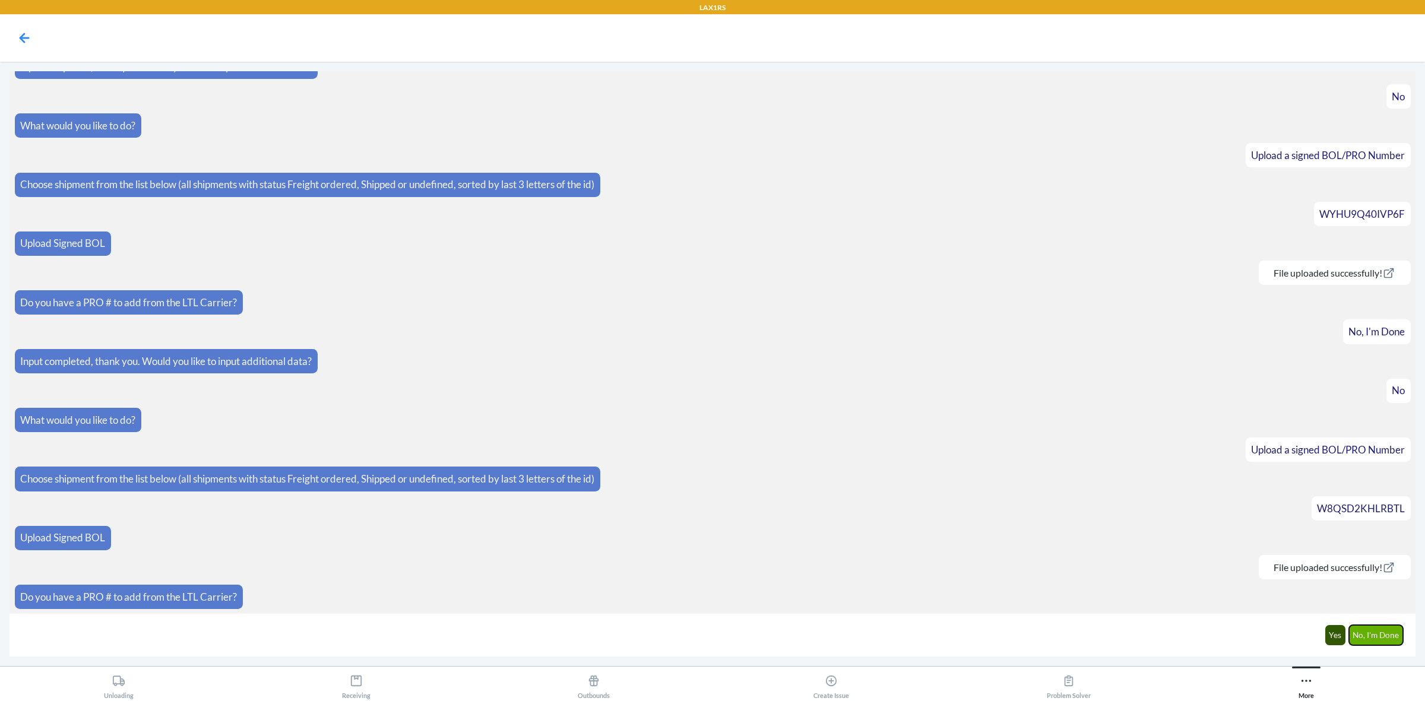
click at [1396, 637] on button "No, I'm Done" at bounding box center [1376, 635] width 55 height 20
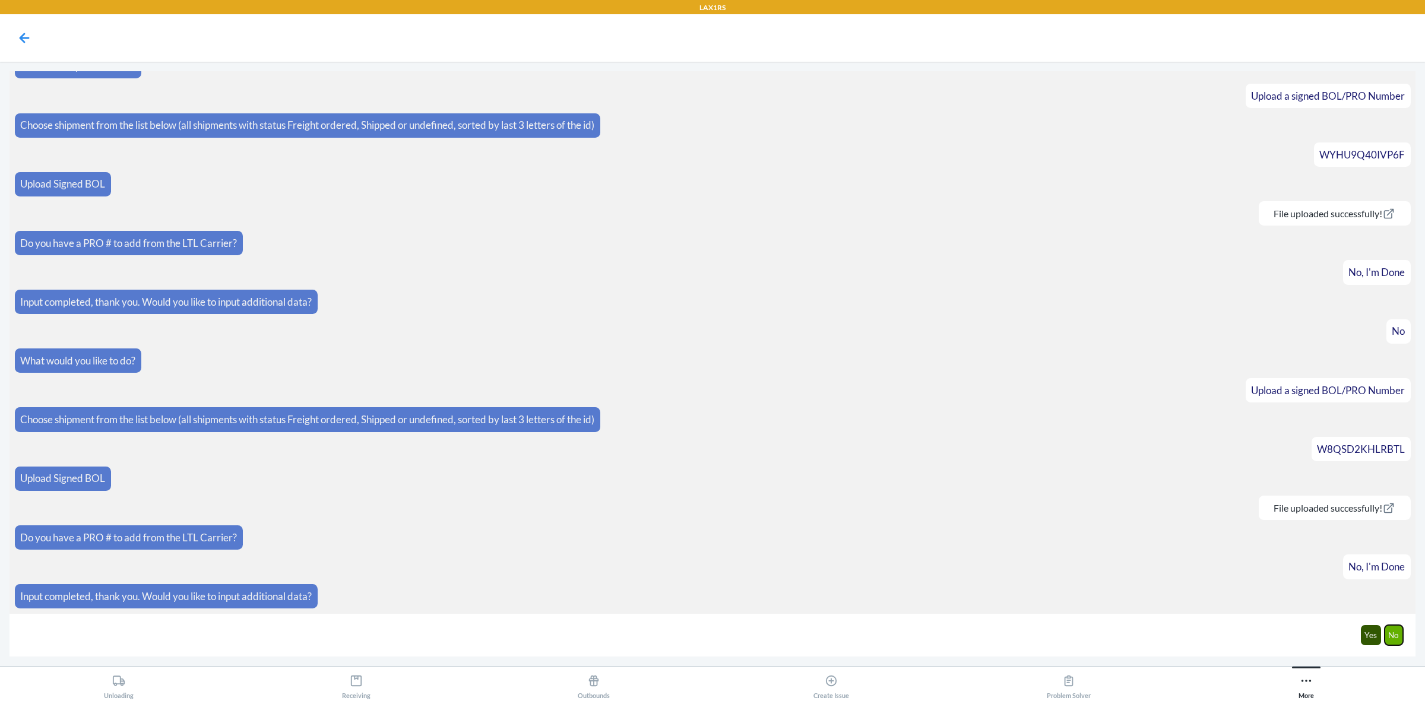
click at [1397, 641] on button "No" at bounding box center [1394, 635] width 19 height 20
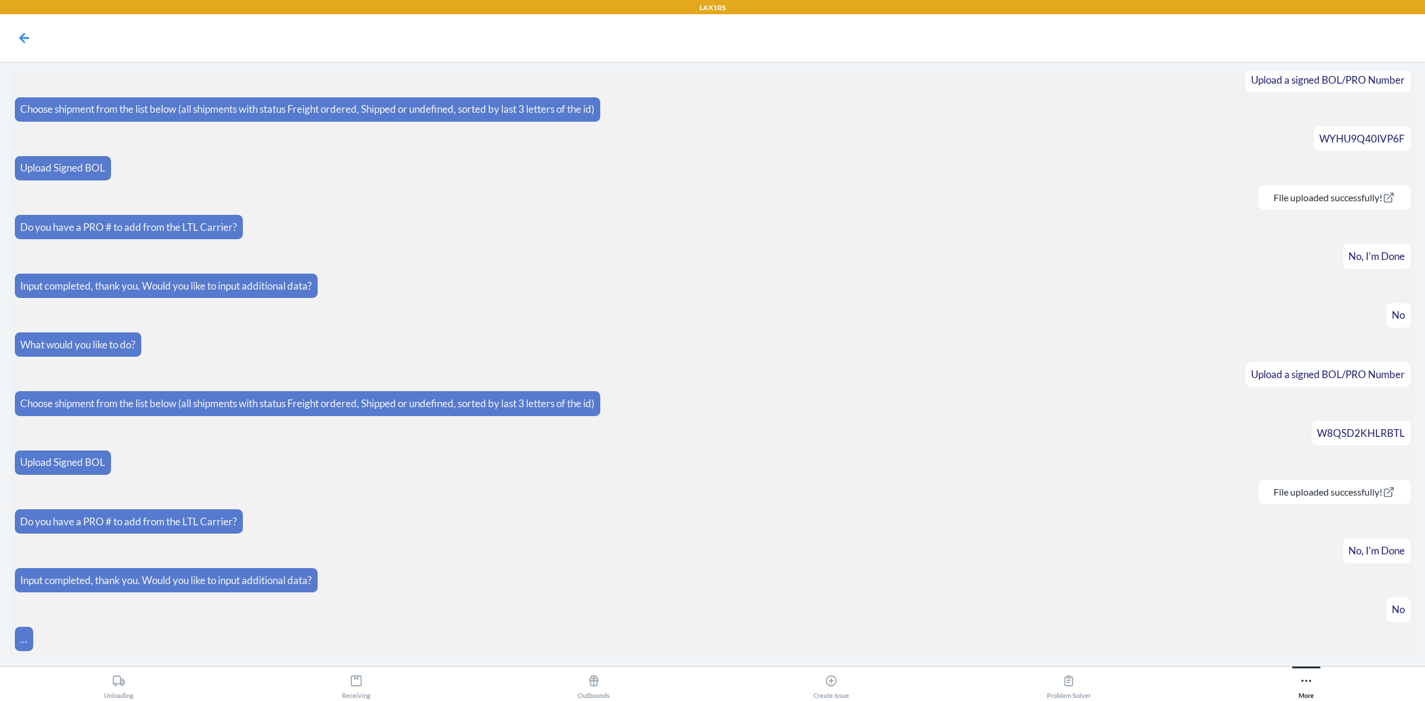
scroll to position [979, 0]
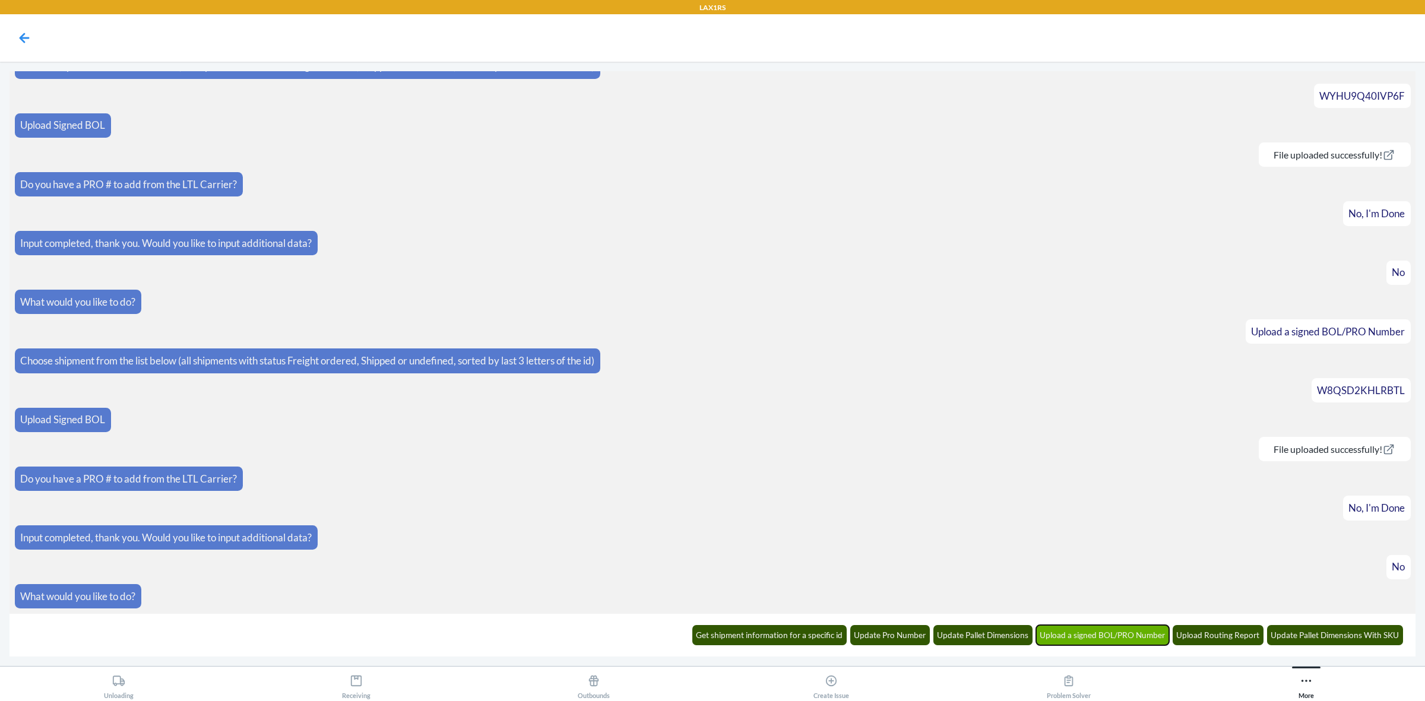
click at [1134, 640] on button "Upload a signed BOL/PRO Number" at bounding box center [1103, 635] width 134 height 20
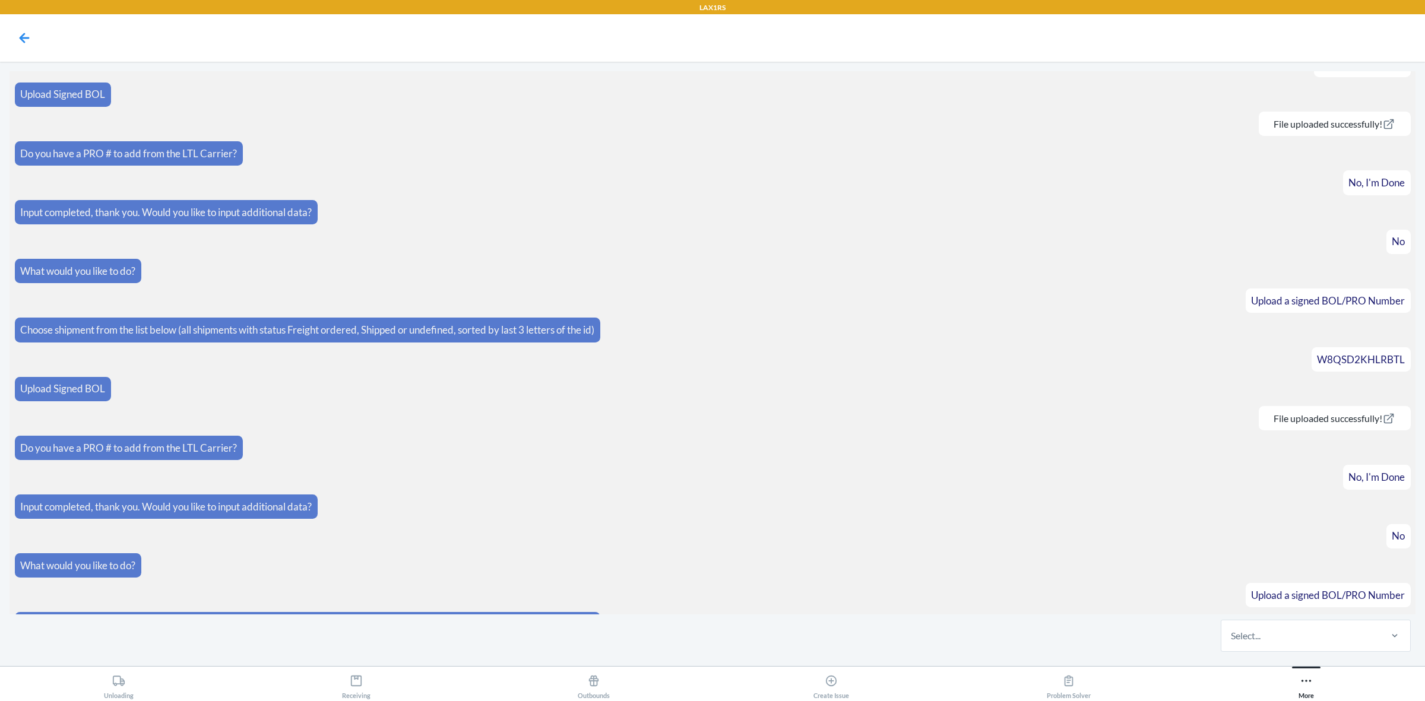
scroll to position [1037, 0]
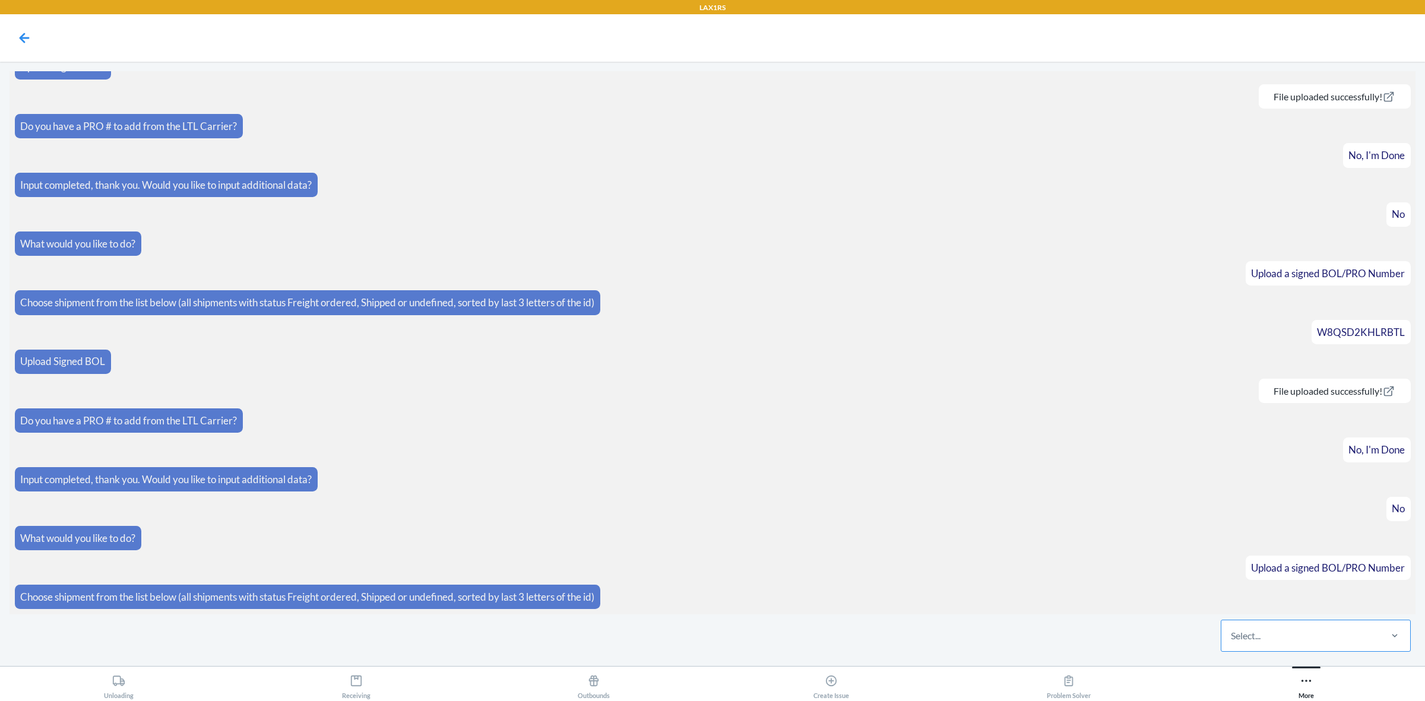
click at [1299, 651] on div "Select..." at bounding box center [1316, 636] width 190 height 32
click at [1232, 643] on input "Select..." at bounding box center [1231, 636] width 1 height 14
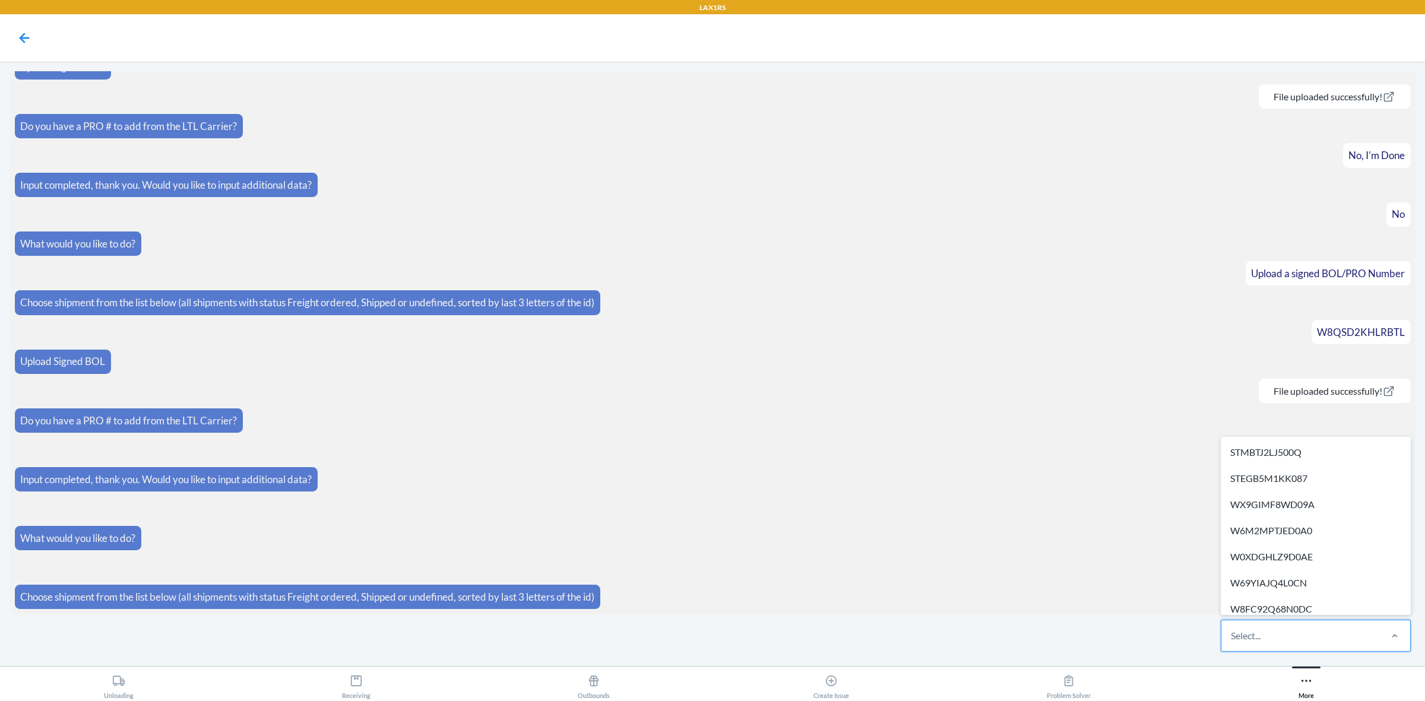
paste input "WFO2BK6X9BBAF"
type input "WFO2BK6X9BBAF"
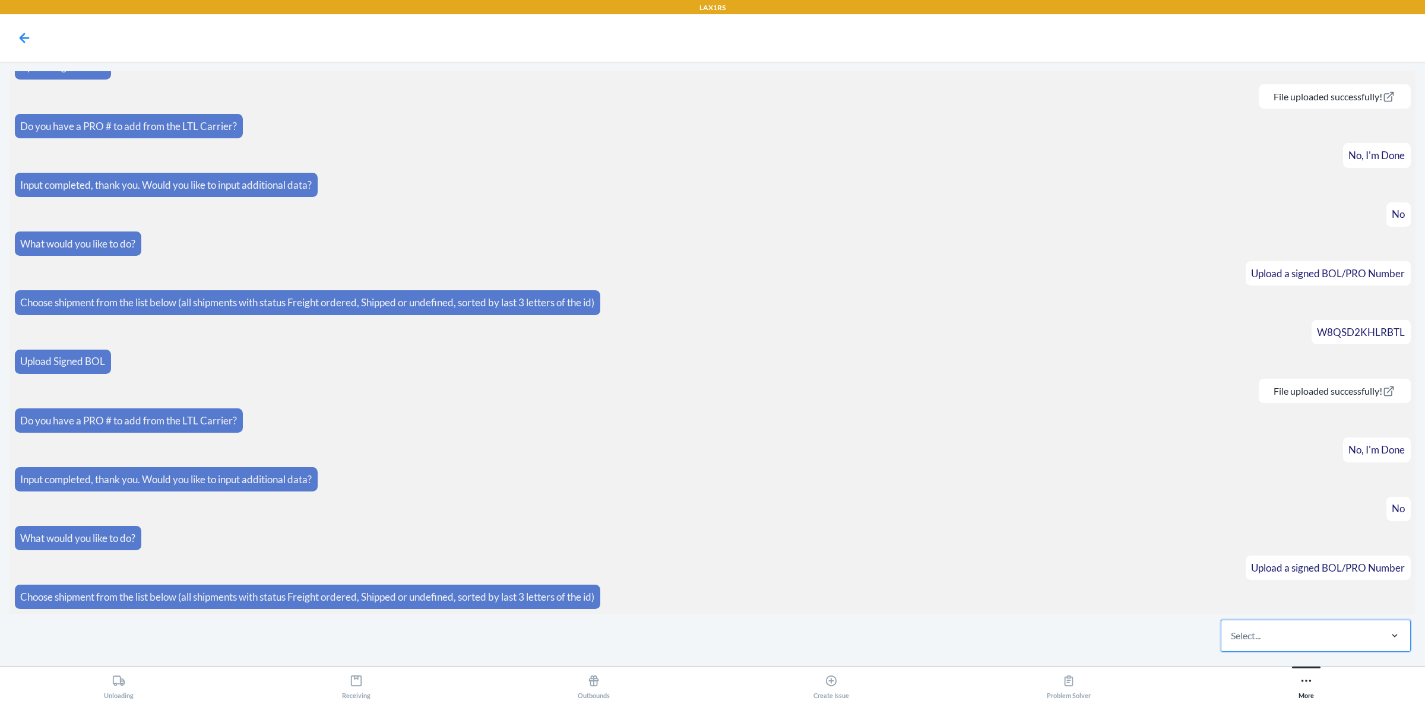
click at [1307, 646] on div "Select..." at bounding box center [1301, 636] width 158 height 31
click at [1232, 643] on input "0 results available. Select is focused ,type to refine list, press Down to open…" at bounding box center [1231, 636] width 1 height 14
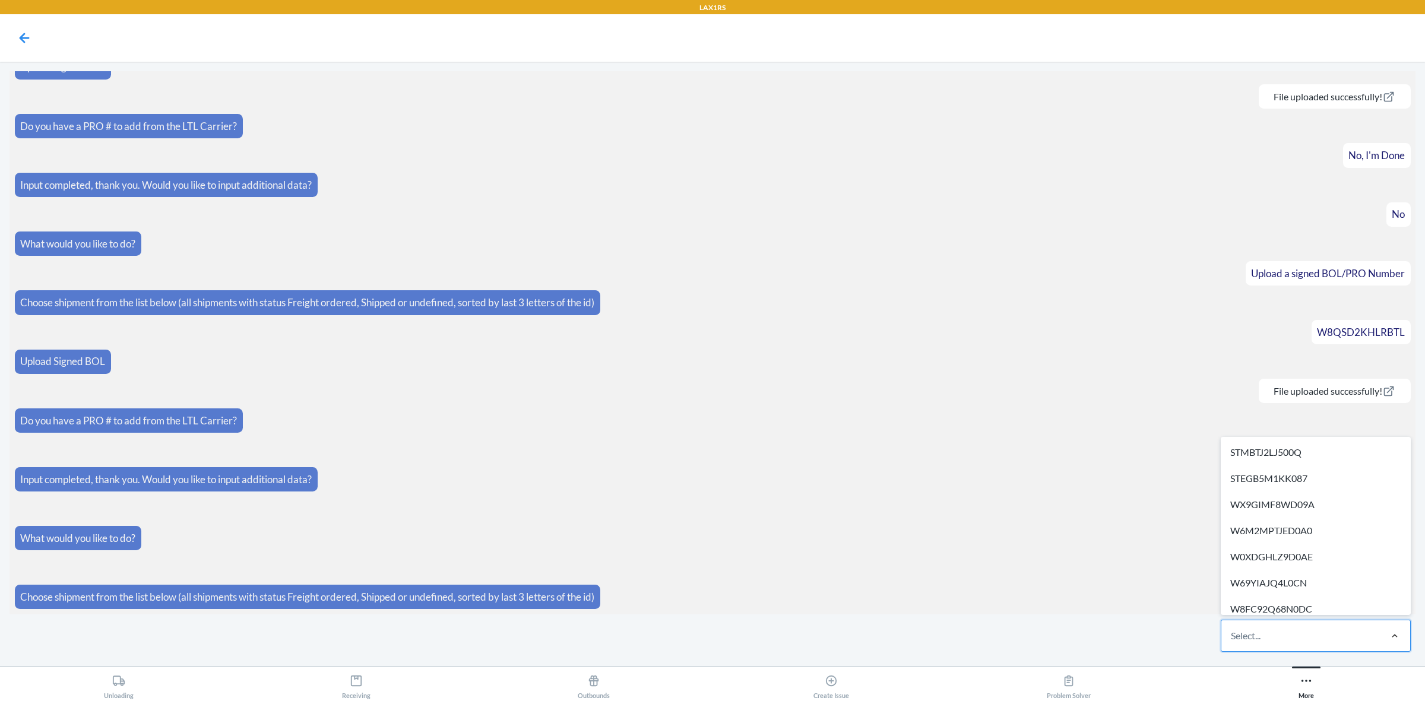
paste input "WKVOAN6FVCMBX"
type input "WKVOAN6FVCMBX"
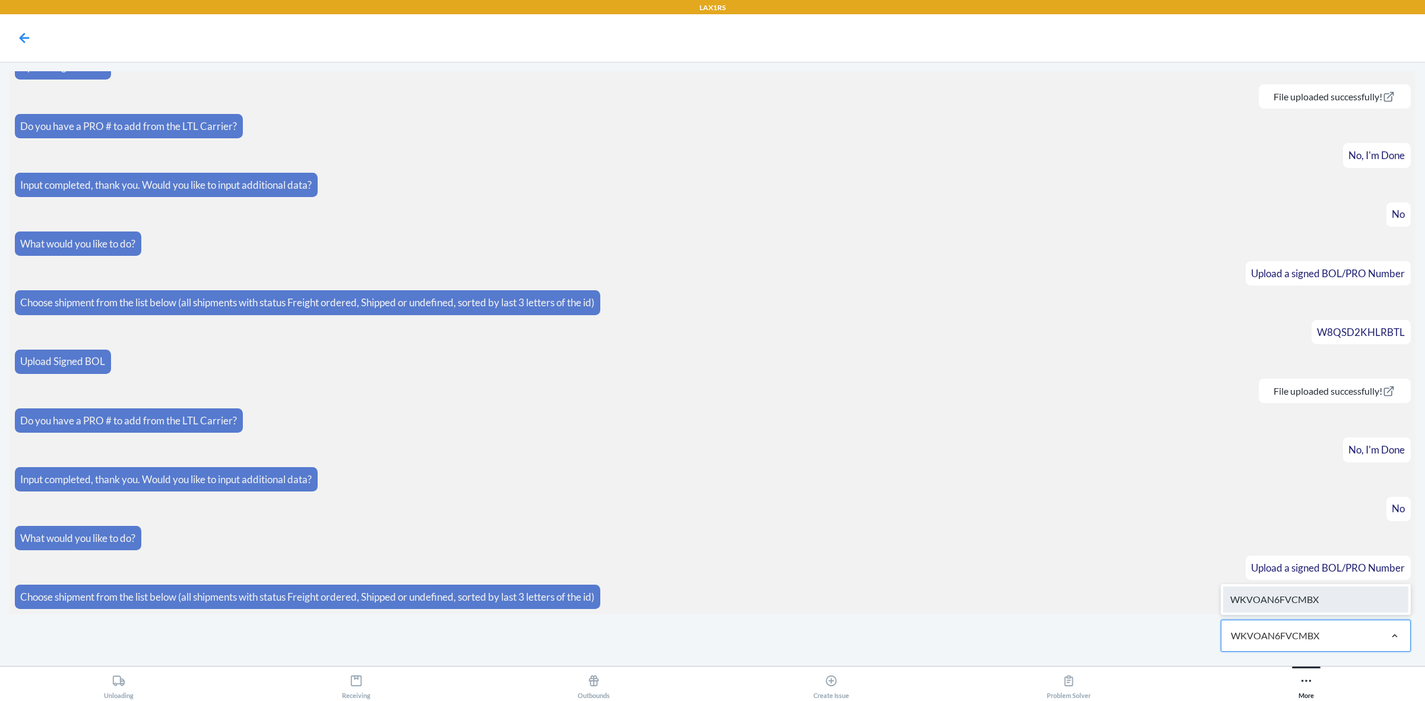
click at [1329, 600] on div "WKVOAN6FVCMBX" at bounding box center [1315, 600] width 185 height 26
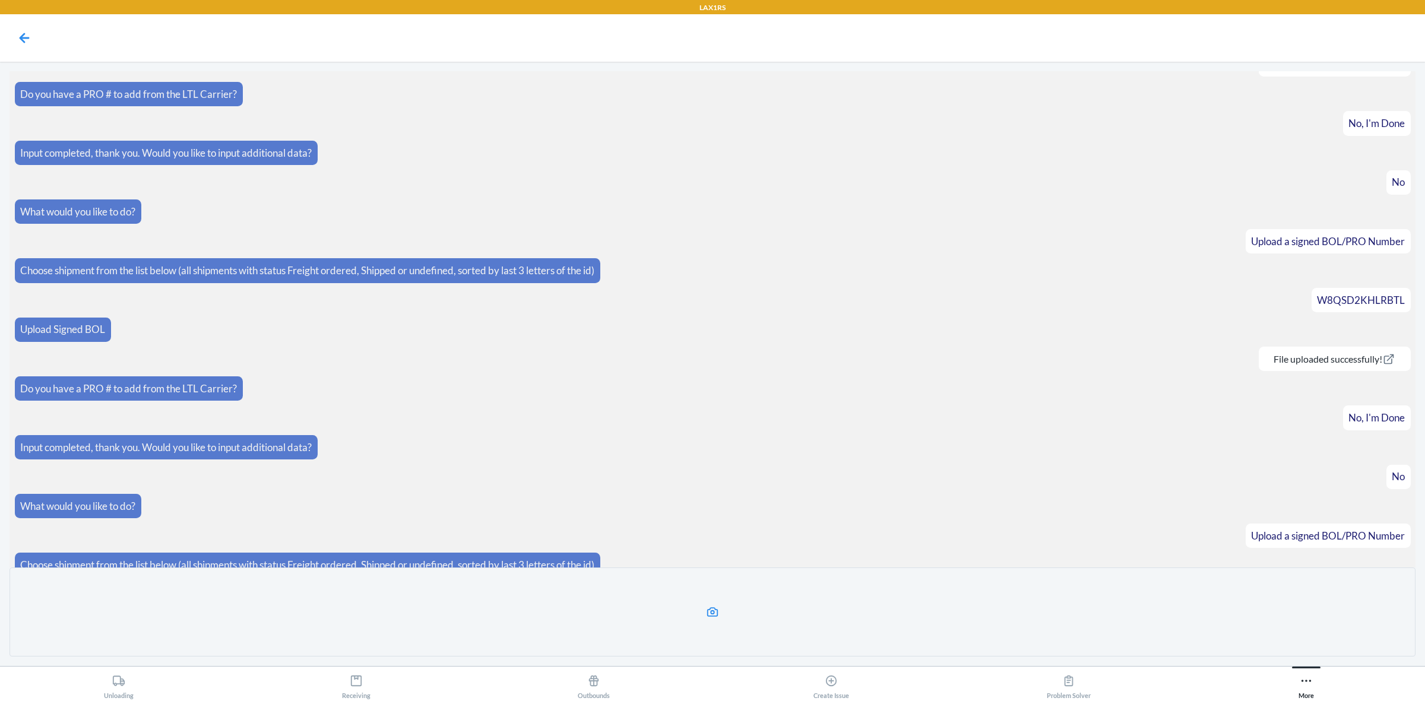
scroll to position [1144, 0]
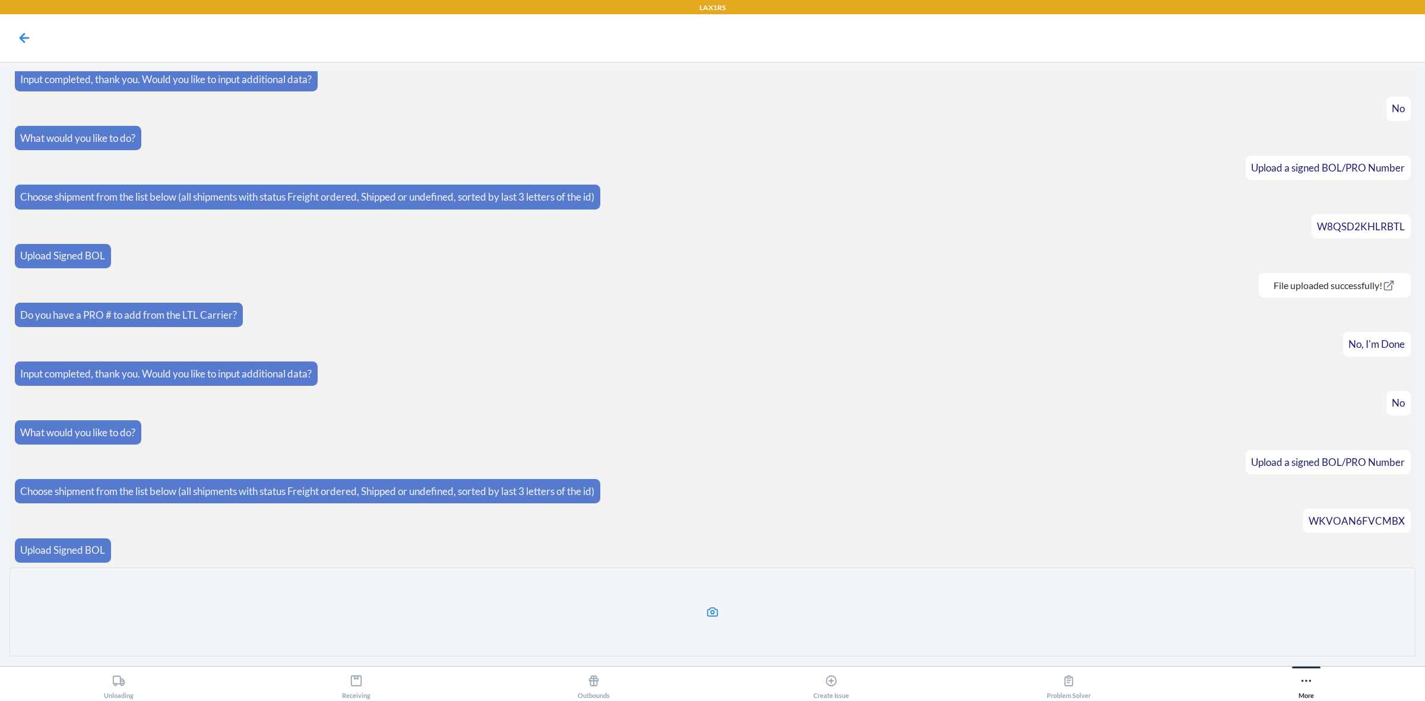
click at [716, 612] on icon at bounding box center [713, 613] width 14 height 14
click at [0, 0] on input "file" at bounding box center [0, 0] width 0 height 0
click at [717, 619] on icon at bounding box center [713, 613] width 14 height 14
click at [0, 0] on input "file" at bounding box center [0, 0] width 0 height 0
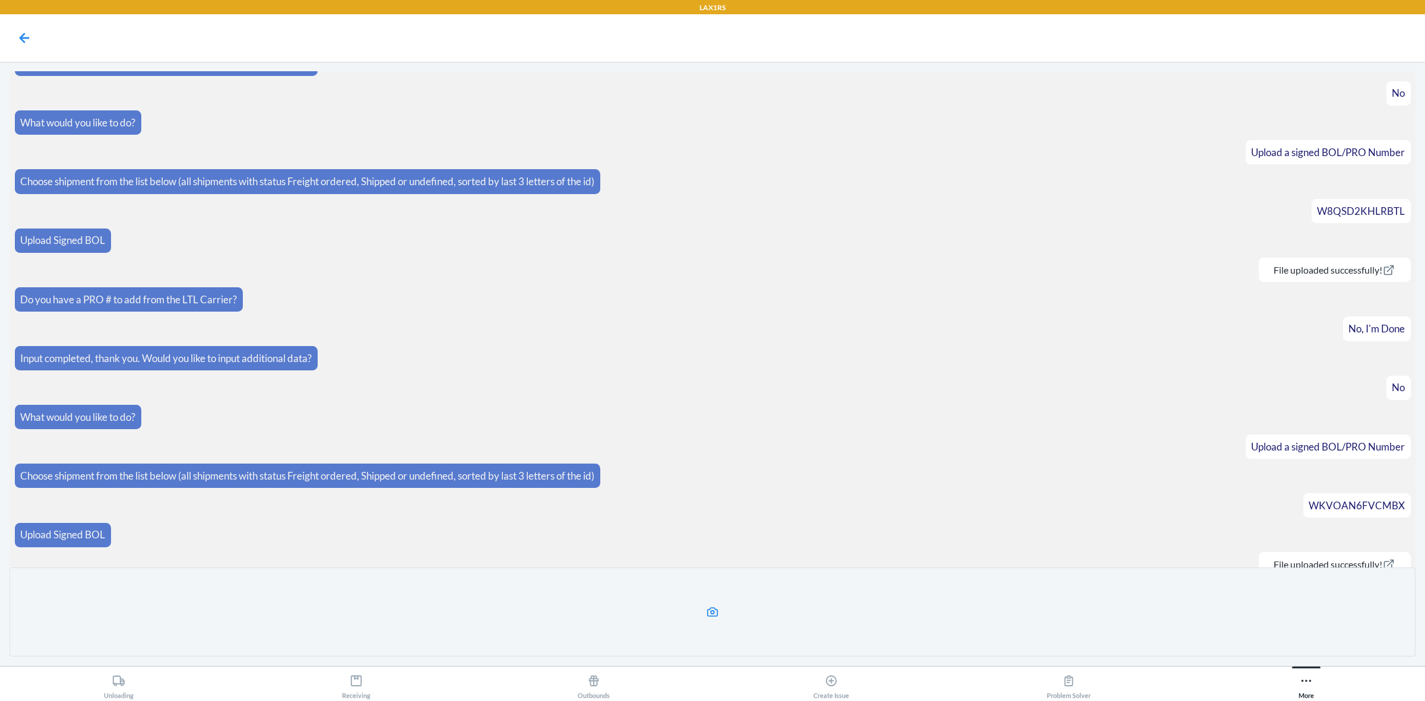
scroll to position [1203, 0]
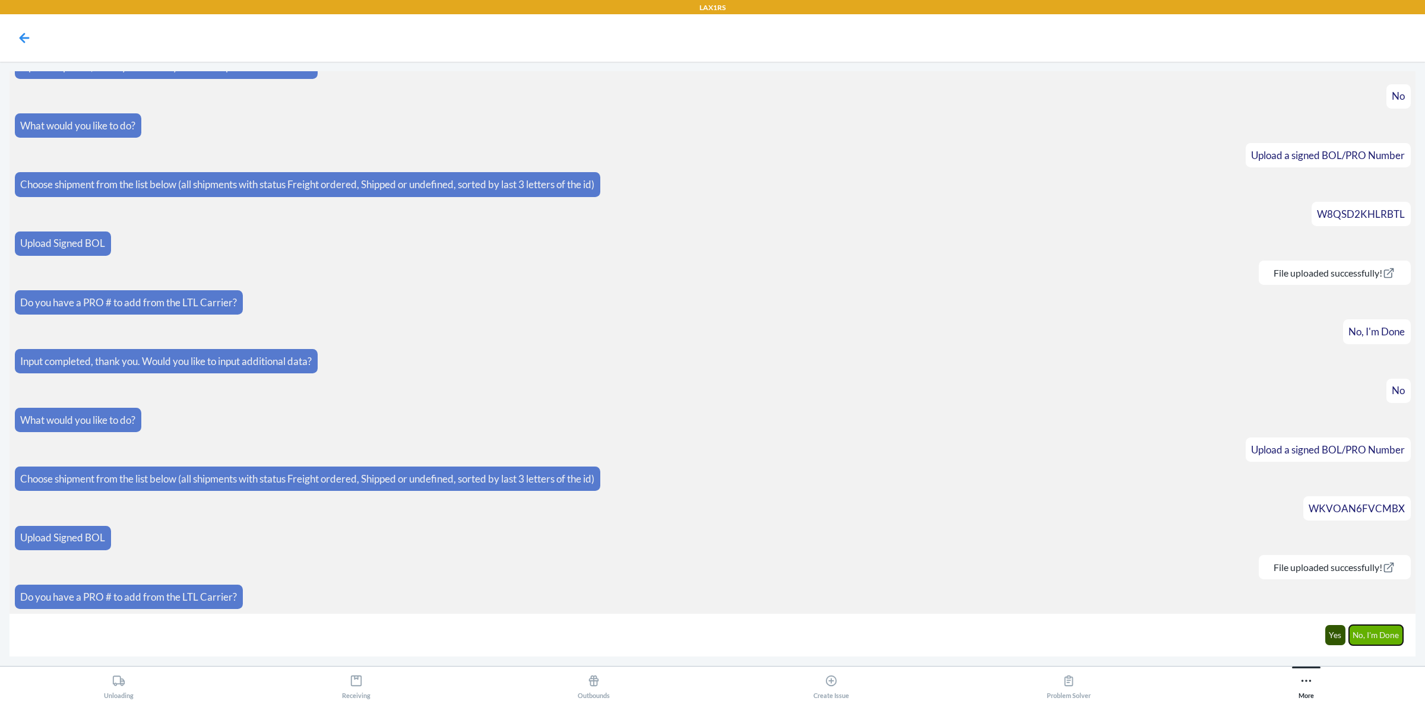
click at [1369, 632] on button "No, I'm Done" at bounding box center [1376, 635] width 55 height 20
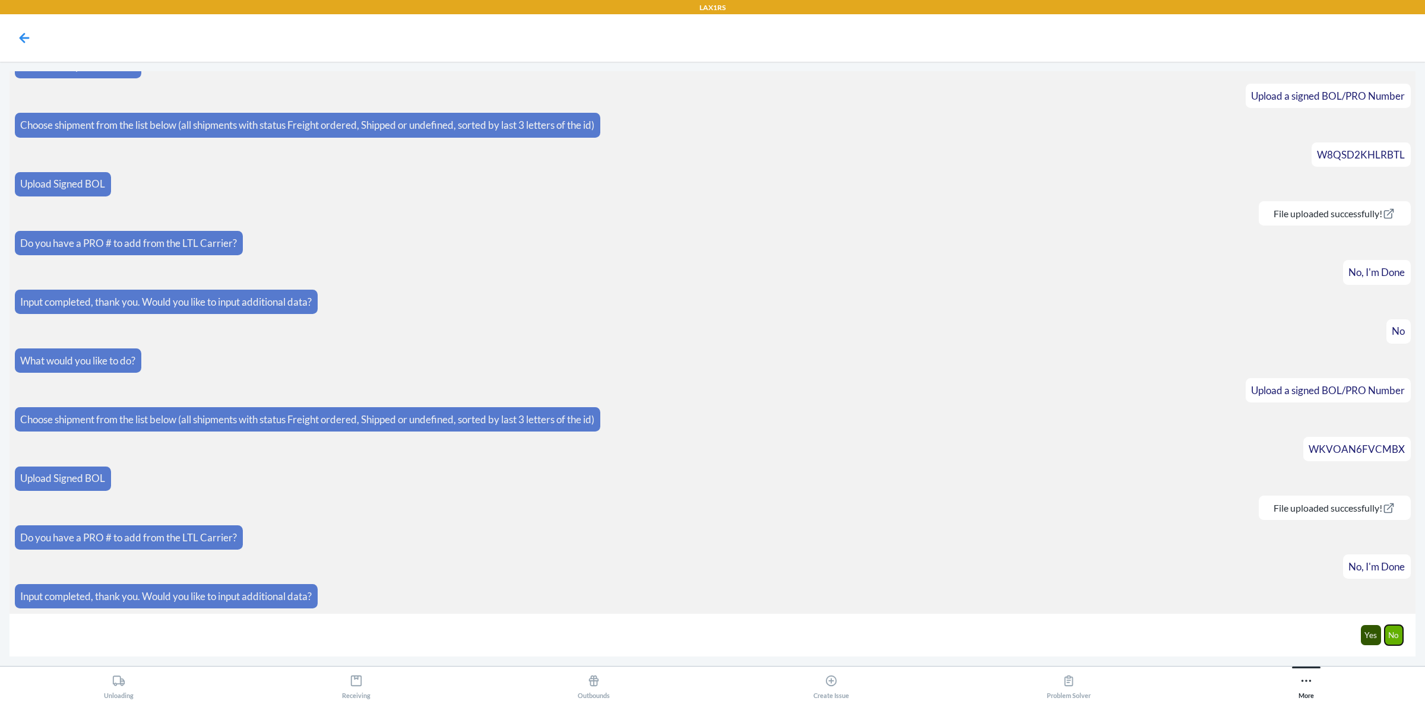
click at [1390, 632] on button "No" at bounding box center [1394, 635] width 19 height 20
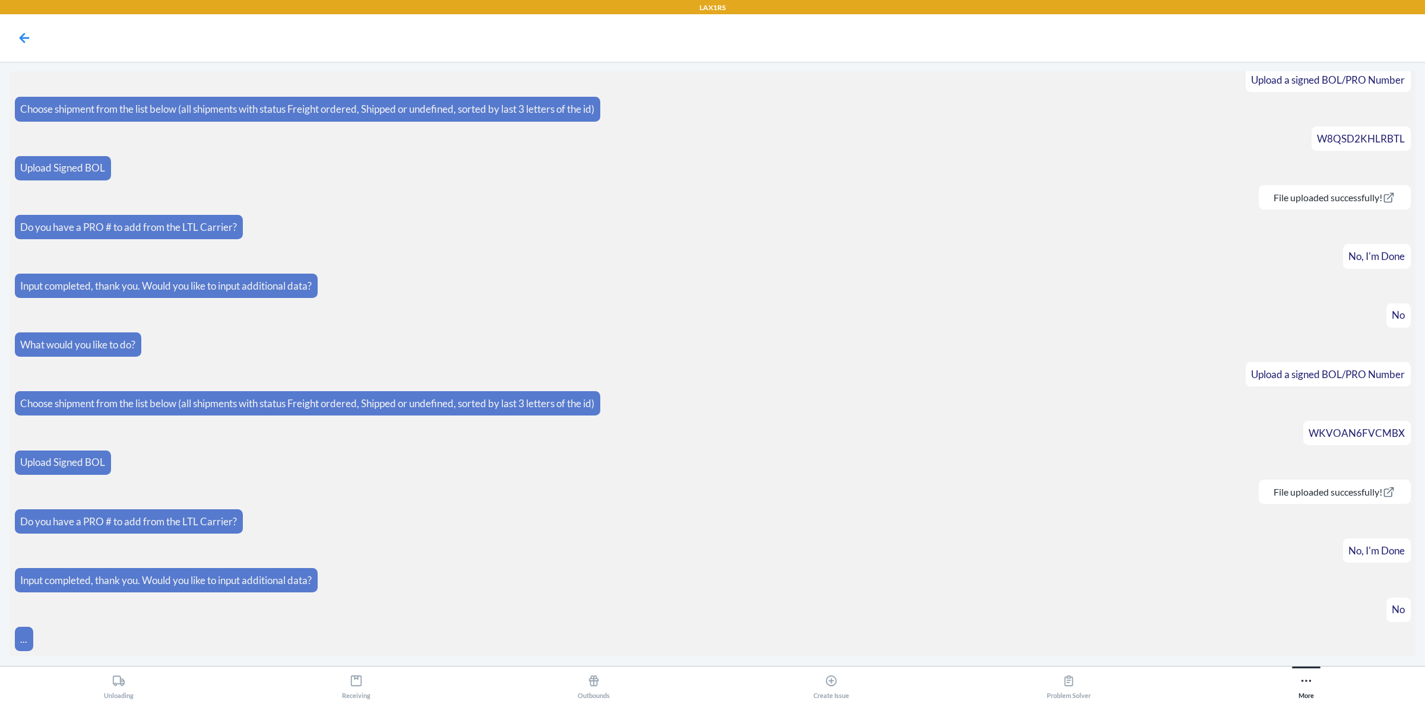
scroll to position [1277, 0]
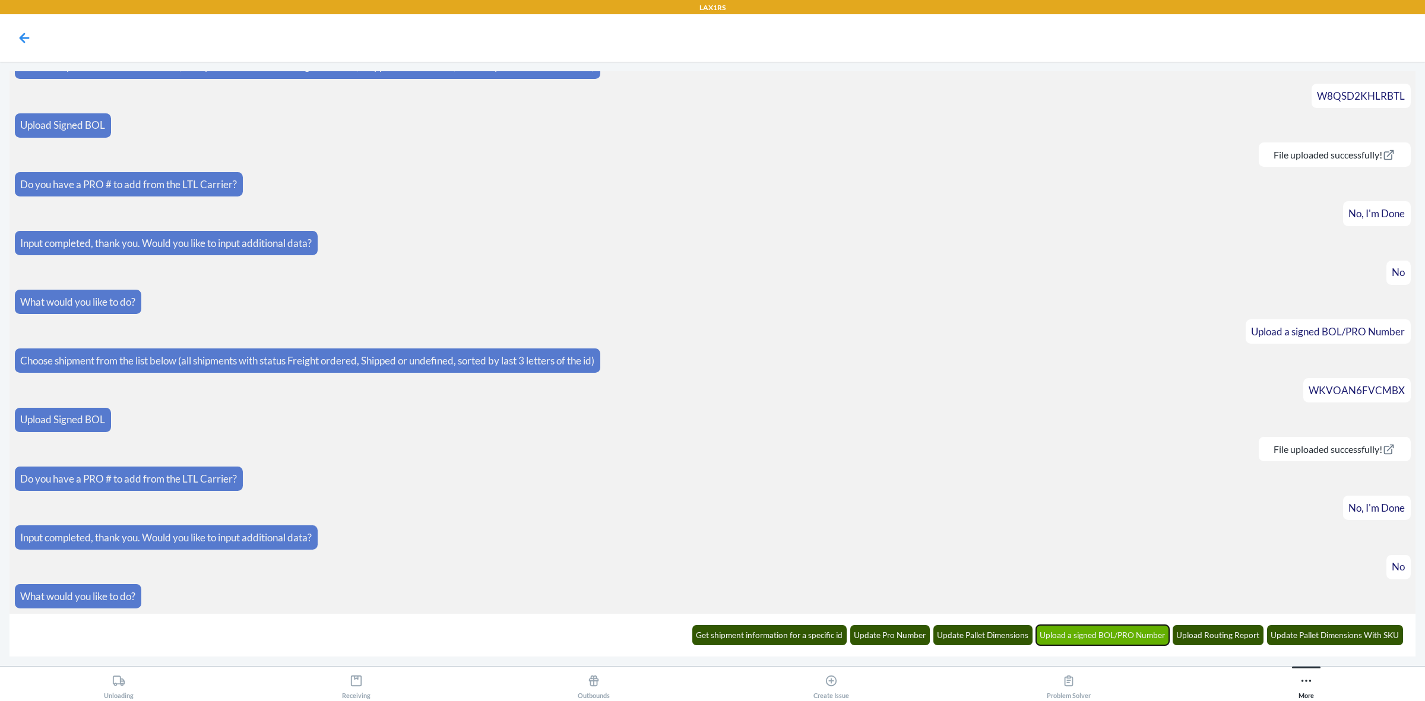
click at [1111, 628] on button "Upload a signed BOL/PRO Number" at bounding box center [1103, 635] width 134 height 20
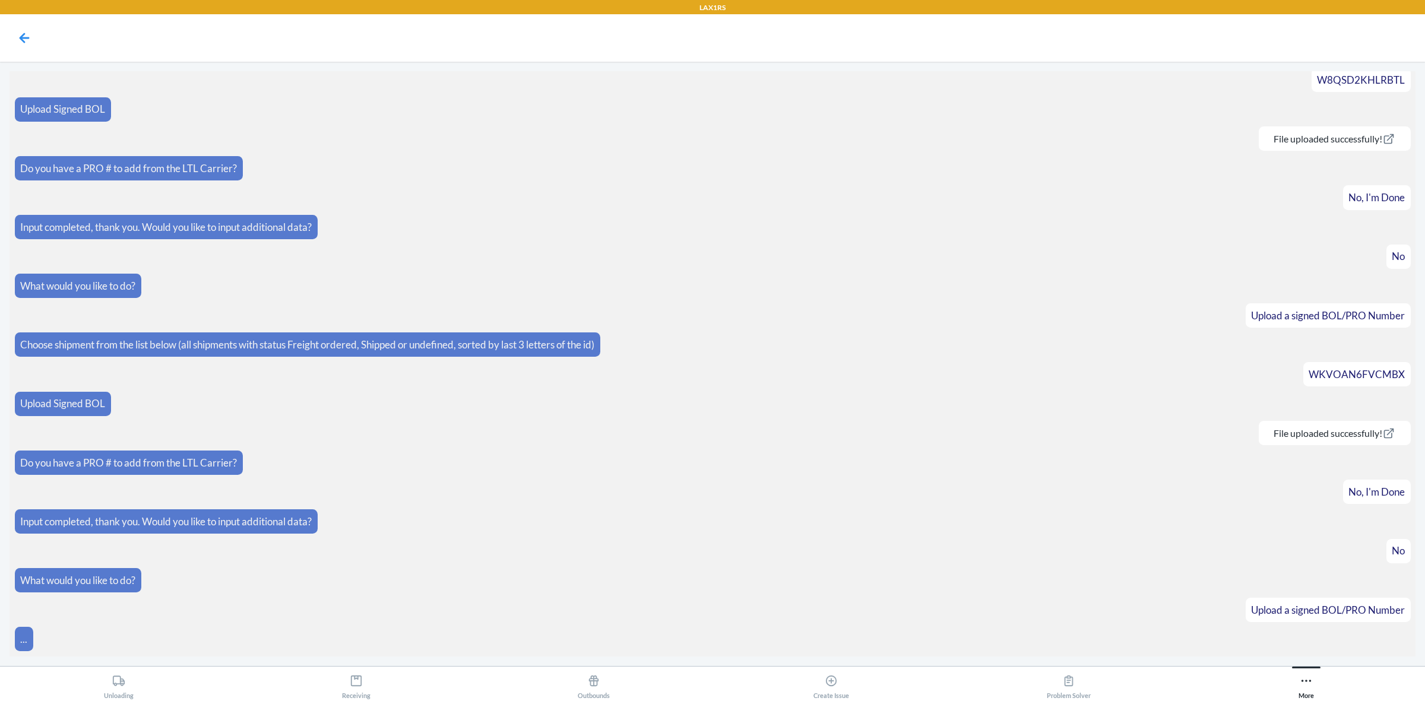
scroll to position [1335, 0]
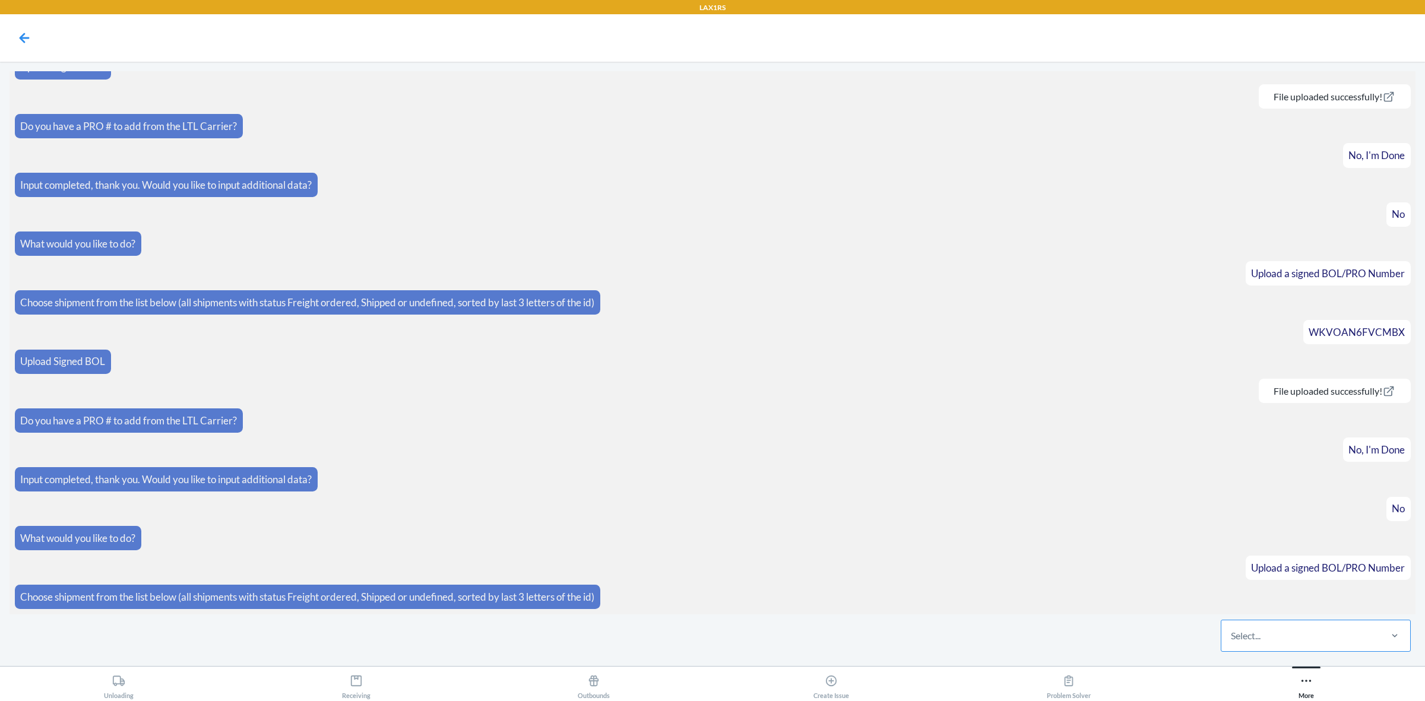
click at [1271, 639] on div "Select..." at bounding box center [1301, 636] width 158 height 31
click at [1232, 639] on input "Select..." at bounding box center [1231, 636] width 1 height 14
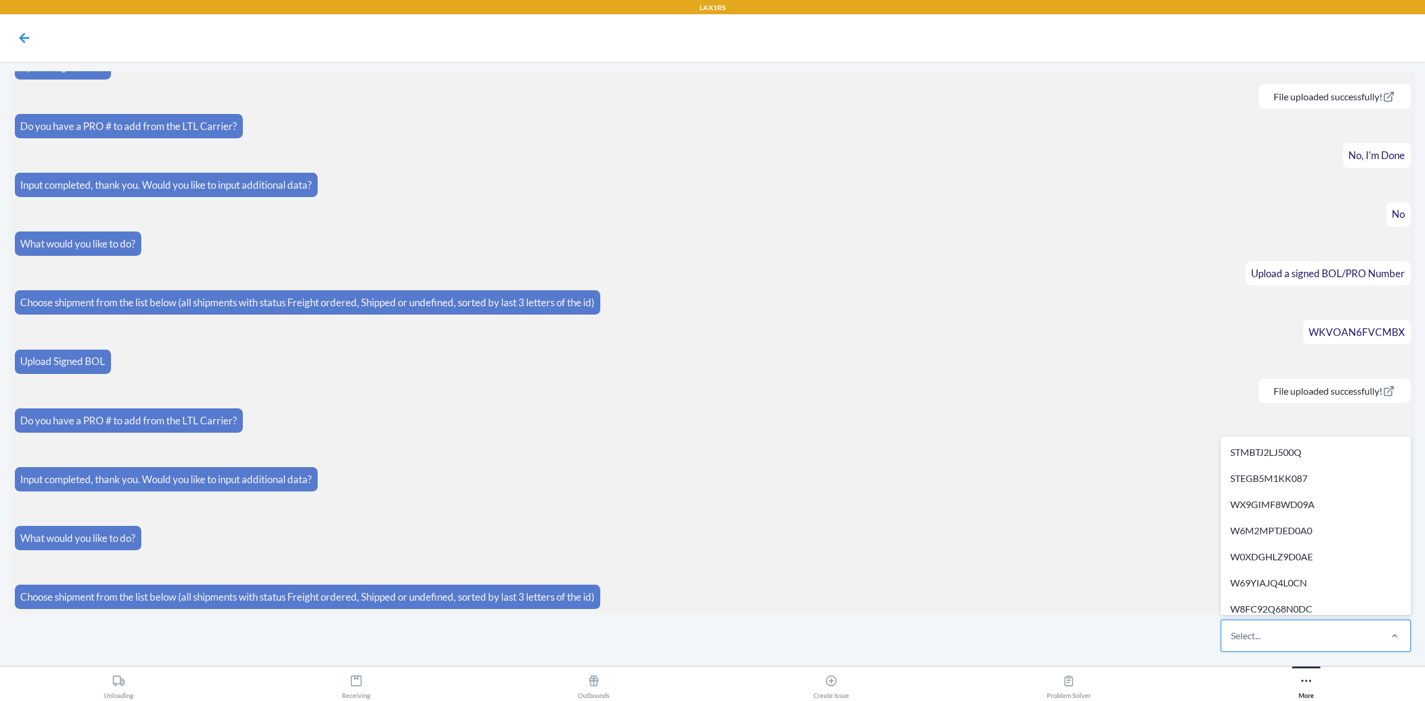
paste input "WEVPWH51VPFIH"
type input "WEVPWH51VPFIH"
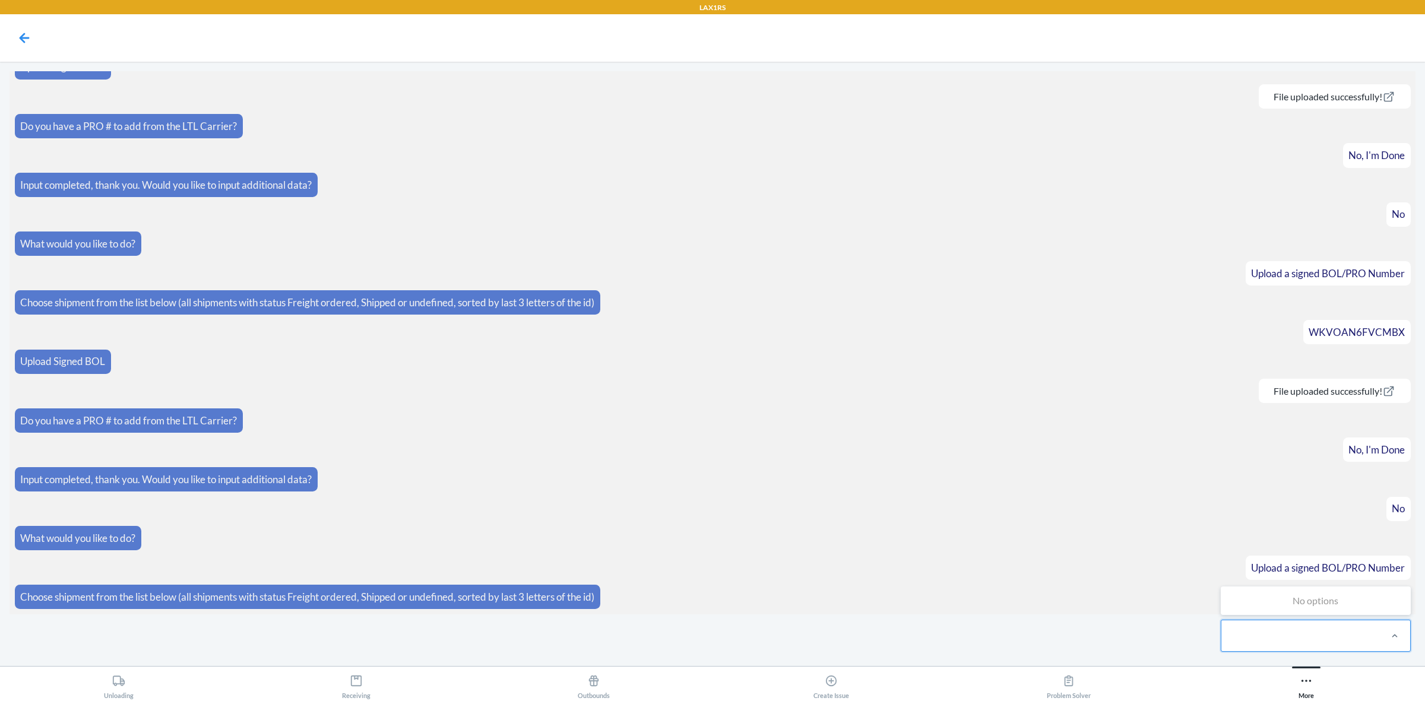
click at [1397, 643] on div at bounding box center [1395, 636] width 31 height 31
click at [1315, 643] on input "0 results available for search term WEVPWH51VPFIH. Use Up and Down to choose op…" at bounding box center [1273, 636] width 84 height 14
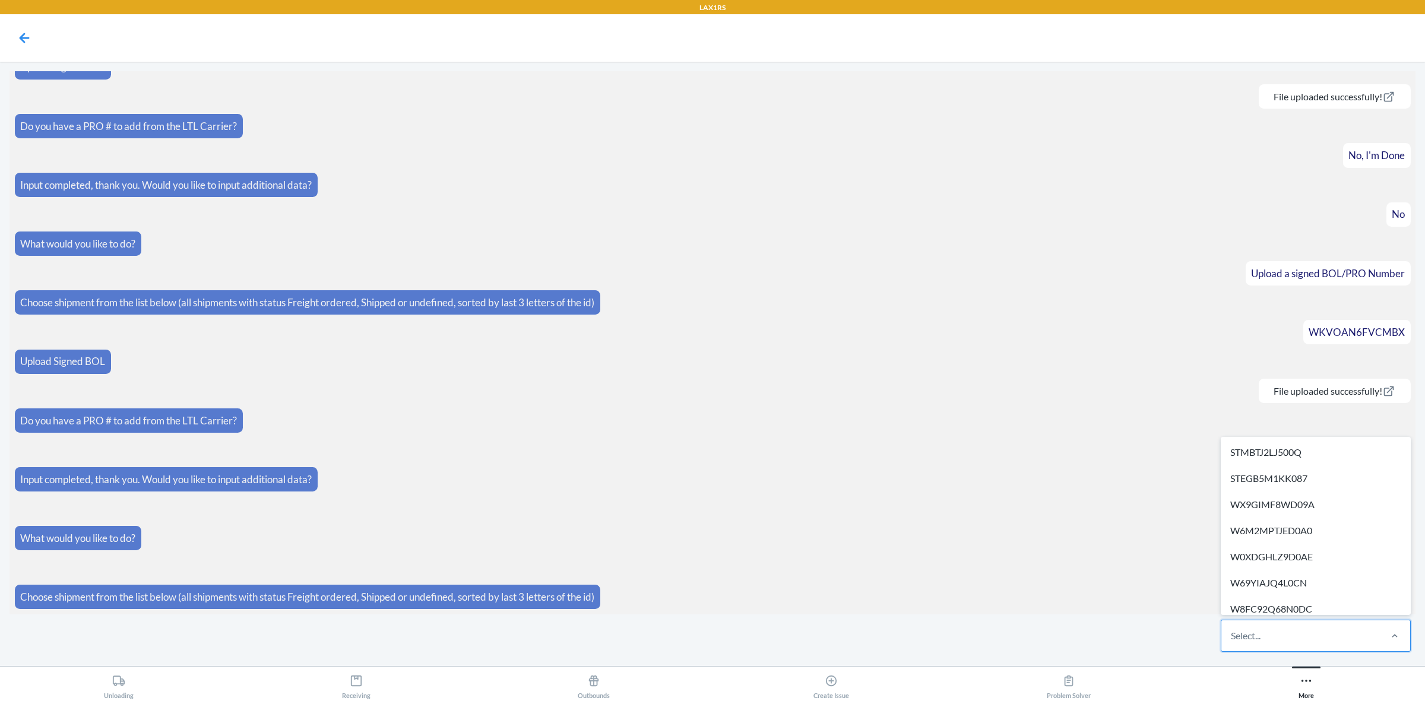
click at [1246, 646] on div "Select..." at bounding box center [1301, 636] width 158 height 31
click at [1232, 643] on input "option STMBTJ2LJ500Q focused, 1 of 519. 519 results available. Use Up and Down …" at bounding box center [1231, 636] width 1 height 14
paste input "WWSLSURDJPOZ0"
type input "WWSLSURDJPOZ0"
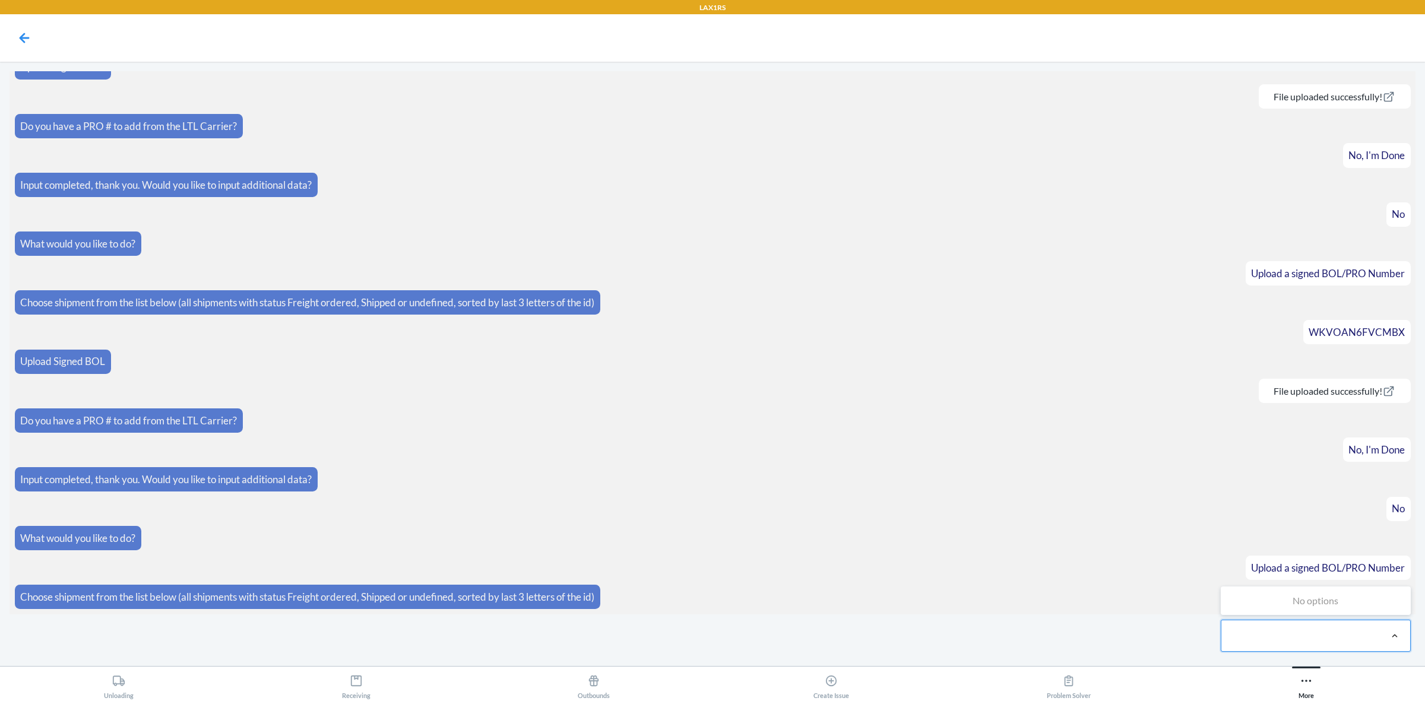
click at [1402, 631] on div at bounding box center [1395, 636] width 31 height 12
click at [1315, 631] on input "0 results available for search term WWSLSURDJPOZ0. Use Up and Down to choose op…" at bounding box center [1273, 636] width 84 height 14
click at [777, 103] on article "File uploaded successfully!" at bounding box center [713, 96] width 1396 height 24
click at [805, 312] on section "What would you like to do? Upload a signed BOL/PRO Number Choose shipment from …" at bounding box center [713, 342] width 1406 height 543
